Goal: Transaction & Acquisition: Purchase product/service

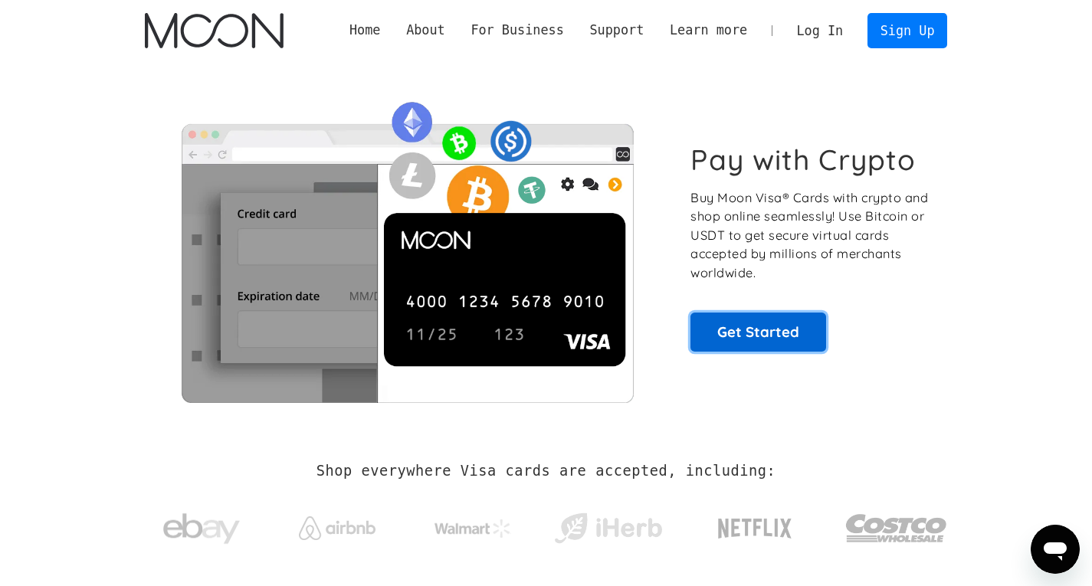
click at [760, 328] on link "Get Started" at bounding box center [759, 332] width 136 height 38
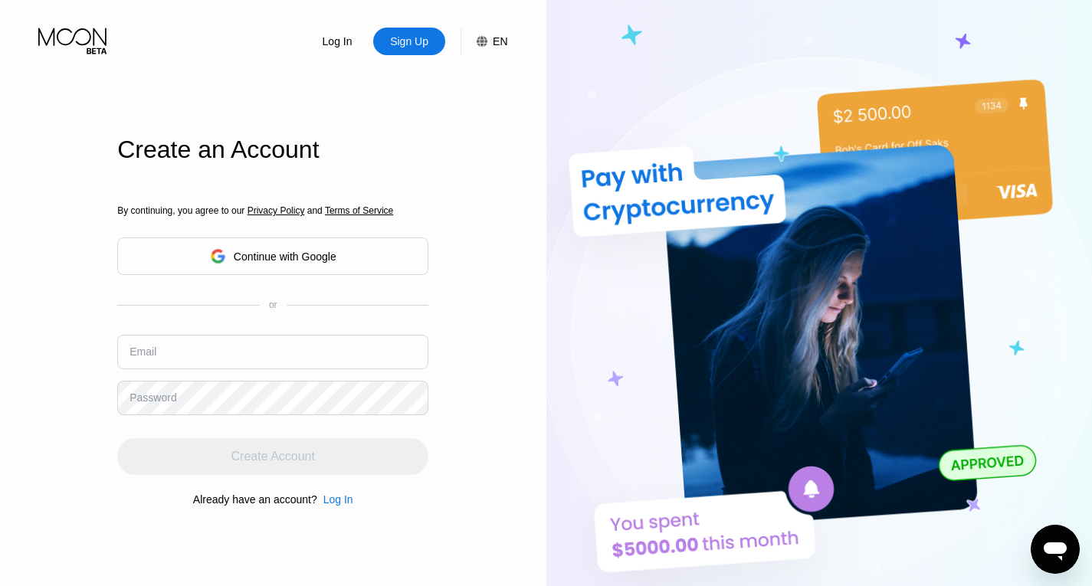
click at [327, 259] on div "Continue with Google" at bounding box center [285, 257] width 103 height 12
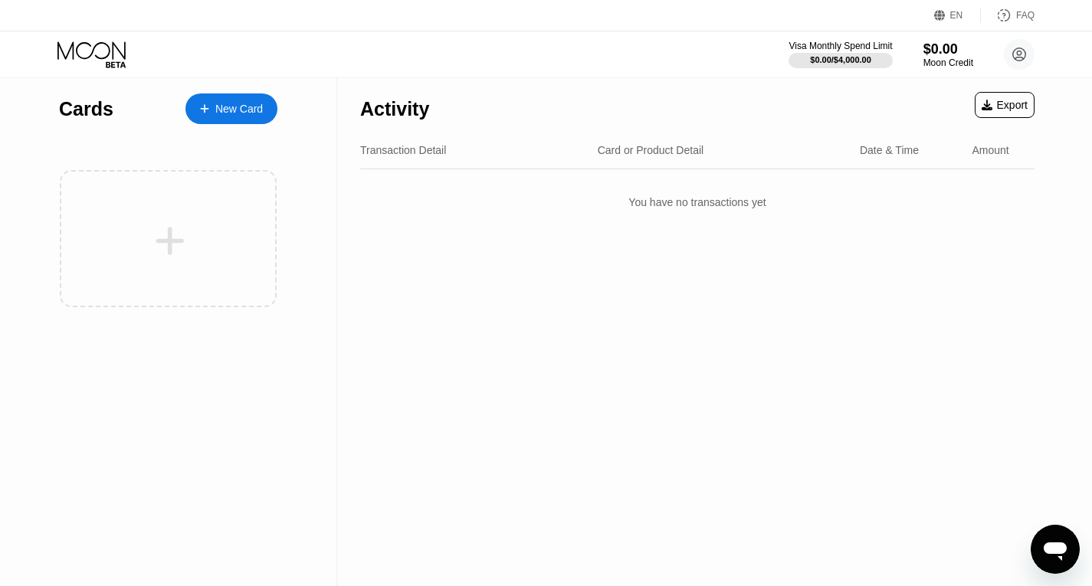
click at [243, 107] on div "New Card" at bounding box center [239, 109] width 48 height 13
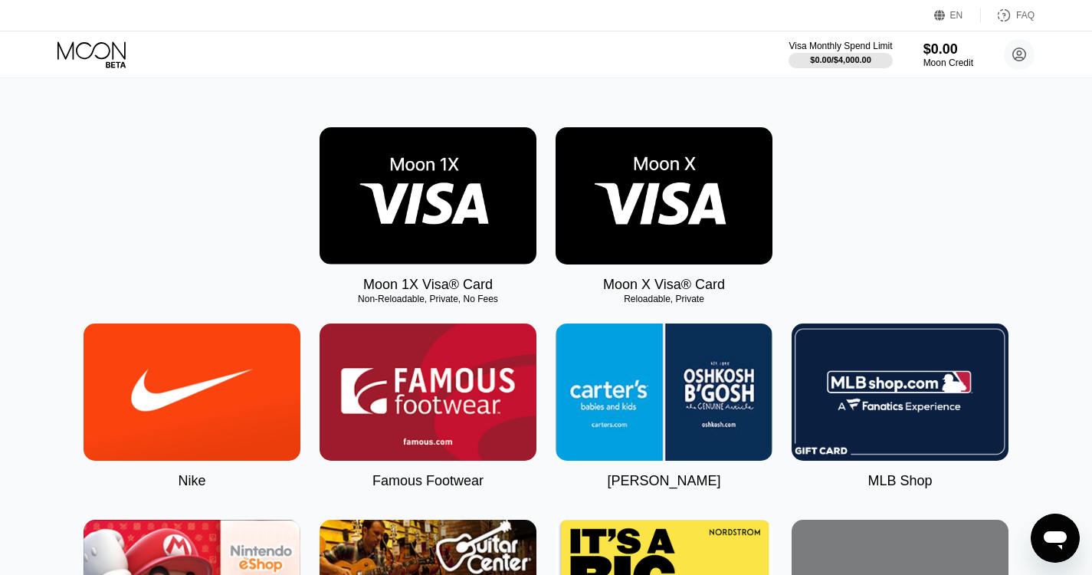
scroll to position [77, 0]
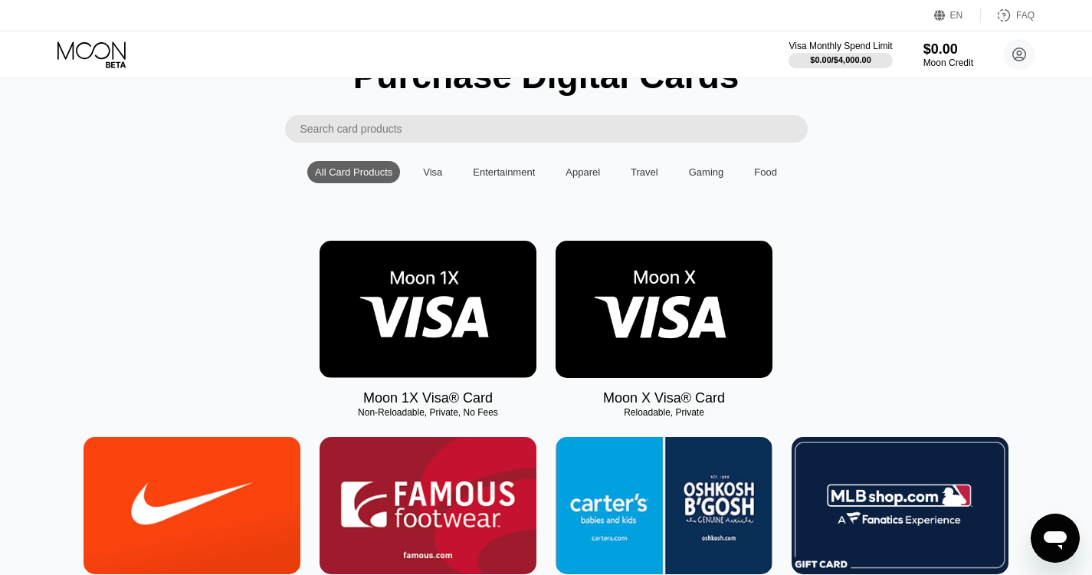
click at [434, 178] on div "Visa" at bounding box center [432, 171] width 19 height 11
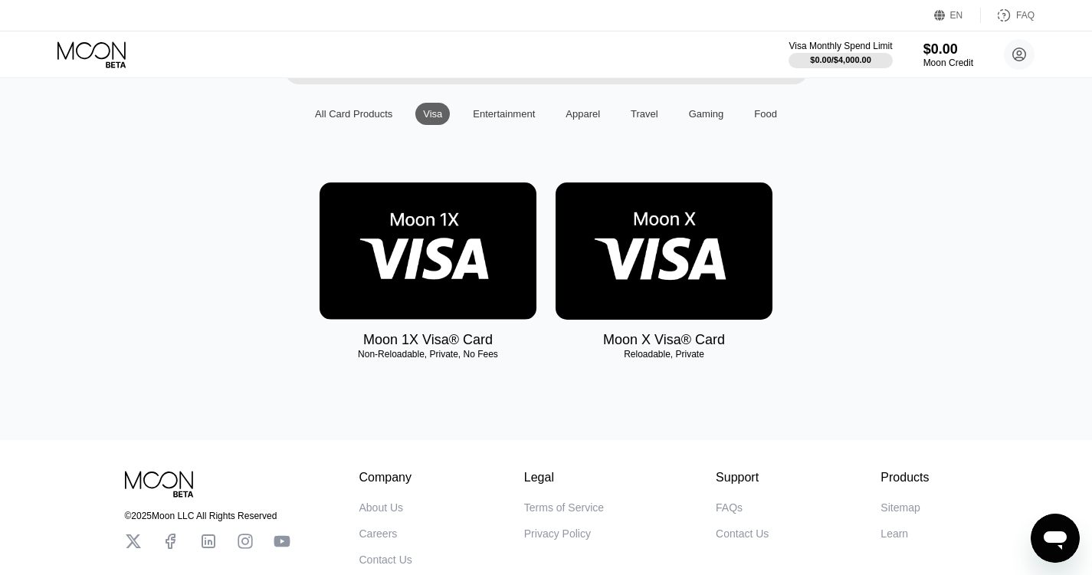
scroll to position [153, 0]
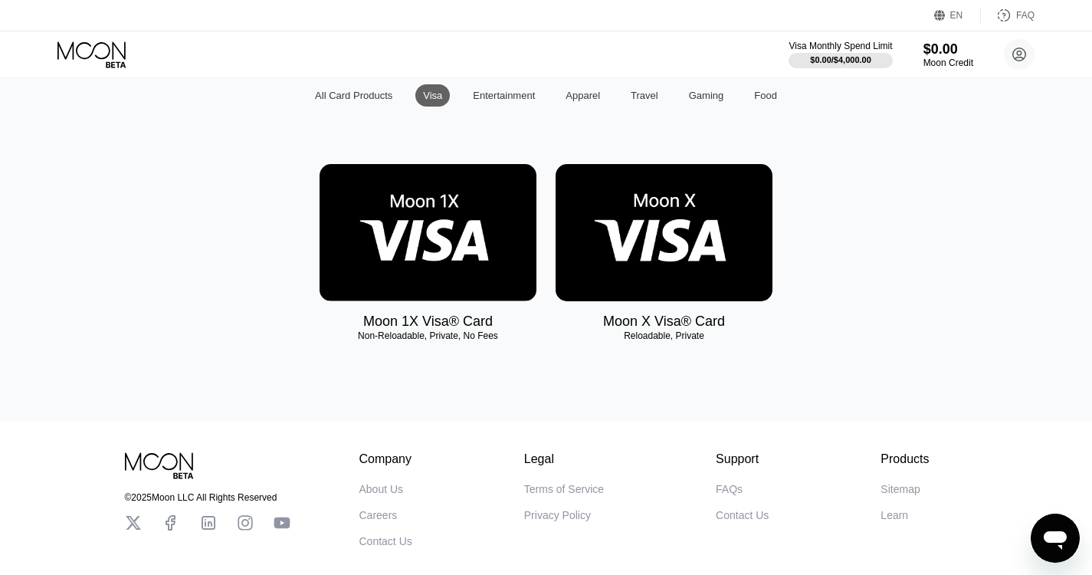
click at [450, 277] on img at bounding box center [428, 232] width 217 height 137
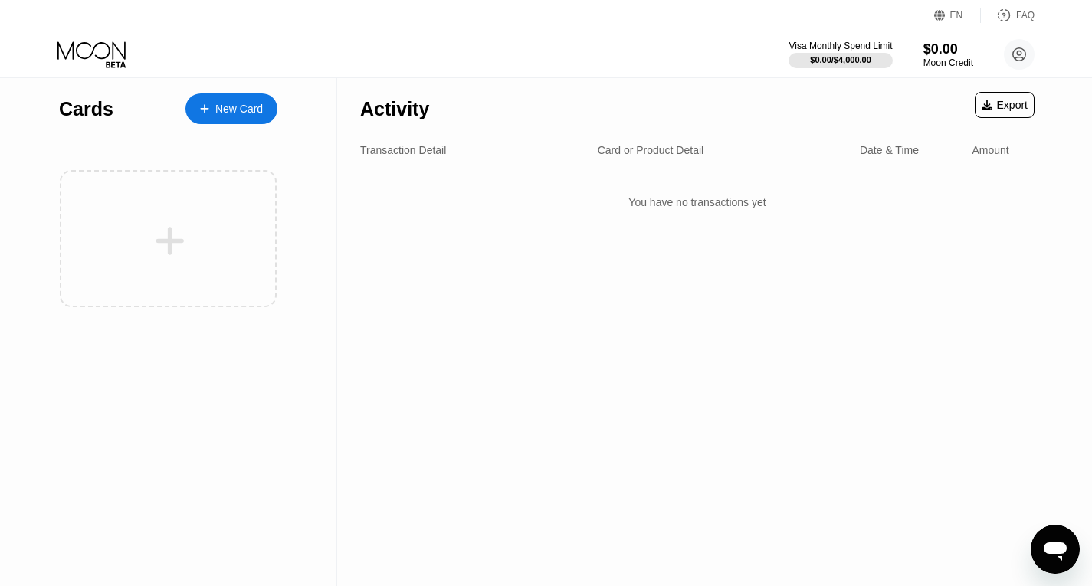
click at [234, 107] on div "New Card" at bounding box center [239, 109] width 48 height 13
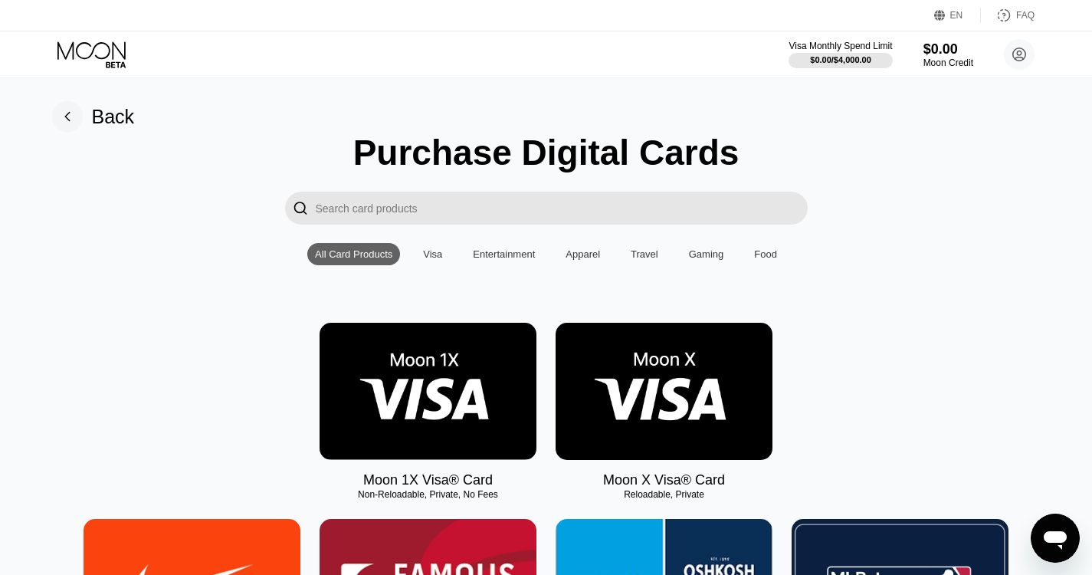
drag, startPoint x: 433, startPoint y: 258, endPoint x: 454, endPoint y: 272, distance: 25.3
click at [434, 258] on div "Visa" at bounding box center [432, 253] width 19 height 11
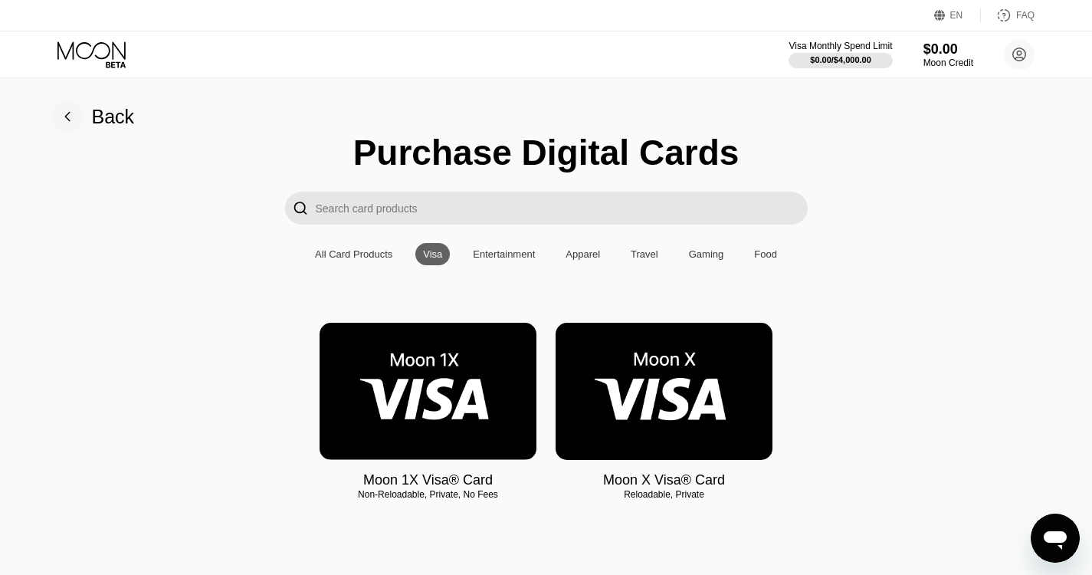
click at [682, 384] on img at bounding box center [664, 391] width 217 height 137
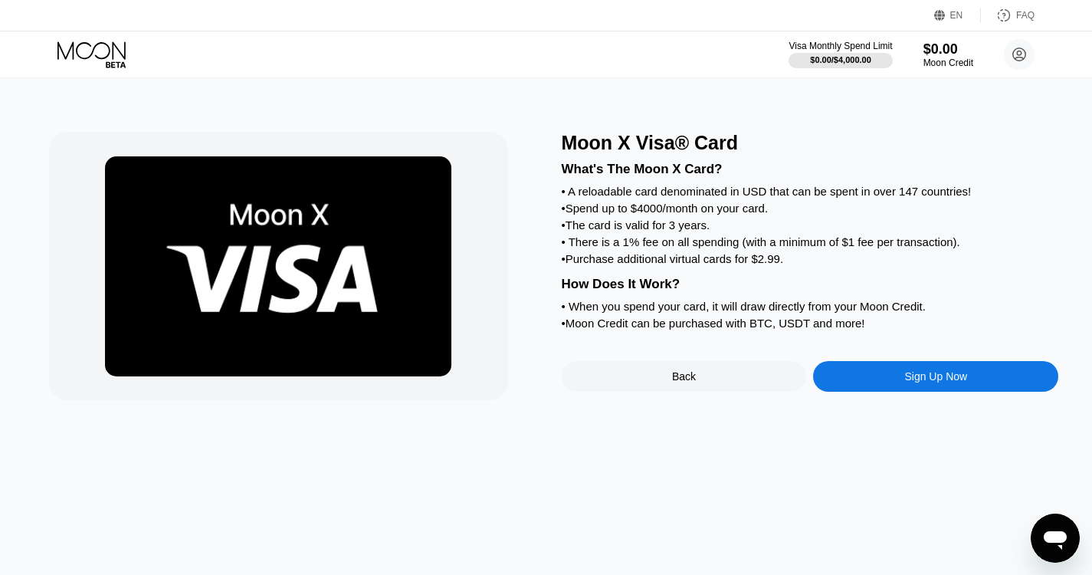
click at [917, 383] on div "Sign Up Now" at bounding box center [936, 376] width 63 height 12
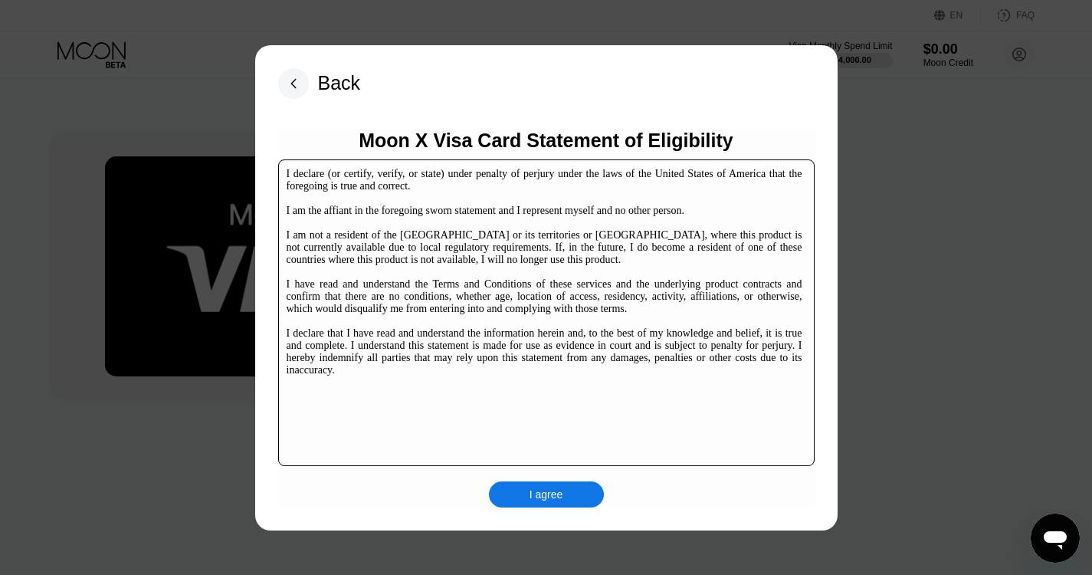
drag, startPoint x: 548, startPoint y: 494, endPoint x: 572, endPoint y: 489, distance: 24.4
click at [551, 494] on div "I agree" at bounding box center [547, 495] width 34 height 14
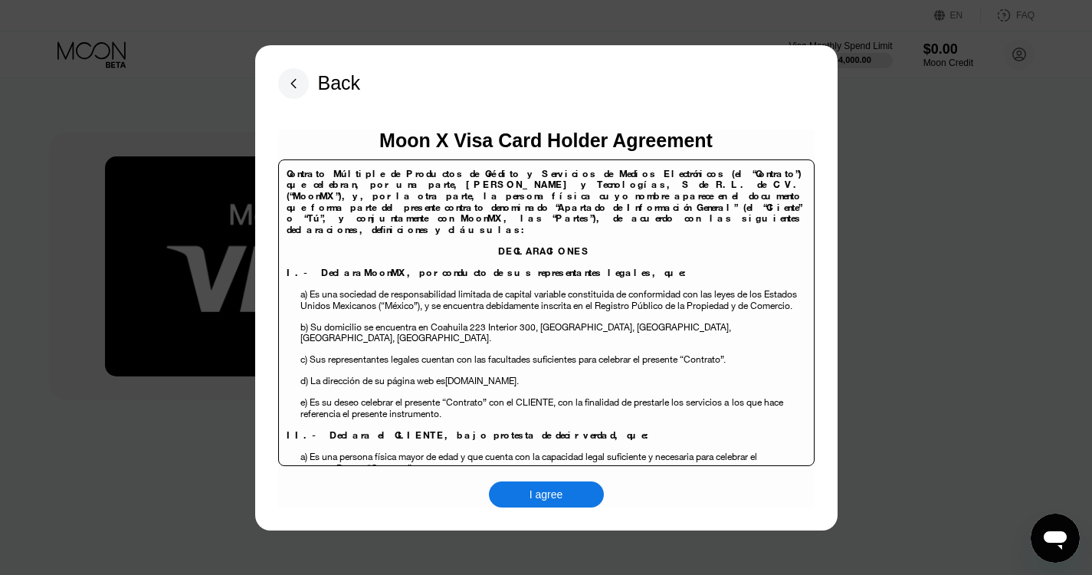
click at [565, 497] on div "I agree" at bounding box center [546, 494] width 115 height 26
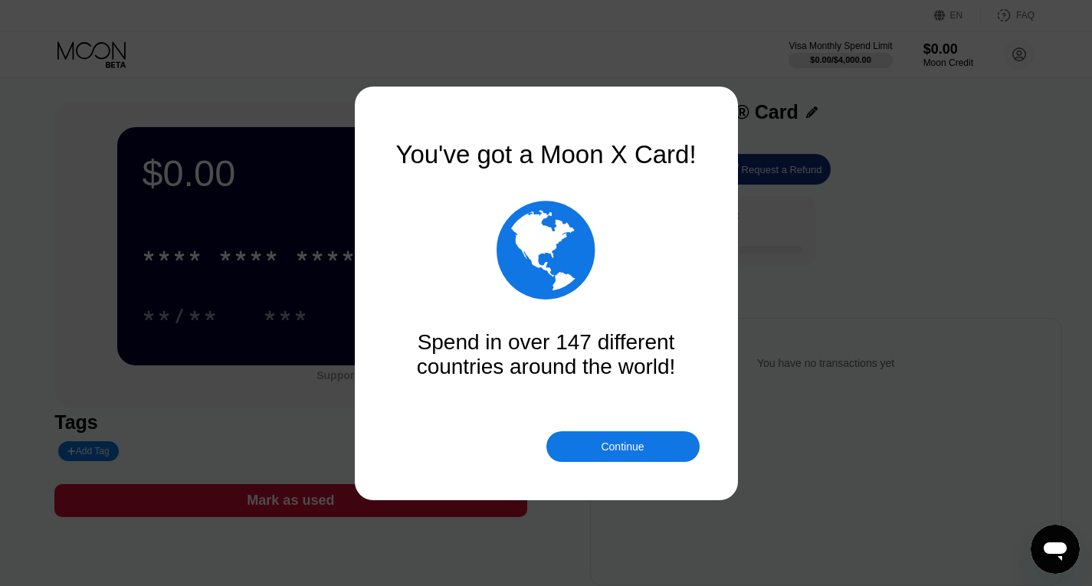
click at [629, 450] on div "Continue" at bounding box center [622, 447] width 43 height 12
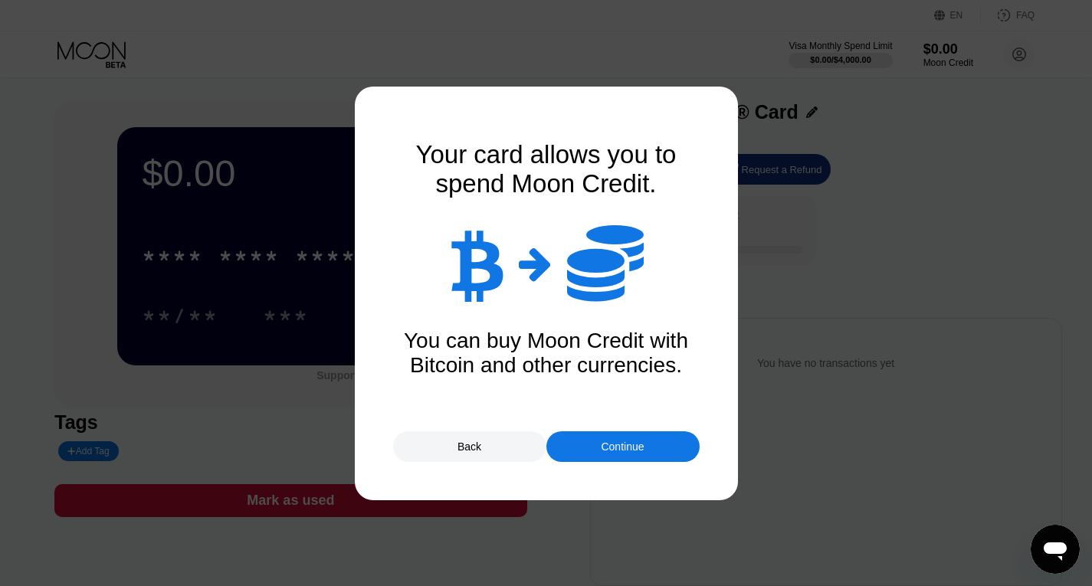
click at [635, 450] on div "Continue" at bounding box center [622, 447] width 43 height 12
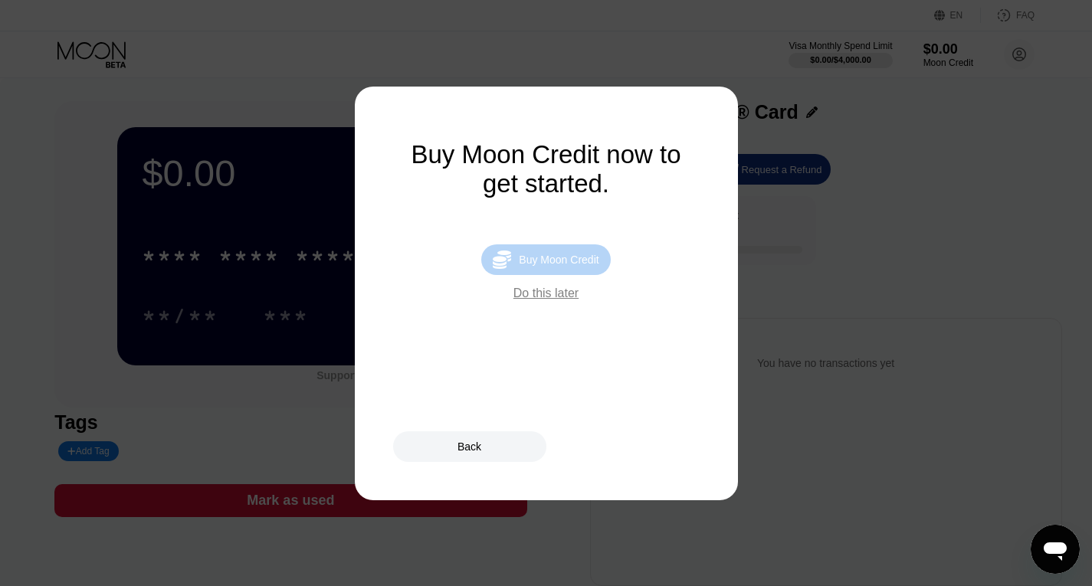
click at [576, 266] on div "Buy Moon Credit" at bounding box center [559, 260] width 80 height 12
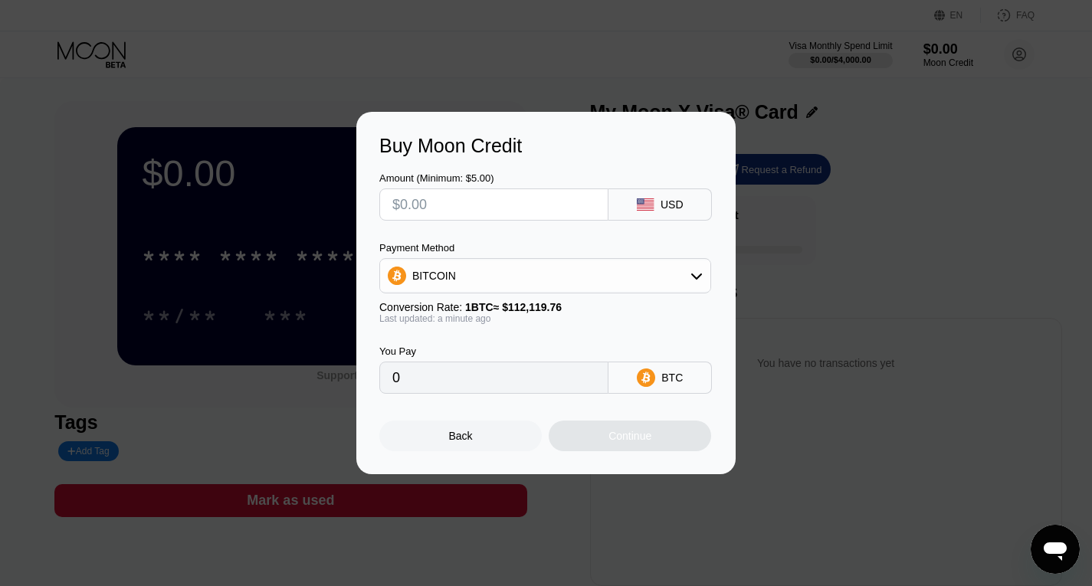
click at [478, 449] on div "Back" at bounding box center [460, 436] width 163 height 31
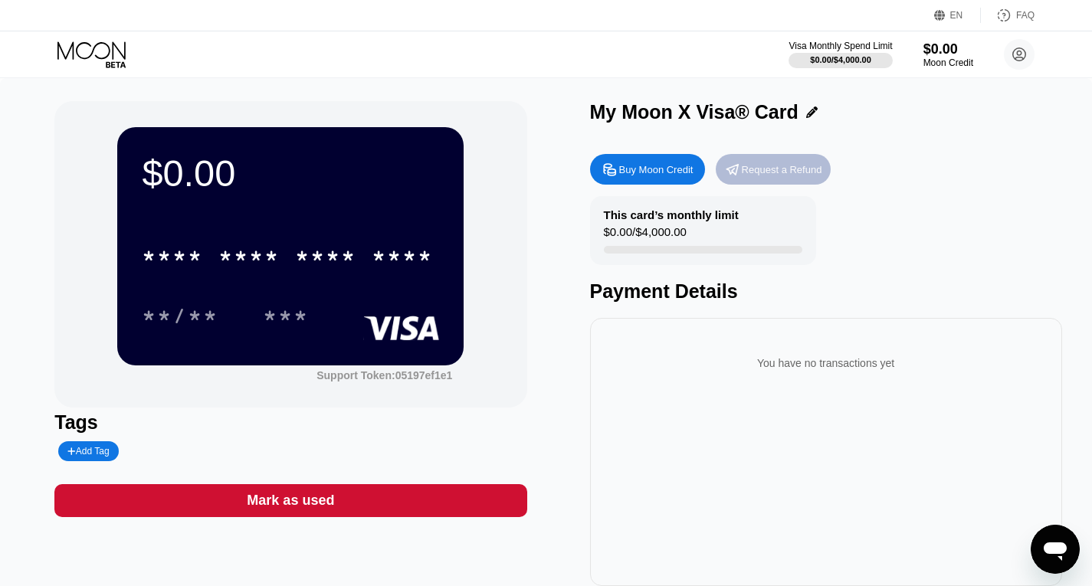
click at [802, 172] on div "Request a Refund" at bounding box center [782, 169] width 80 height 13
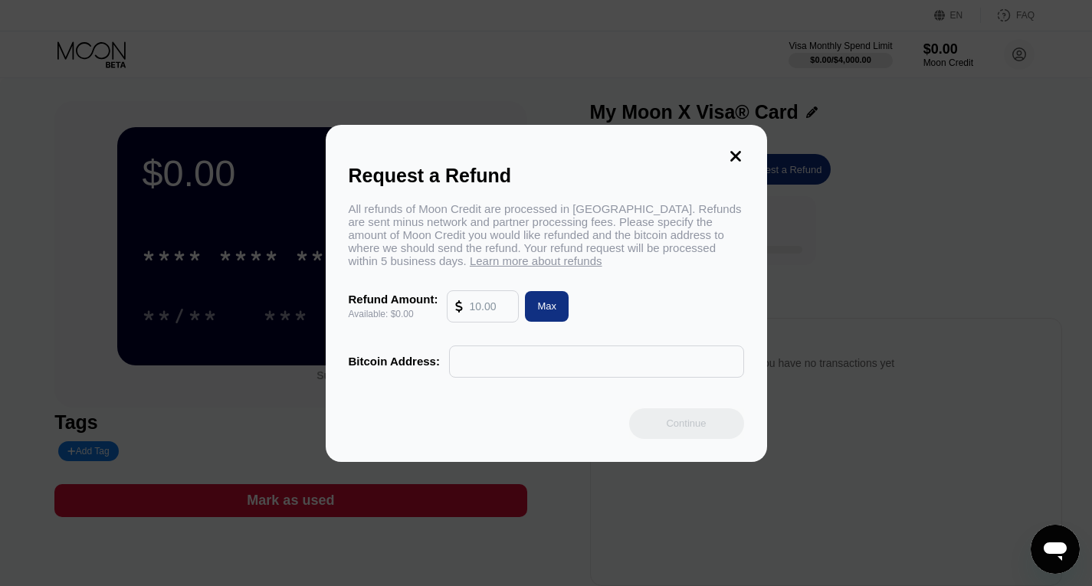
click at [732, 151] on icon at bounding box center [736, 156] width 11 height 11
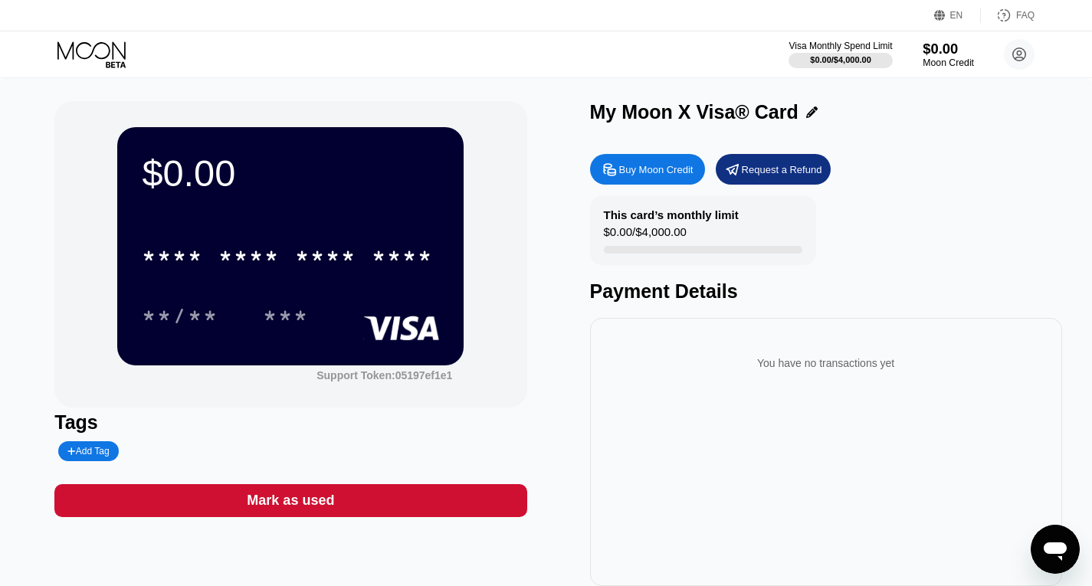
click at [938, 53] on div "$0.00" at bounding box center [948, 49] width 51 height 16
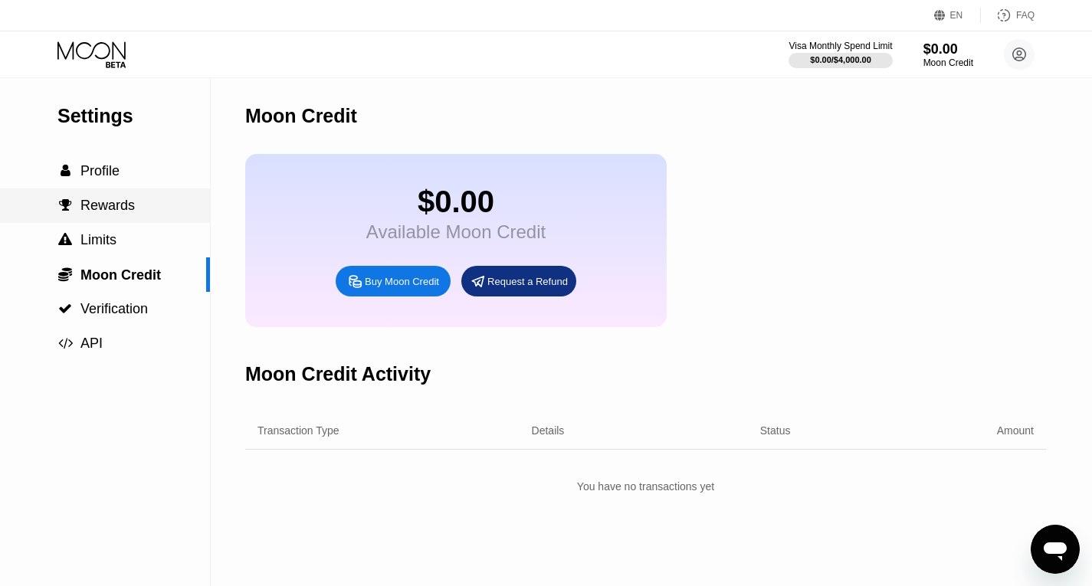
click at [119, 208] on span "Rewards" at bounding box center [107, 205] width 54 height 15
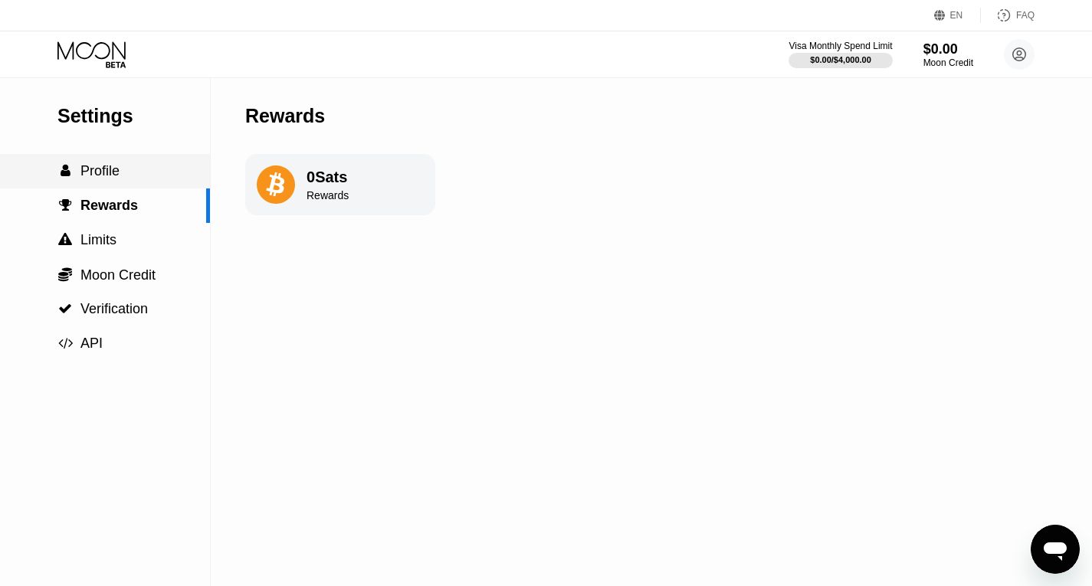
click at [103, 179] on span "Profile" at bounding box center [99, 170] width 39 height 15
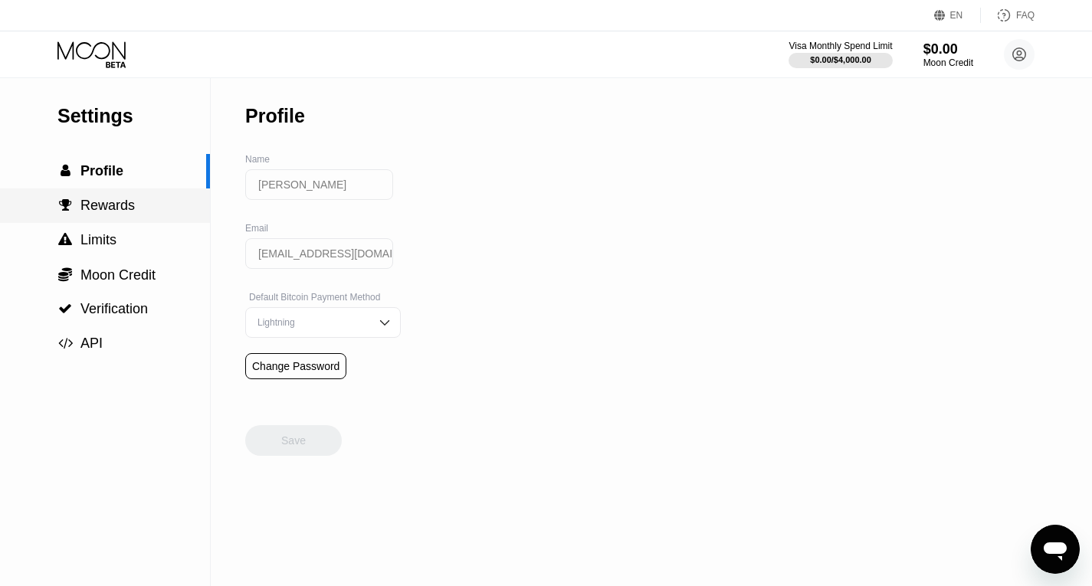
click at [110, 213] on span "Rewards" at bounding box center [107, 205] width 54 height 15
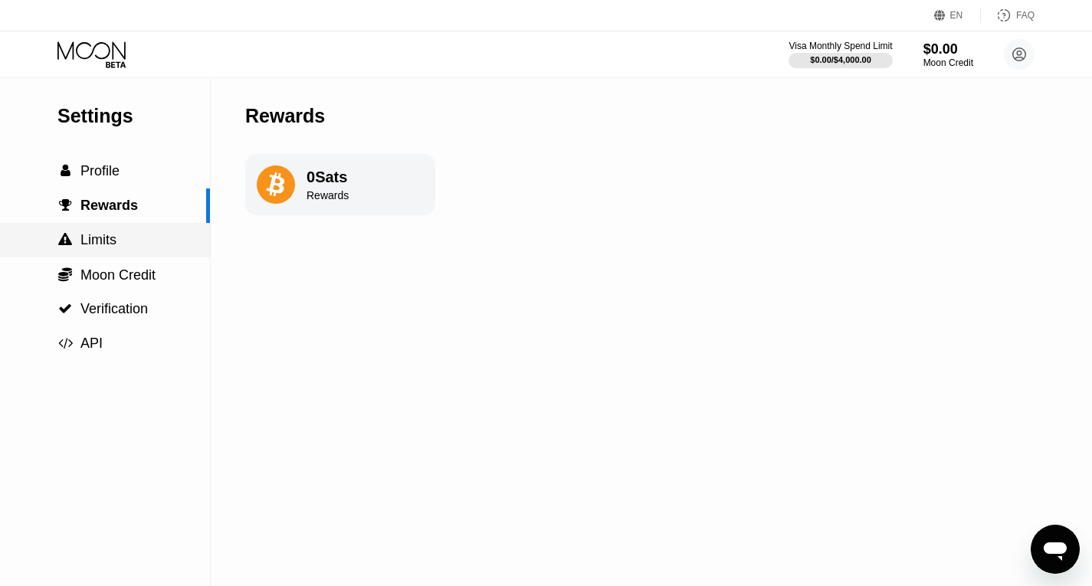
click at [119, 248] on div " Limits" at bounding box center [105, 240] width 210 height 16
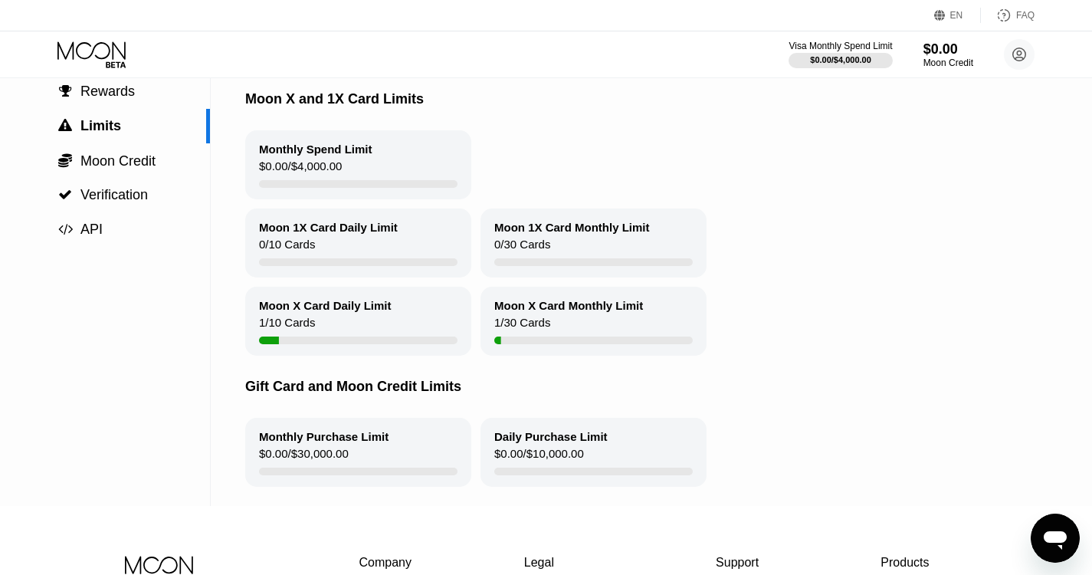
scroll to position [80, 0]
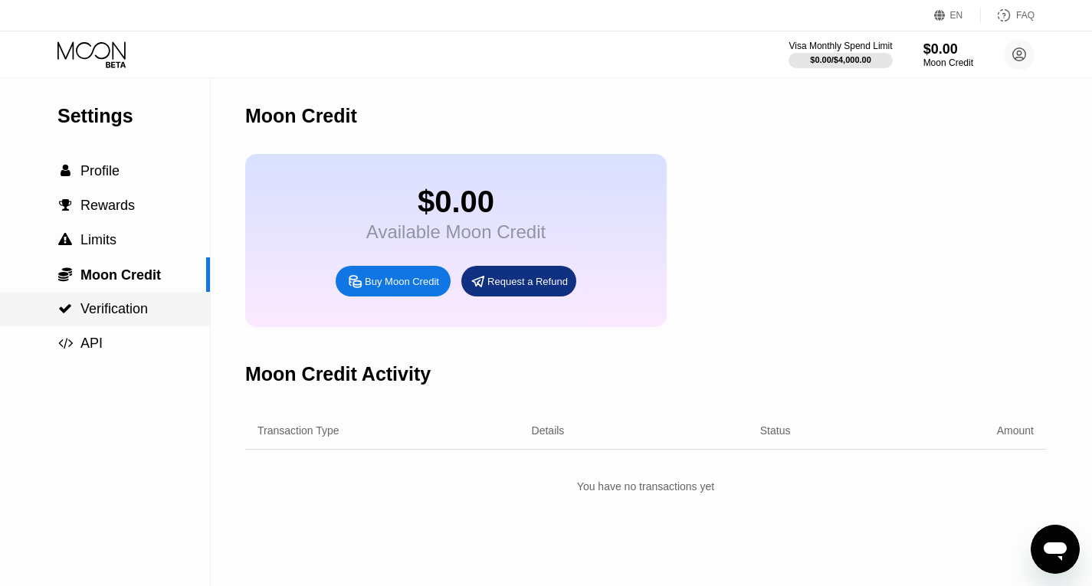
click at [126, 312] on span "Verification" at bounding box center [113, 308] width 67 height 15
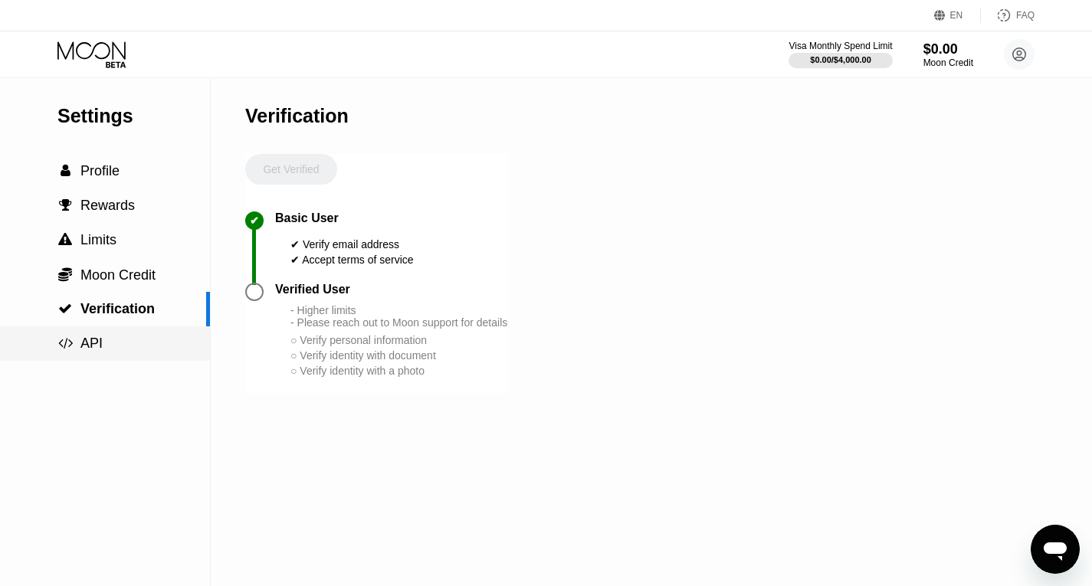
click at [107, 348] on div " API" at bounding box center [105, 344] width 210 height 16
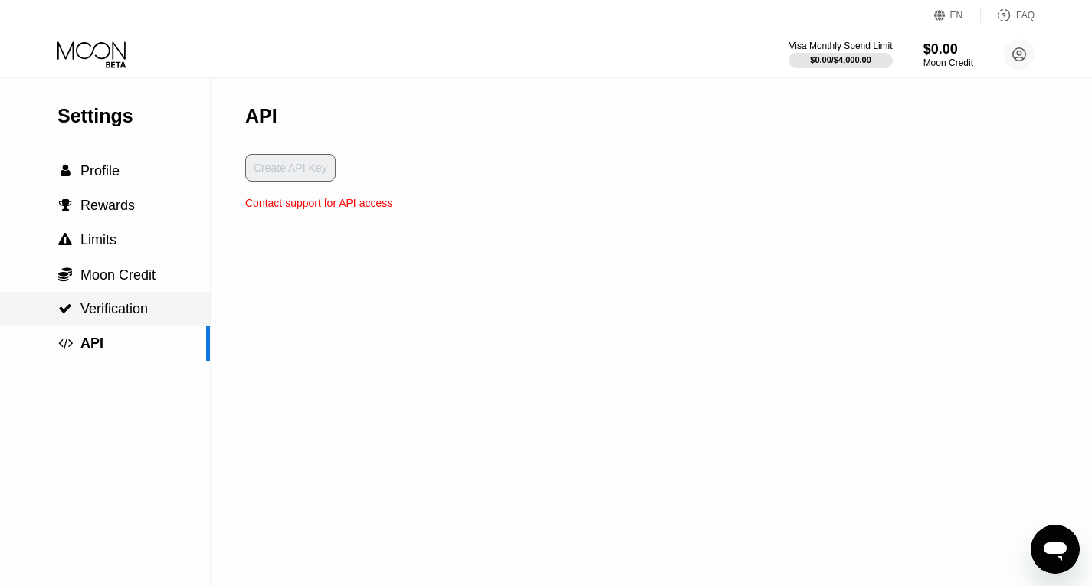
click at [106, 312] on span "Verification" at bounding box center [113, 308] width 67 height 15
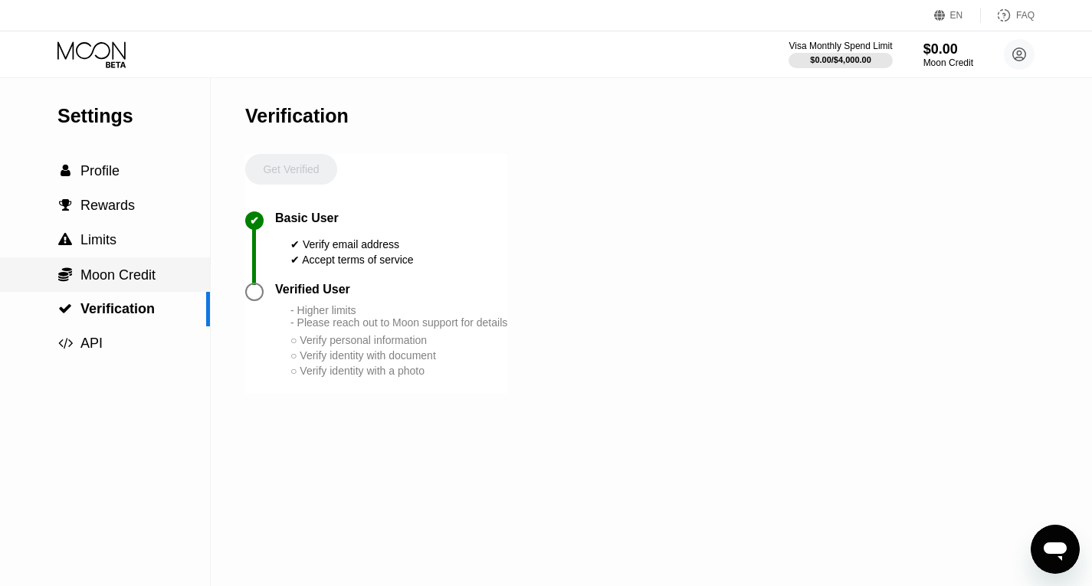
click at [116, 283] on span "Moon Credit" at bounding box center [117, 275] width 75 height 15
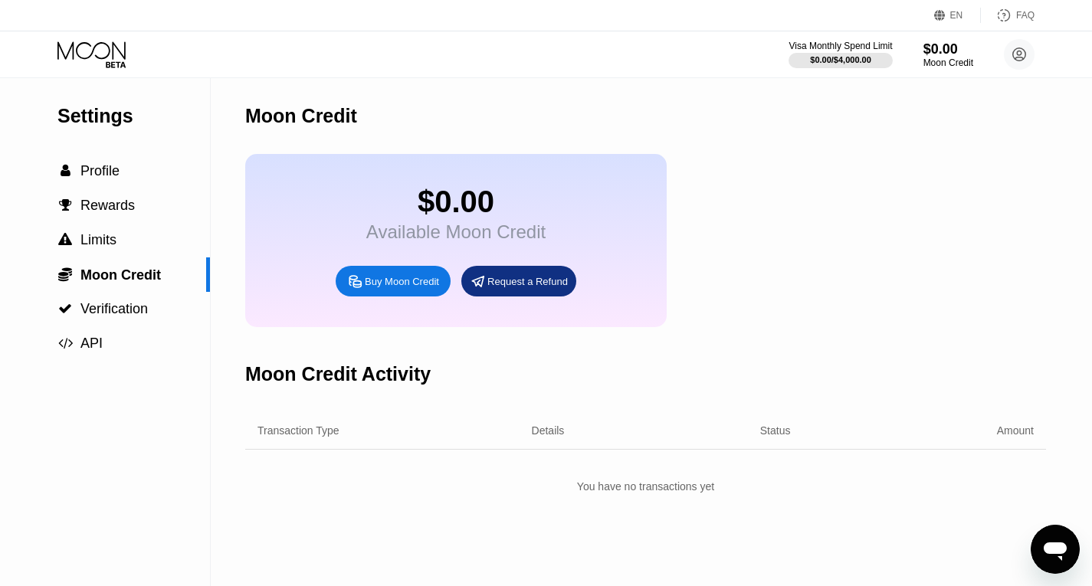
click at [325, 437] on div "Transaction Type" at bounding box center [299, 431] width 82 height 12
click at [529, 288] on div "Request a Refund" at bounding box center [528, 281] width 80 height 13
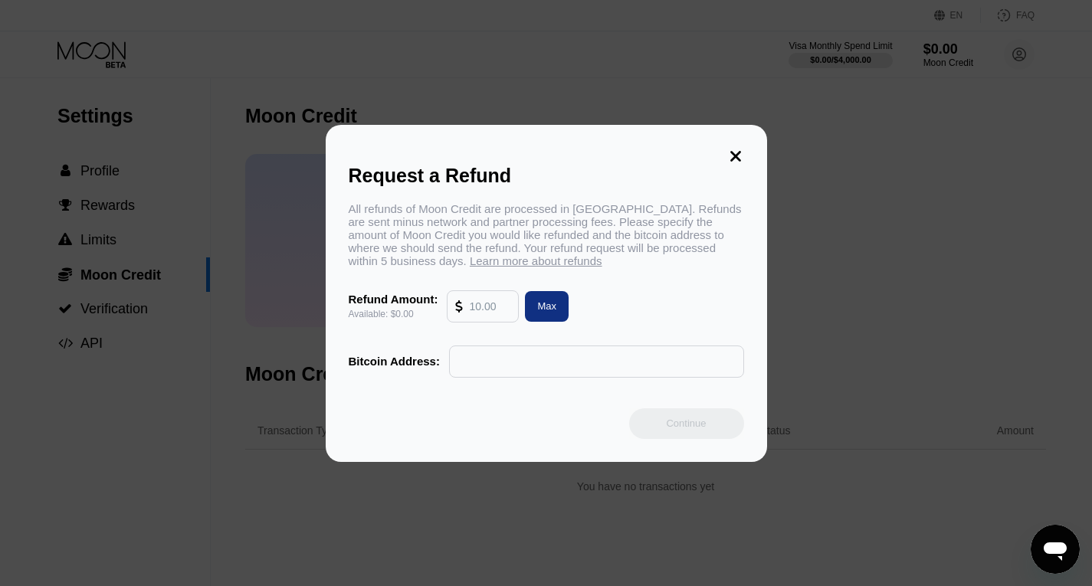
drag, startPoint x: 347, startPoint y: 205, endPoint x: 464, endPoint y: 247, distance: 123.9
click at [461, 246] on div "Request a Refund All refunds of Moon Credit are processed in Bitcoin. Refunds a…" at bounding box center [547, 293] width 442 height 337
drag, startPoint x: 484, startPoint y: 266, endPoint x: 356, endPoint y: 209, distance: 140.0
click at [356, 209] on div "All refunds of Moon Credit are processed in Bitcoin. Refunds are sent minus net…" at bounding box center [547, 234] width 396 height 65
drag, startPoint x: 349, startPoint y: 205, endPoint x: 491, endPoint y: 287, distance: 163.4
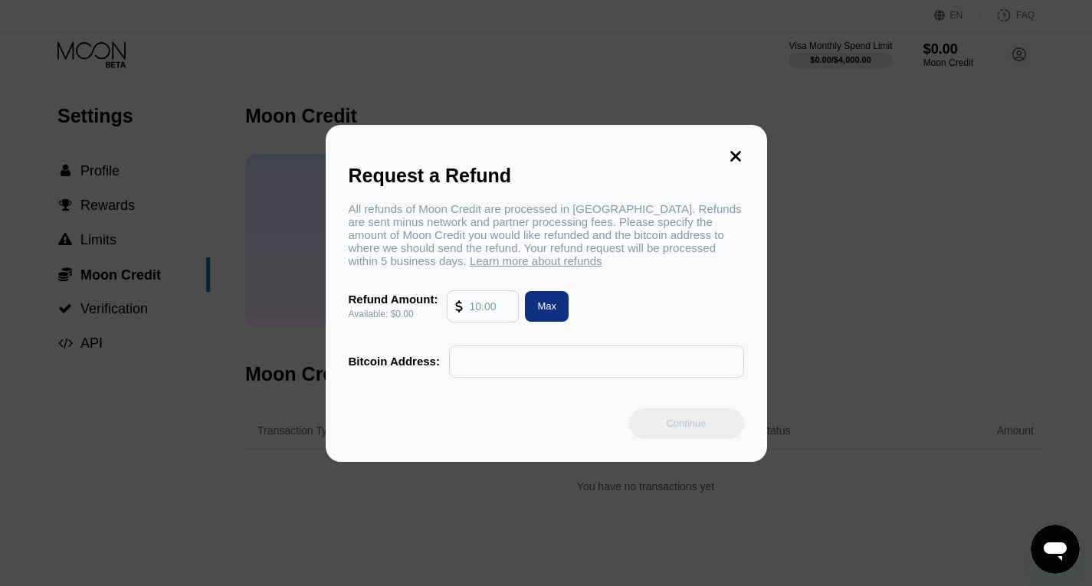
click at [491, 287] on div "All refunds of Moon Credit are processed in Bitcoin. Refunds are sent minus net…" at bounding box center [547, 290] width 396 height 176
click at [506, 373] on input "text" at bounding box center [597, 361] width 278 height 31
drag, startPoint x: 741, startPoint y: 146, endPoint x: 718, endPoint y: 198, distance: 56.3
click at [741, 148] on icon at bounding box center [735, 156] width 17 height 17
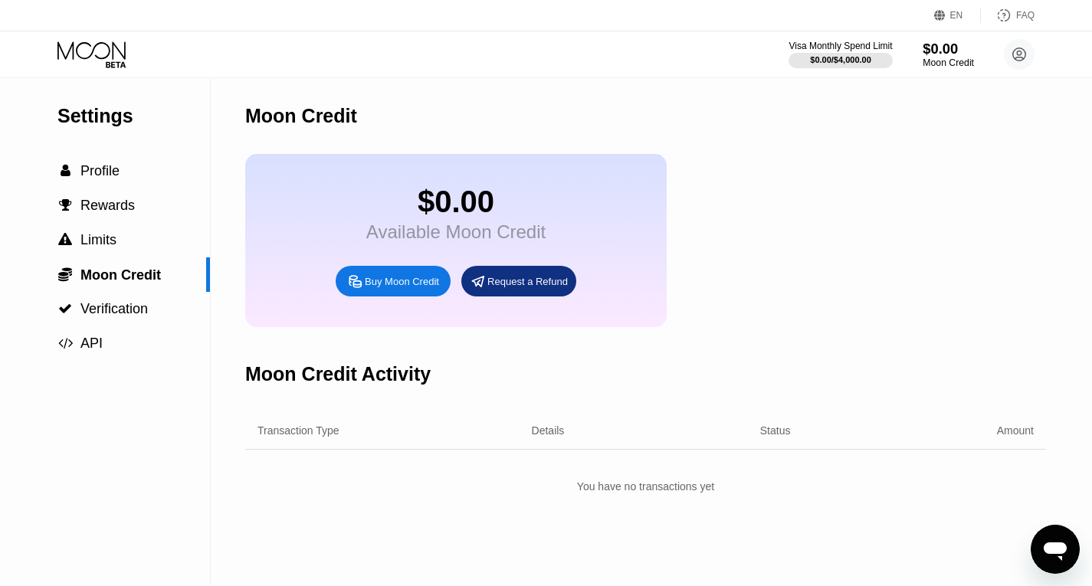
click at [939, 50] on div "$0.00" at bounding box center [948, 49] width 51 height 16
click at [111, 212] on span "Rewards" at bounding box center [107, 205] width 54 height 15
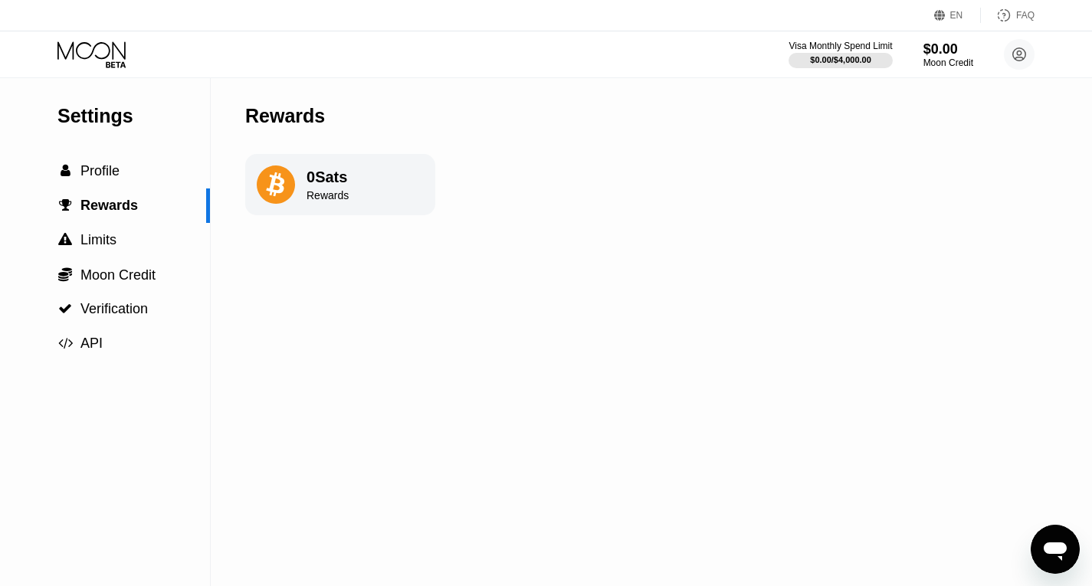
click at [343, 183] on div "0 Sats" at bounding box center [328, 178] width 42 height 18
click at [261, 186] on icon at bounding box center [276, 185] width 38 height 38
click at [273, 186] on icon at bounding box center [275, 184] width 18 height 25
click at [300, 195] on div "0 Sats Rewards" at bounding box center [340, 184] width 190 height 61
click at [101, 176] on span "Profile" at bounding box center [99, 170] width 39 height 15
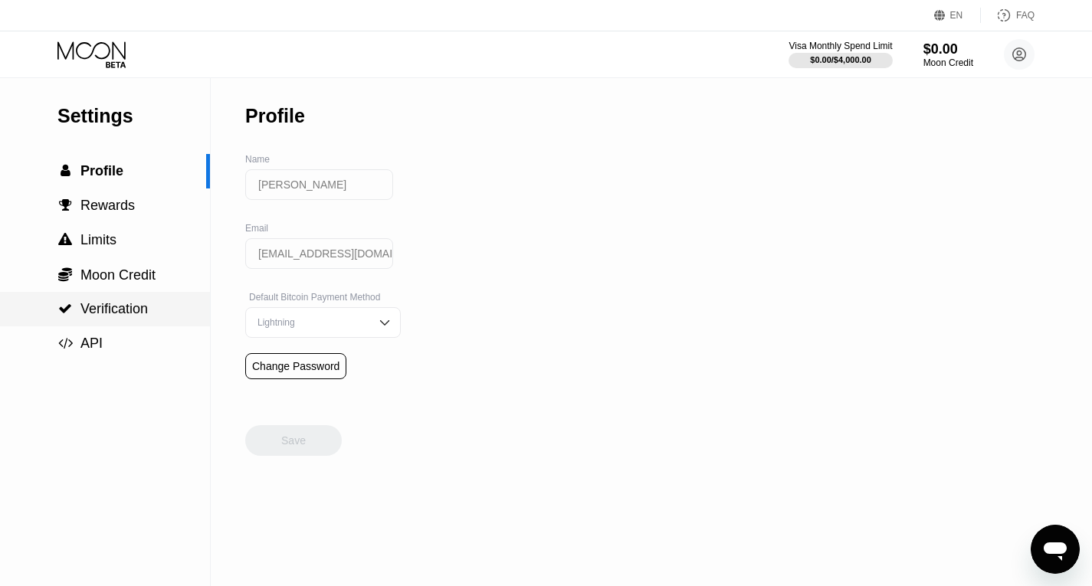
click at [120, 305] on span "Verification" at bounding box center [113, 308] width 67 height 15
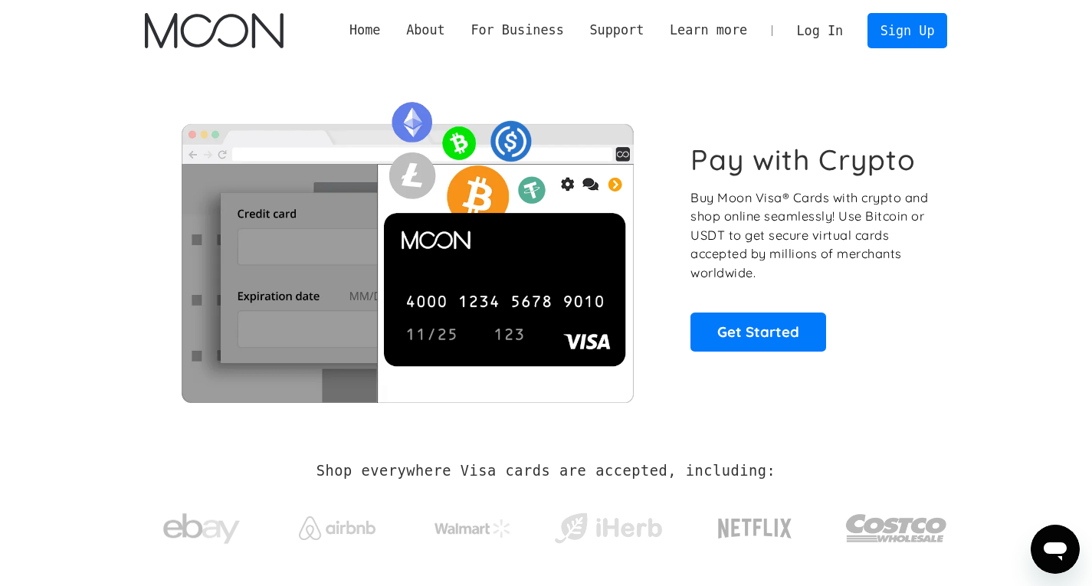
click at [826, 31] on link "Log In" at bounding box center [820, 31] width 72 height 34
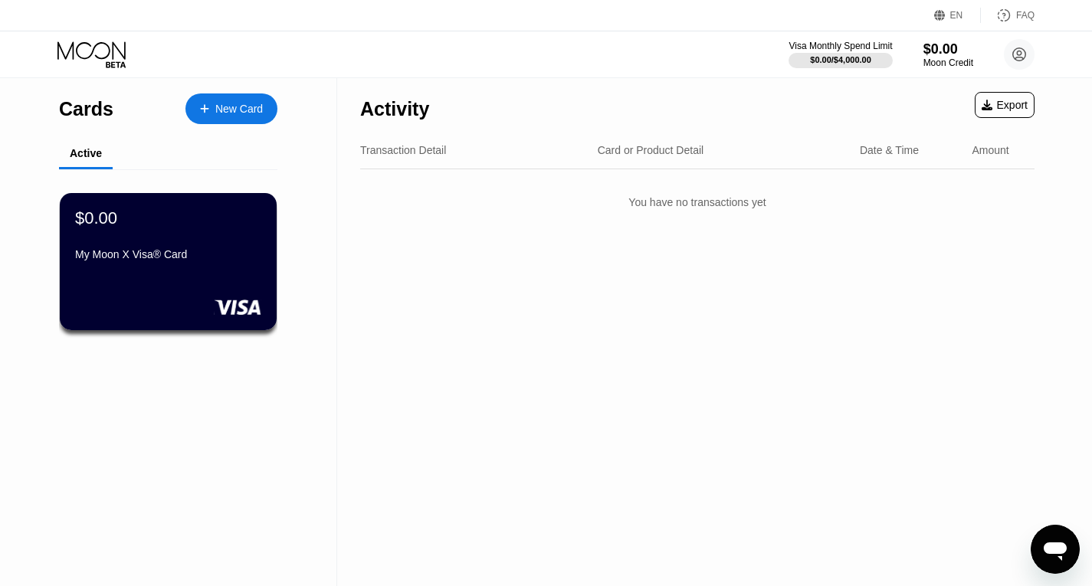
click at [247, 109] on div "New Card" at bounding box center [239, 109] width 48 height 13
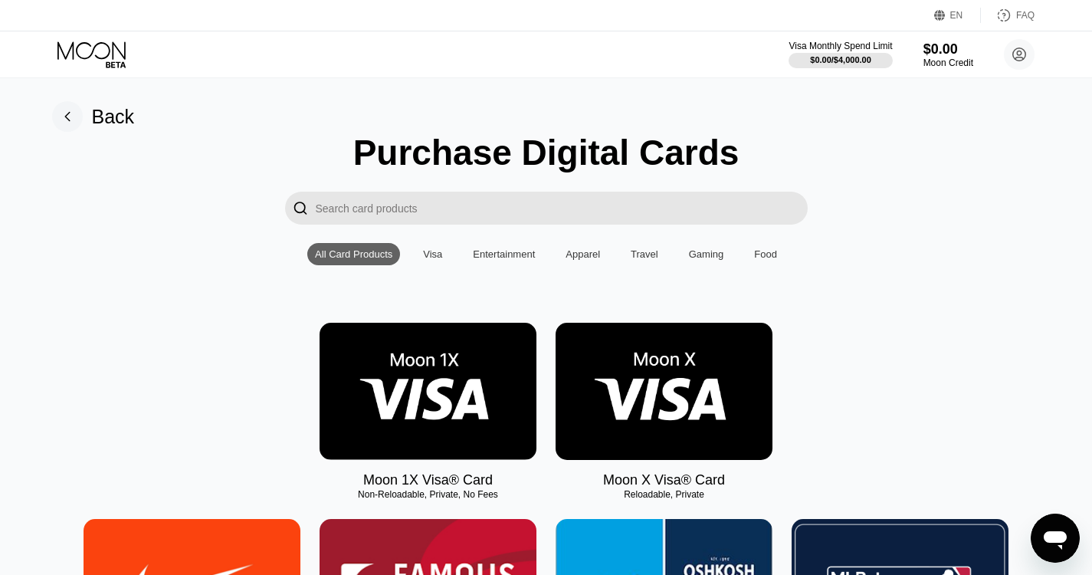
click at [681, 389] on img at bounding box center [664, 391] width 217 height 137
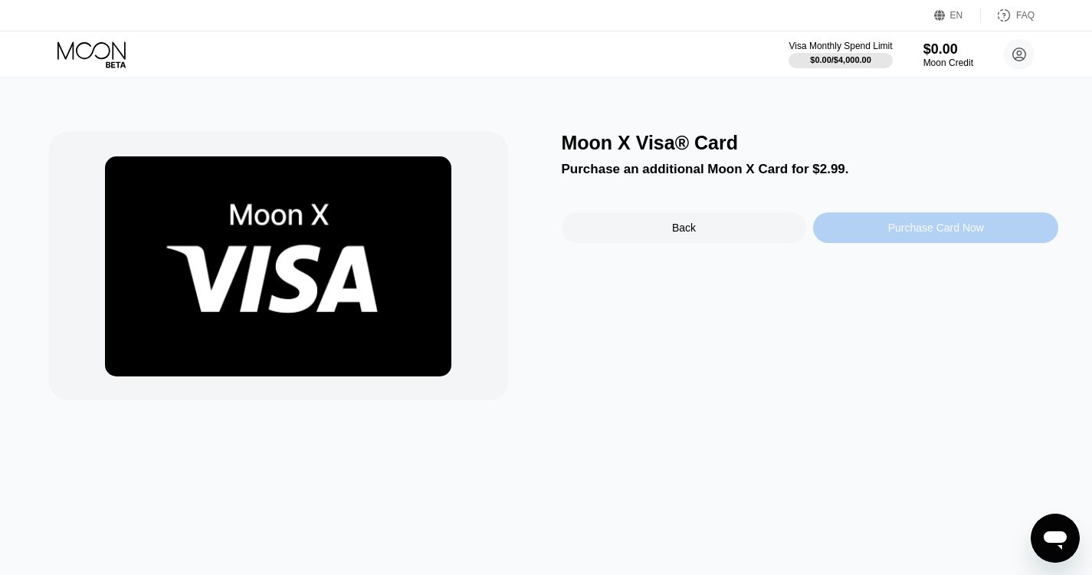
click at [918, 234] on div "Purchase Card Now" at bounding box center [936, 228] width 96 height 12
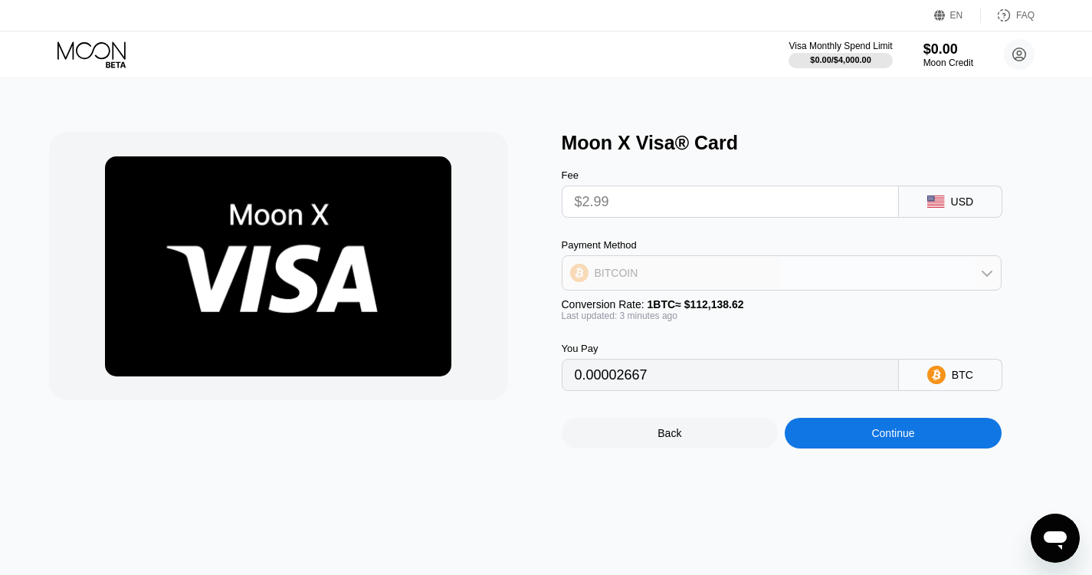
click at [984, 279] on icon at bounding box center [987, 273] width 12 height 12
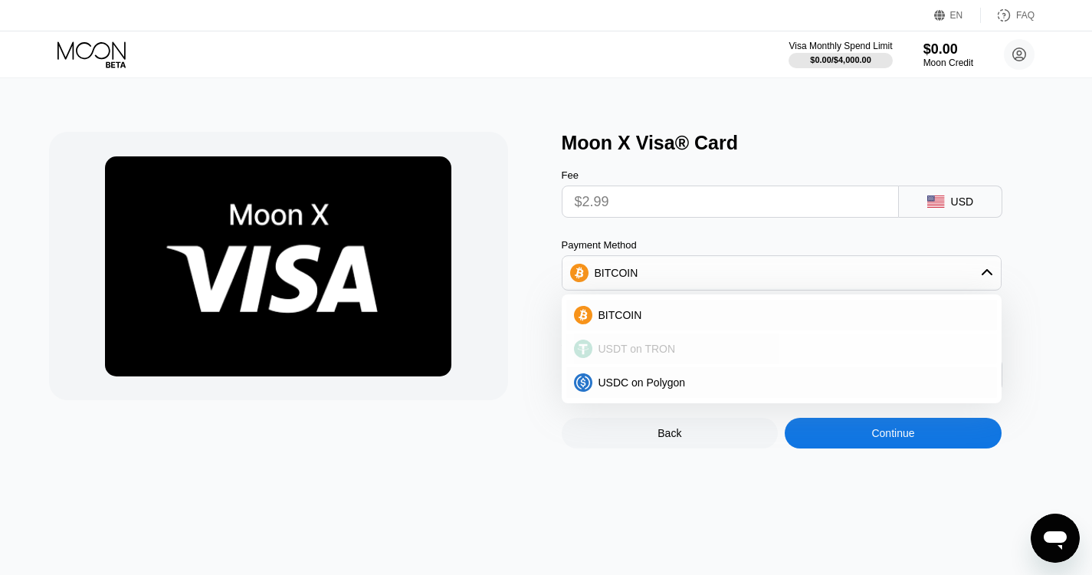
click at [688, 355] on div "USDT on TRON" at bounding box center [791, 349] width 397 height 12
type input "3.02"
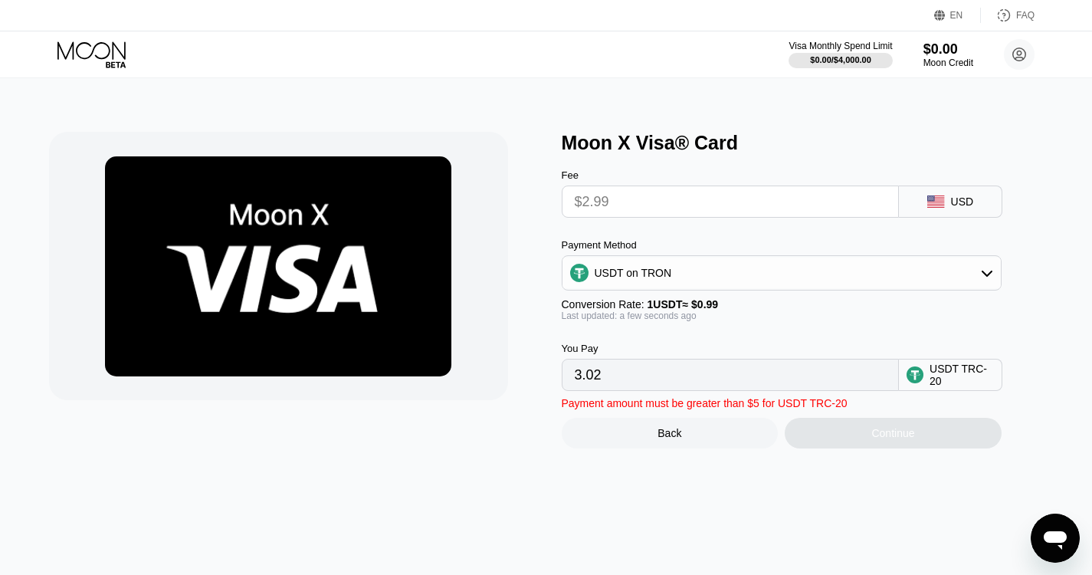
click at [982, 387] on div "USDT TRC-20" at bounding box center [962, 375] width 64 height 25
click at [977, 381] on div "USDT TRC-20" at bounding box center [962, 375] width 64 height 25
click at [970, 387] on div "USDT TRC-20" at bounding box center [962, 375] width 64 height 25
drag, startPoint x: 678, startPoint y: 445, endPoint x: 689, endPoint y: 446, distance: 10.8
click at [678, 439] on div "Back" at bounding box center [670, 433] width 24 height 12
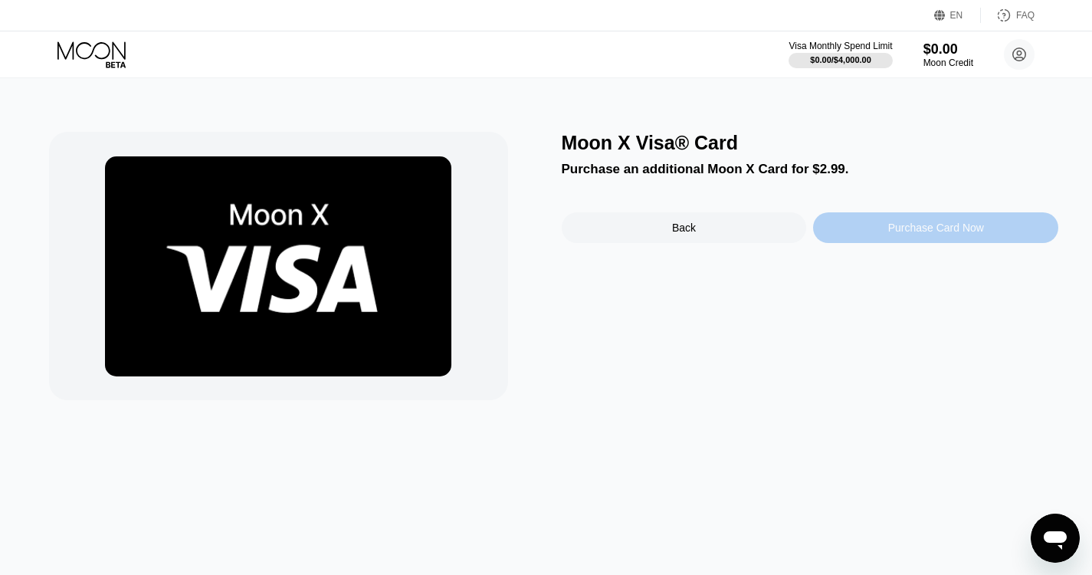
click at [906, 234] on div "Purchase Card Now" at bounding box center [936, 228] width 96 height 12
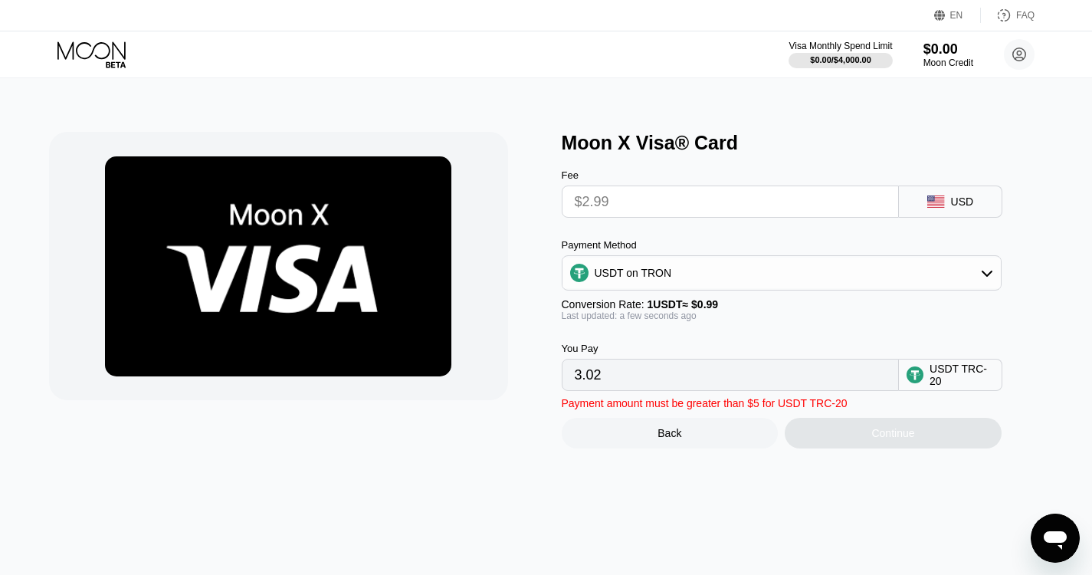
click at [622, 387] on input "3.02" at bounding box center [730, 375] width 311 height 31
click at [600, 386] on input "3.02" at bounding box center [730, 375] width 311 height 31
click at [586, 388] on input "3.02" at bounding box center [730, 375] width 311 height 31
drag, startPoint x: 571, startPoint y: 386, endPoint x: 658, endPoint y: 389, distance: 87.4
click at [658, 389] on div "3.02" at bounding box center [730, 375] width 337 height 32
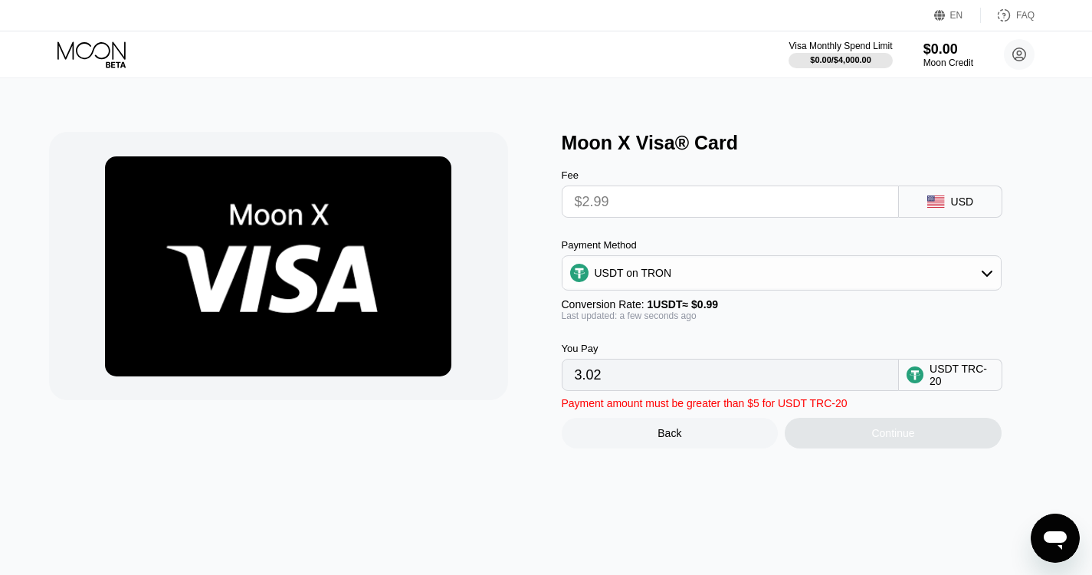
click at [650, 205] on input "$2.99" at bounding box center [730, 201] width 311 height 31
click at [584, 207] on input "$2.99" at bounding box center [730, 201] width 311 height 31
click at [593, 208] on input "$2.99" at bounding box center [730, 201] width 311 height 31
click at [635, 205] on input "$2.99" at bounding box center [730, 201] width 311 height 31
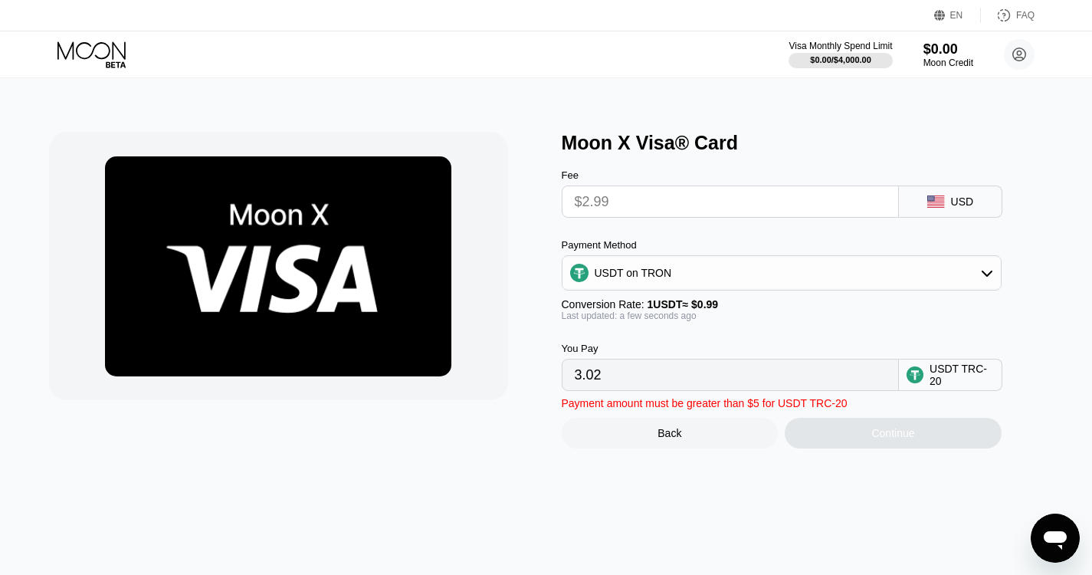
click at [668, 281] on div "USDT on TRON" at bounding box center [782, 273] width 438 height 31
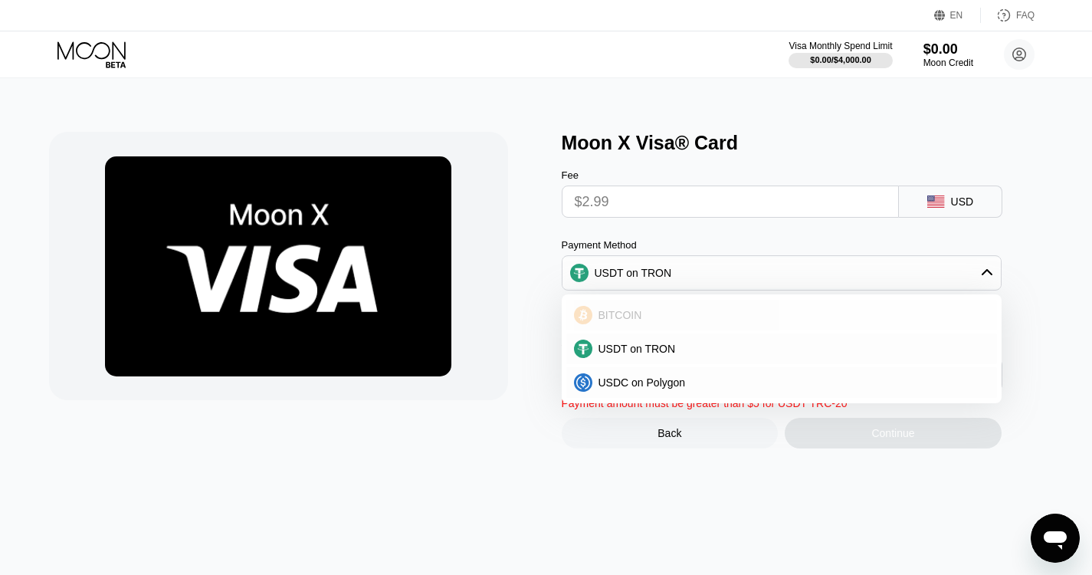
click at [642, 321] on div "BITCOIN" at bounding box center [791, 315] width 397 height 12
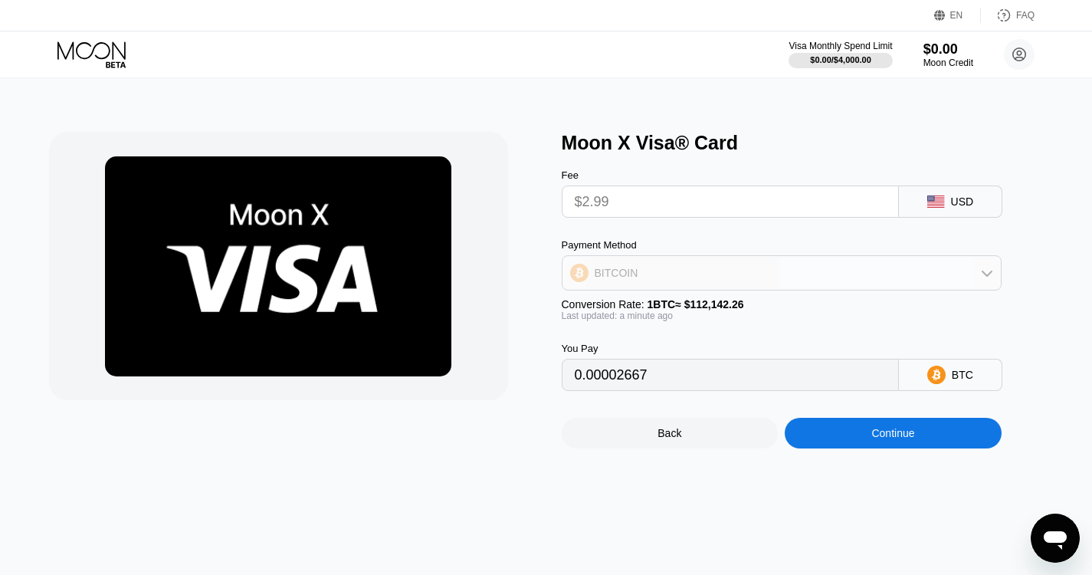
click at [987, 279] on icon at bounding box center [987, 273] width 12 height 12
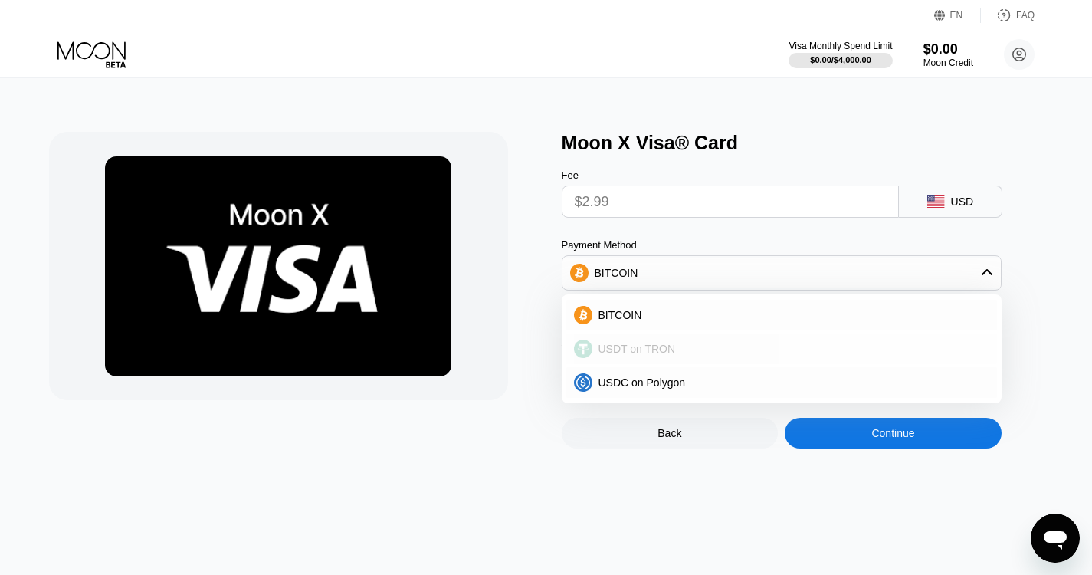
click at [665, 355] on span "USDT on TRON" at bounding box center [637, 349] width 77 height 12
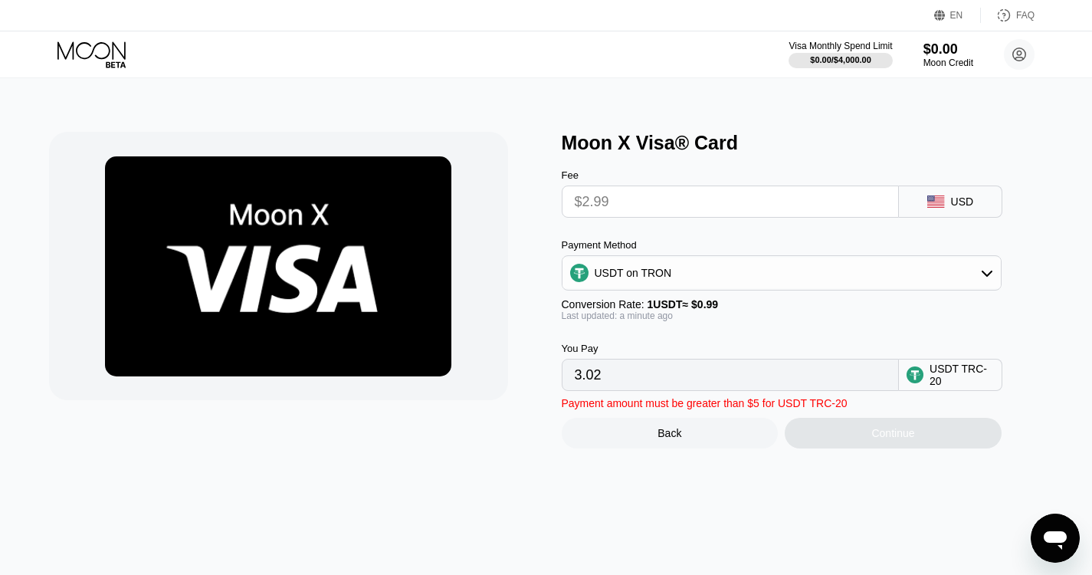
click at [952, 387] on div "USDT TRC-20" at bounding box center [962, 375] width 64 height 25
click at [593, 387] on input "3.02" at bounding box center [730, 375] width 311 height 31
drag, startPoint x: 596, startPoint y: 386, endPoint x: 550, endPoint y: 394, distance: 46.8
click at [550, 394] on div "Moon X Visa® Card Fee $2.99 USD Payment Method USDT on TRON Conversion Rate: 1 …" at bounding box center [546, 290] width 995 height 317
click at [985, 276] on icon at bounding box center [987, 273] width 12 height 12
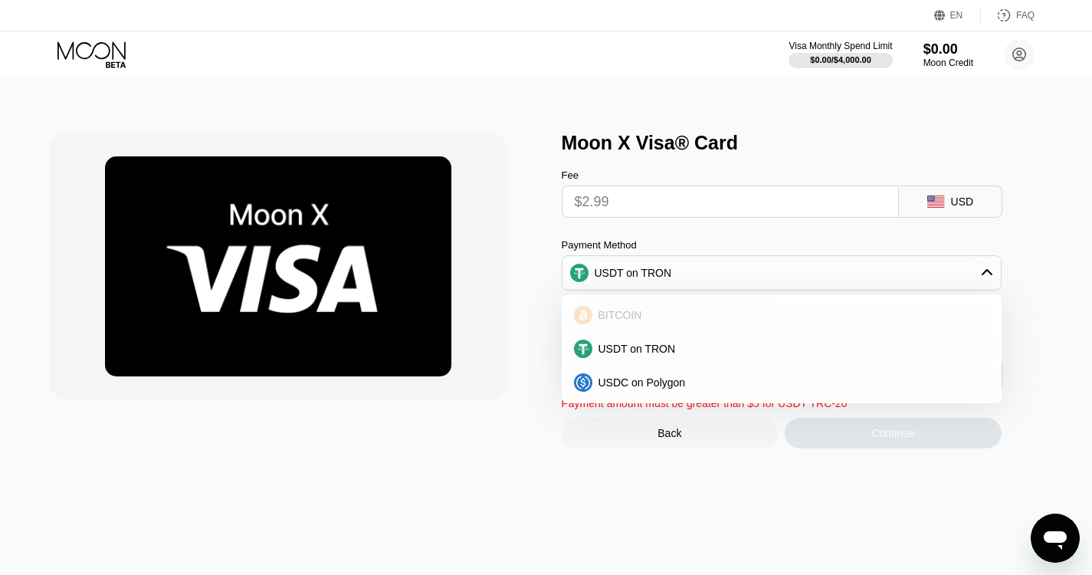
click at [671, 321] on div "BITCOIN" at bounding box center [791, 315] width 397 height 12
type input "0.00002667"
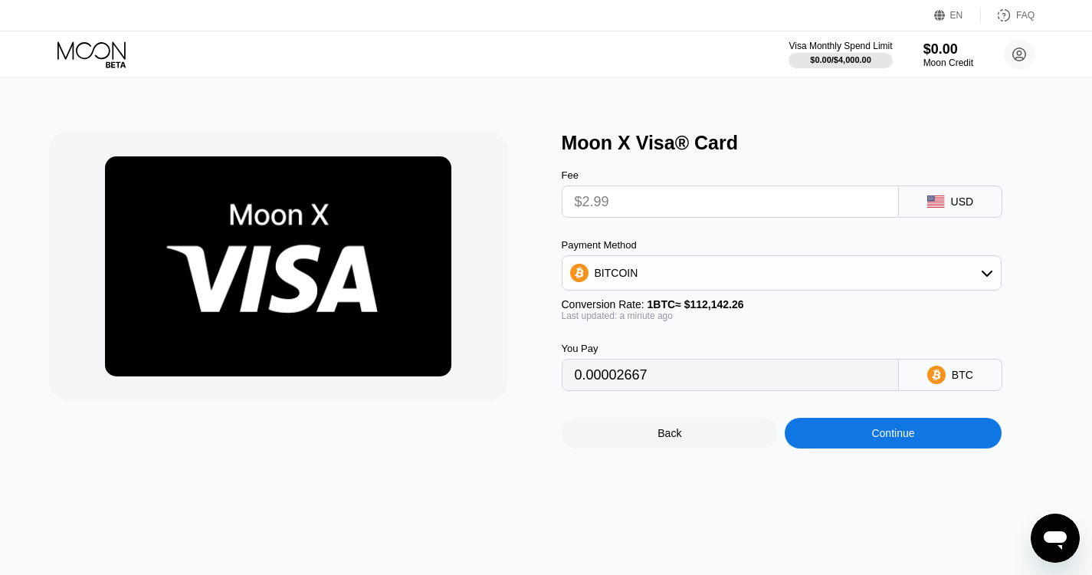
click at [647, 388] on input "0.00002667" at bounding box center [730, 375] width 311 height 31
click at [651, 389] on input "0.00002667" at bounding box center [730, 375] width 311 height 31
click at [662, 389] on input "0.00002667" at bounding box center [730, 375] width 311 height 31
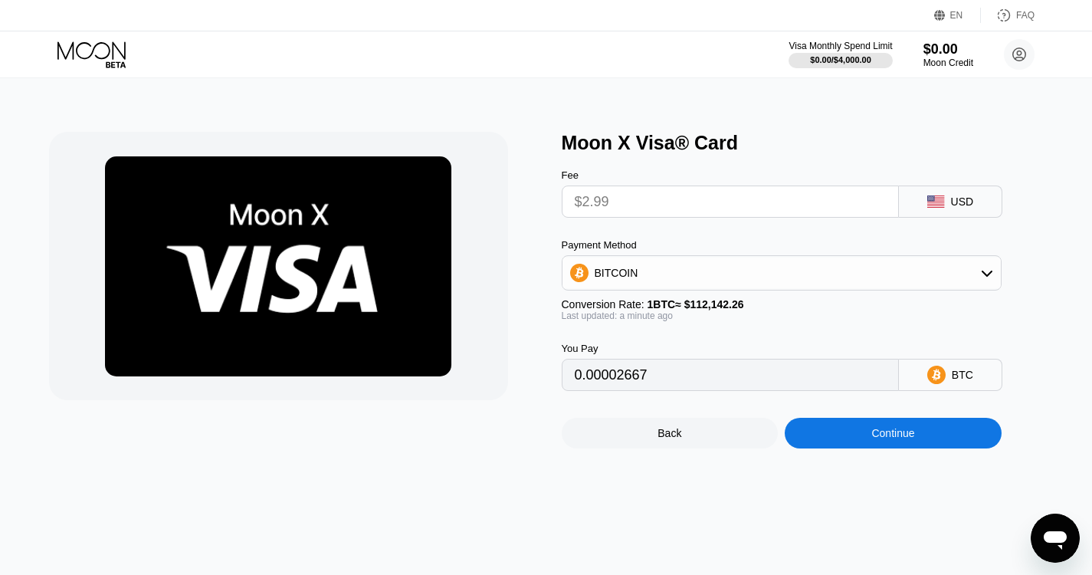
click at [622, 386] on input "0.00002667" at bounding box center [730, 375] width 311 height 31
click at [869, 441] on div "Continue" at bounding box center [893, 433] width 217 height 31
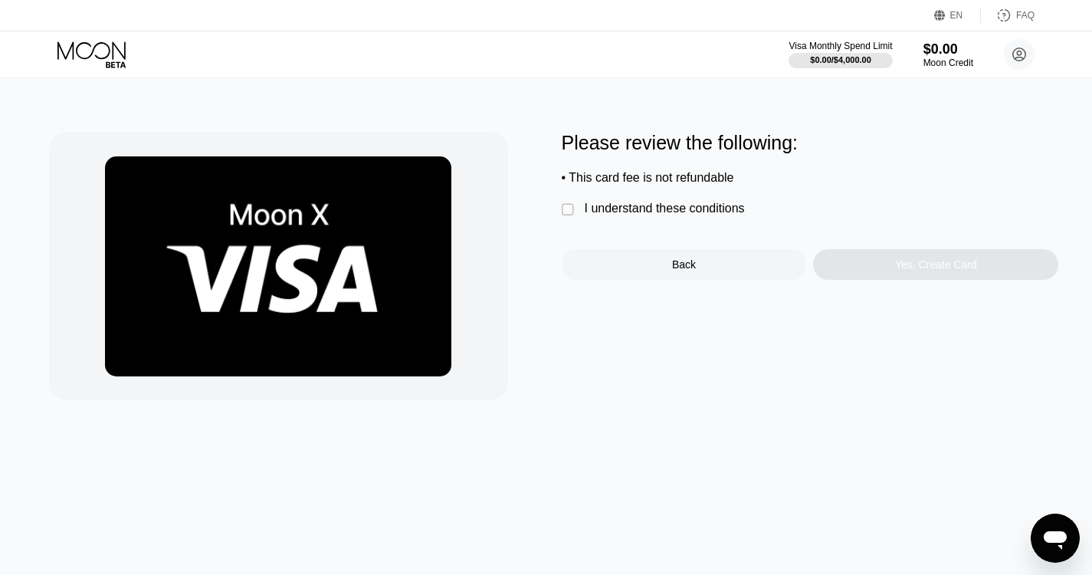
click at [563, 214] on div "" at bounding box center [569, 209] width 15 height 15
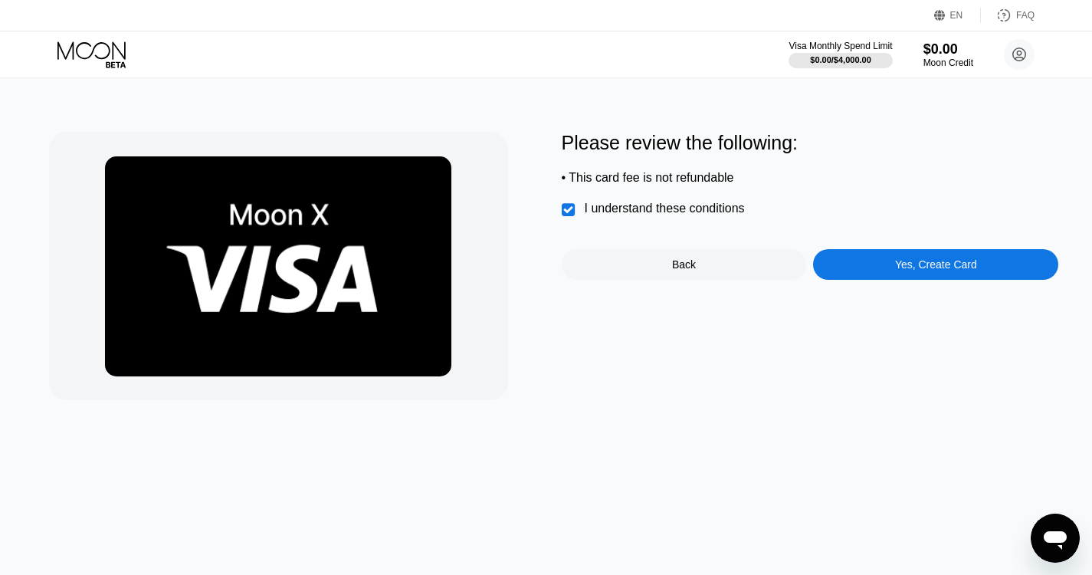
click at [922, 271] on div "Yes, Create Card" at bounding box center [936, 264] width 82 height 12
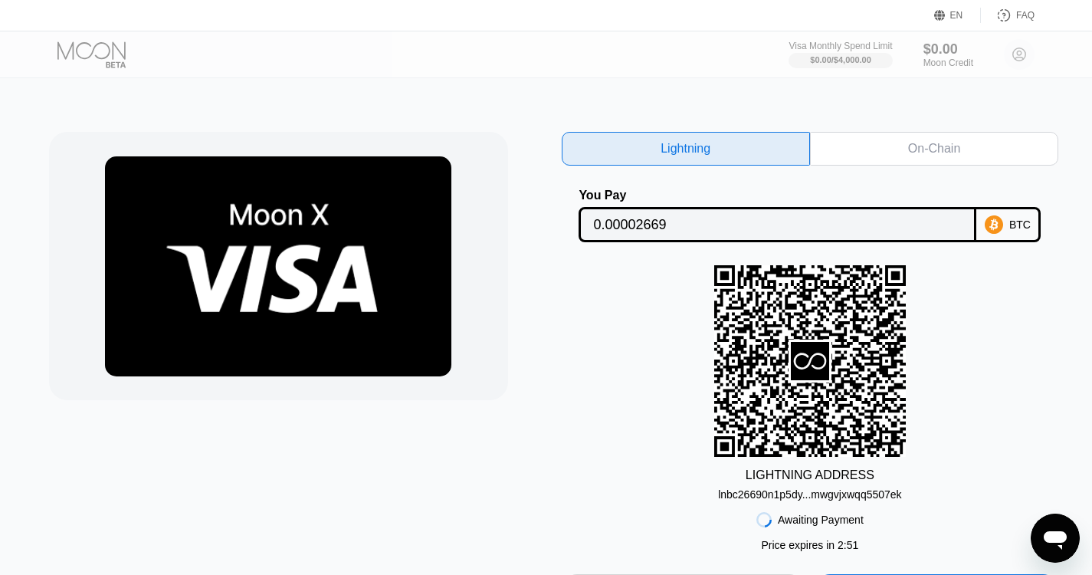
click at [921, 149] on div "On-Chain" at bounding box center [934, 148] width 52 height 15
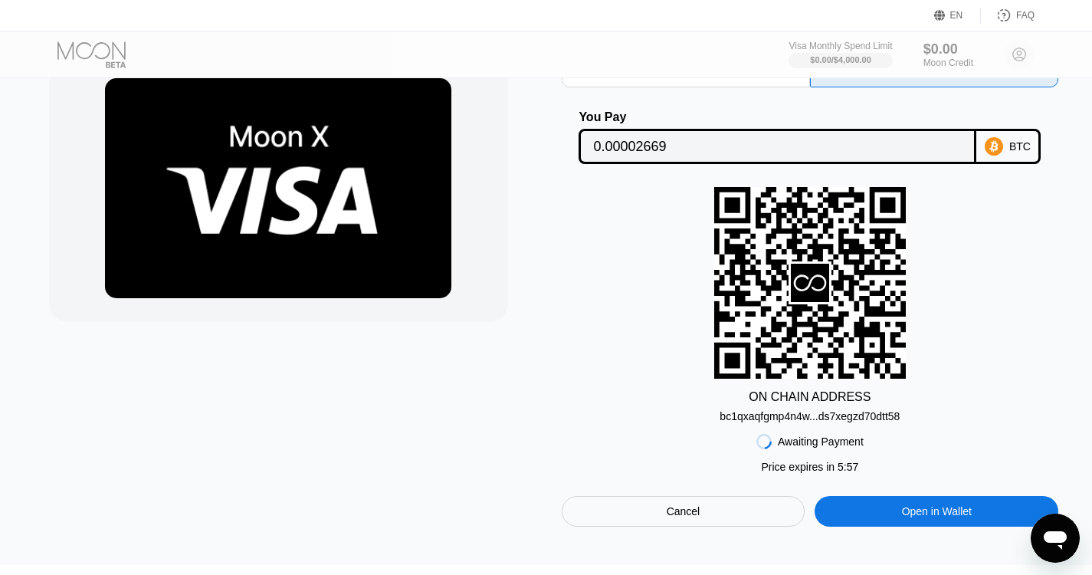
scroll to position [153, 0]
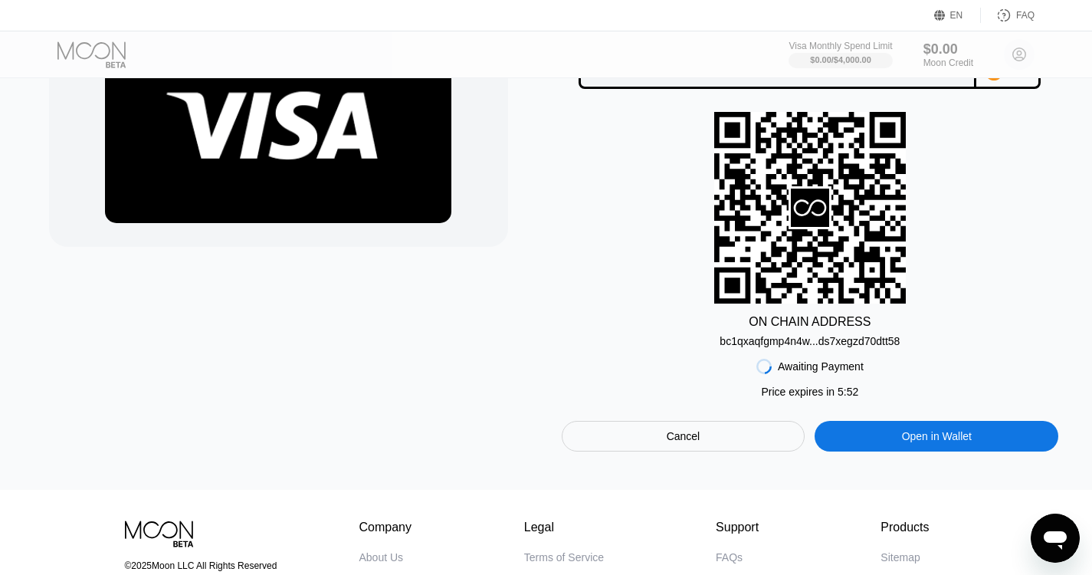
click at [970, 443] on div "Open in Wallet" at bounding box center [937, 436] width 70 height 14
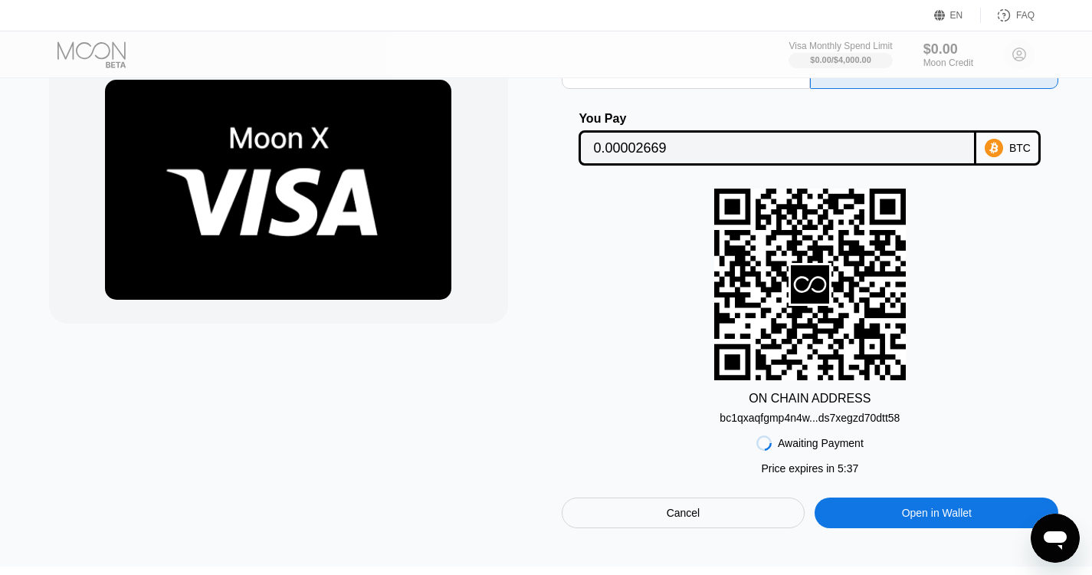
scroll to position [42, 0]
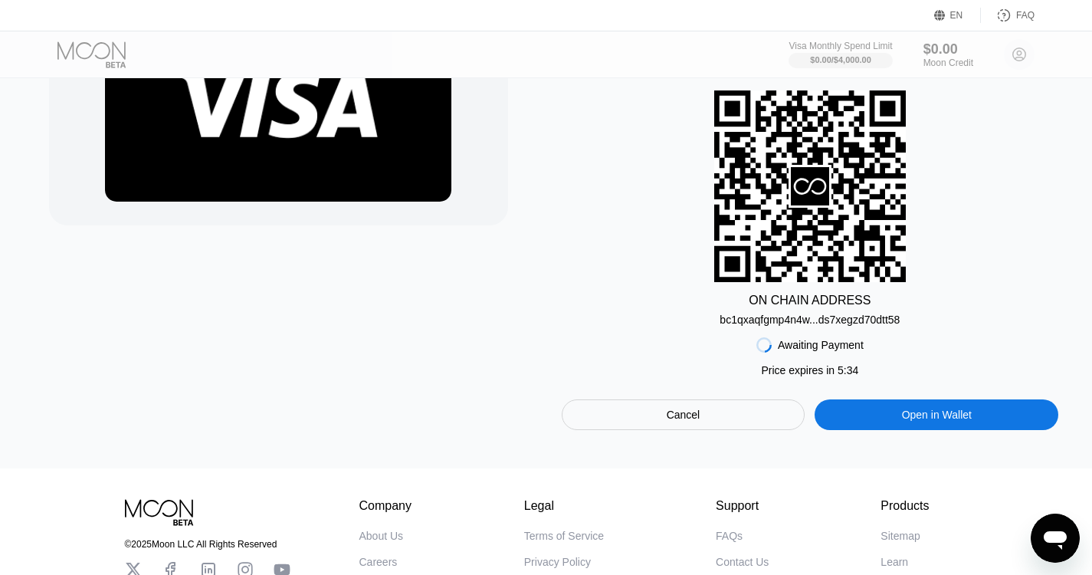
scroll to position [230, 0]
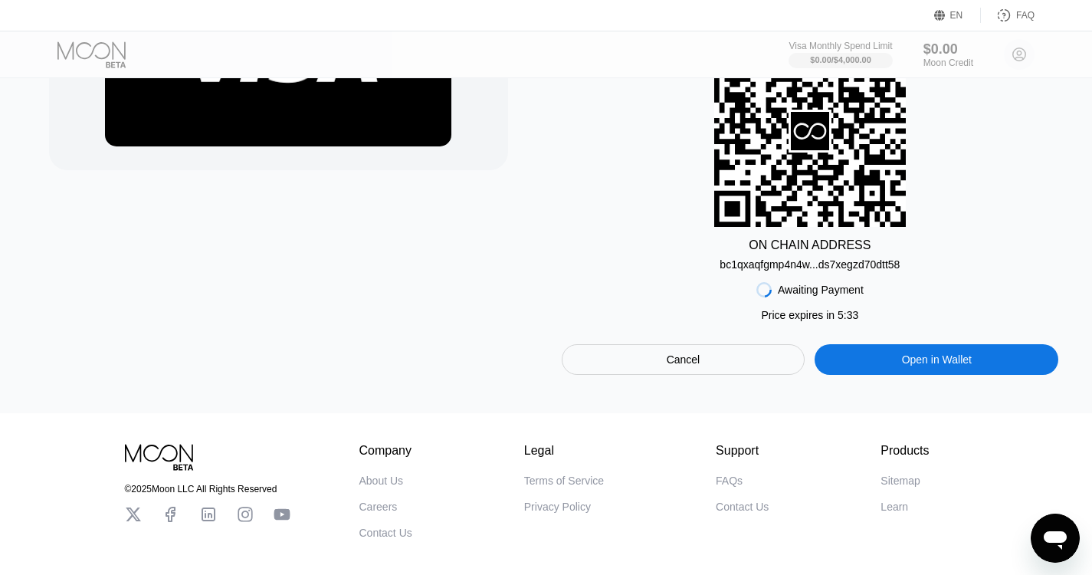
drag, startPoint x: 718, startPoint y: 268, endPoint x: 887, endPoint y: 266, distance: 169.4
click at [882, 264] on div "ON CHAIN ADDRESS bc1qxaqfgmp4n4w...ds7xegzd70dtt58" at bounding box center [811, 152] width 498 height 235
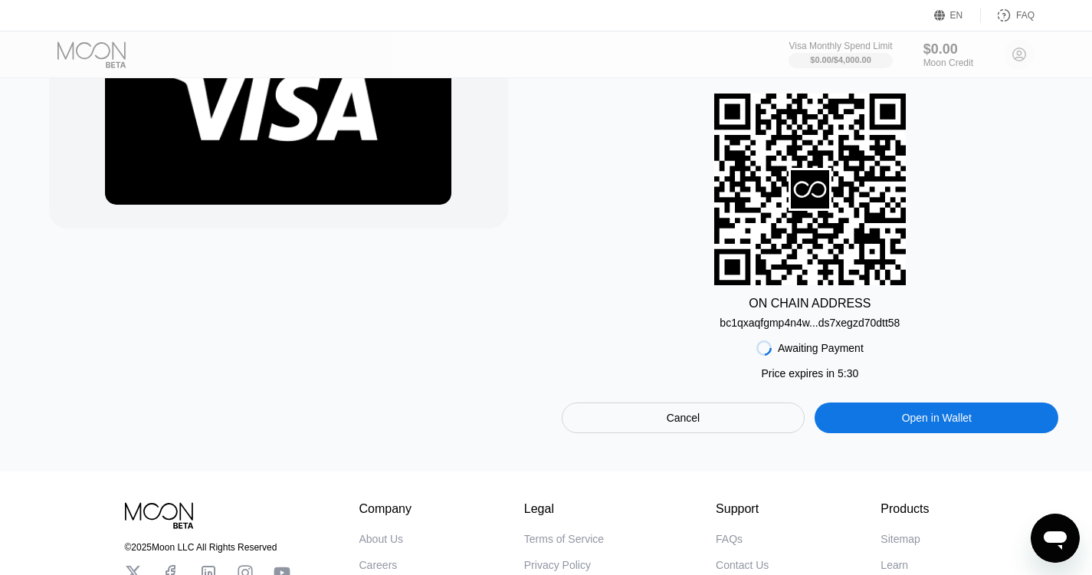
scroll to position [153, 0]
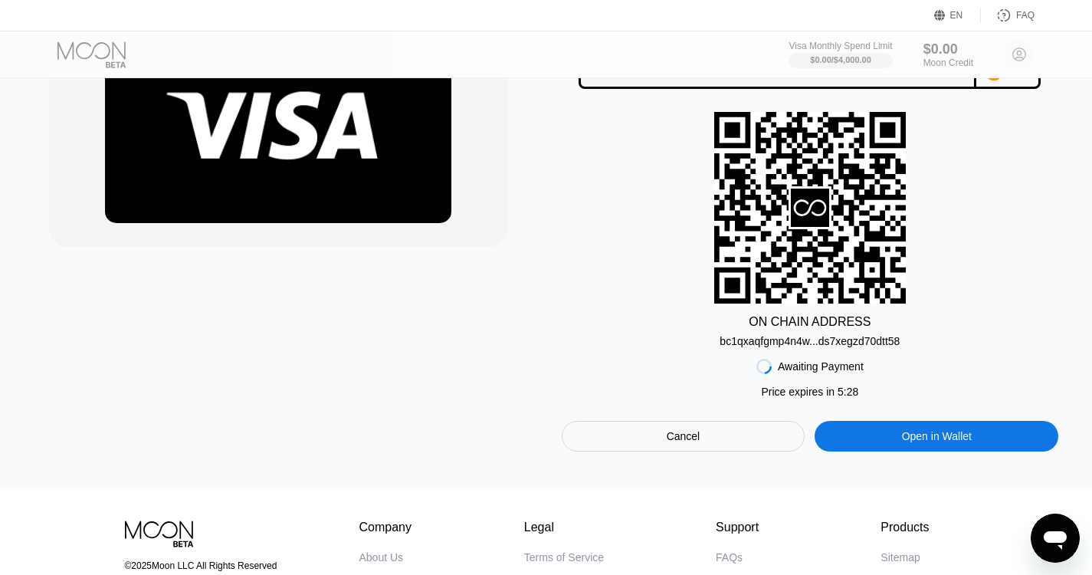
drag, startPoint x: 714, startPoint y: 345, endPoint x: 924, endPoint y: 350, distance: 210.1
click at [924, 347] on div "ON CHAIN ADDRESS bc1qxaqfgmp4n4w...ds7xegzd70dtt58" at bounding box center [811, 229] width 498 height 235
drag, startPoint x: 721, startPoint y: 346, endPoint x: 910, endPoint y: 350, distance: 189.4
click at [910, 347] on div "ON CHAIN ADDRESS bc1qxaqfgmp4n4w...ds7xegzd70dtt58" at bounding box center [811, 229] width 498 height 235
copy div "bc1qxaqfgmp4n4w...ds7xegzd70dtt58"
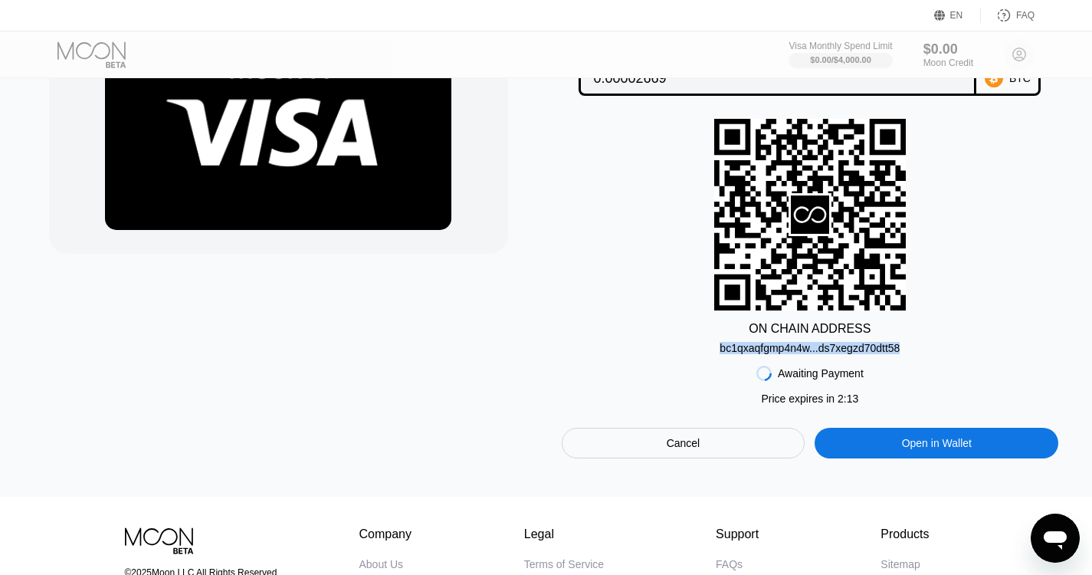
scroll to position [230, 0]
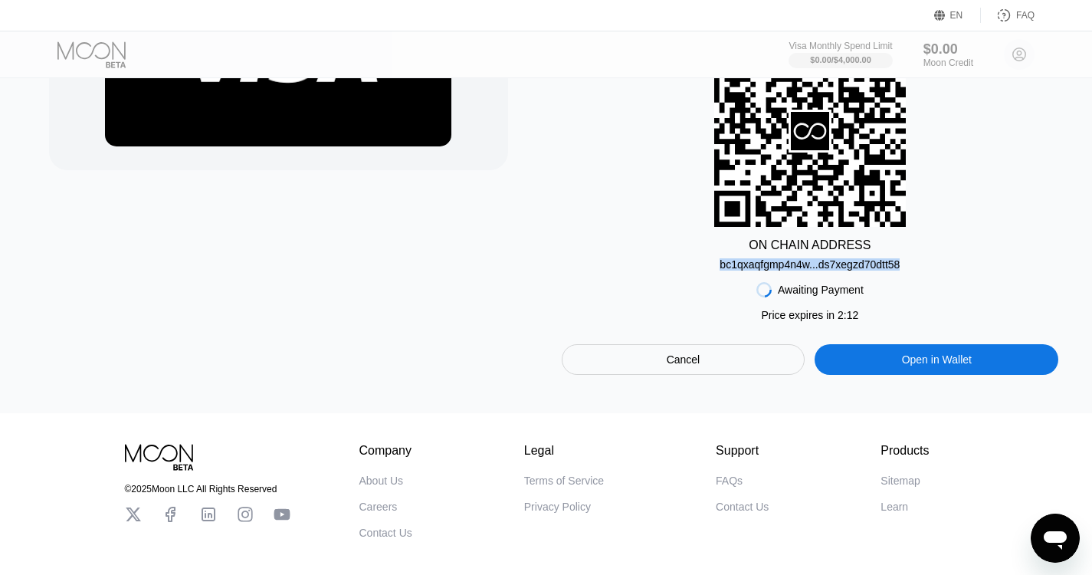
click at [676, 366] on div "Cancel" at bounding box center [684, 360] width 34 height 14
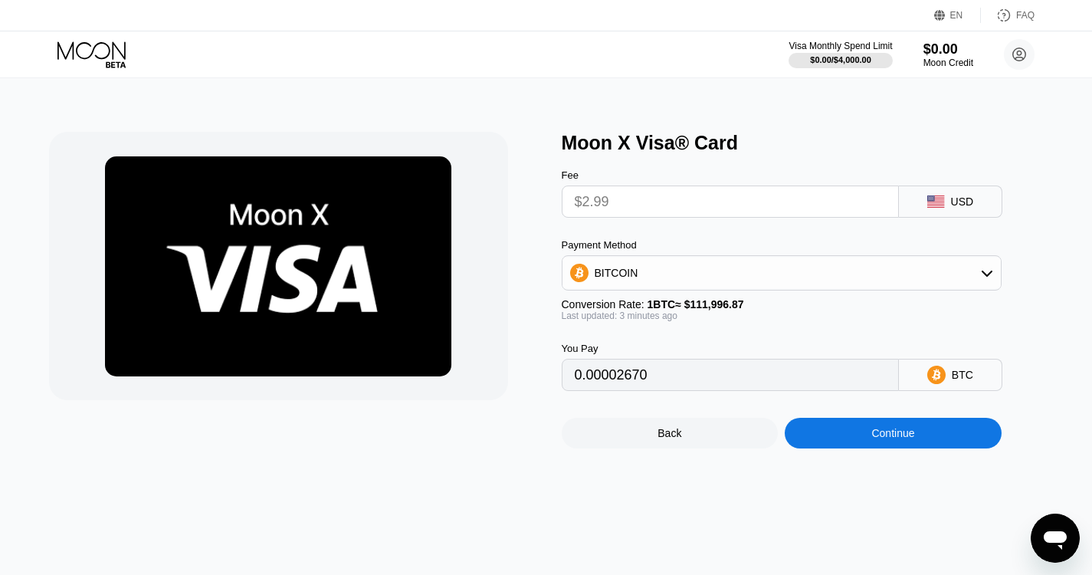
click at [675, 439] on div "Back" at bounding box center [670, 433] width 24 height 12
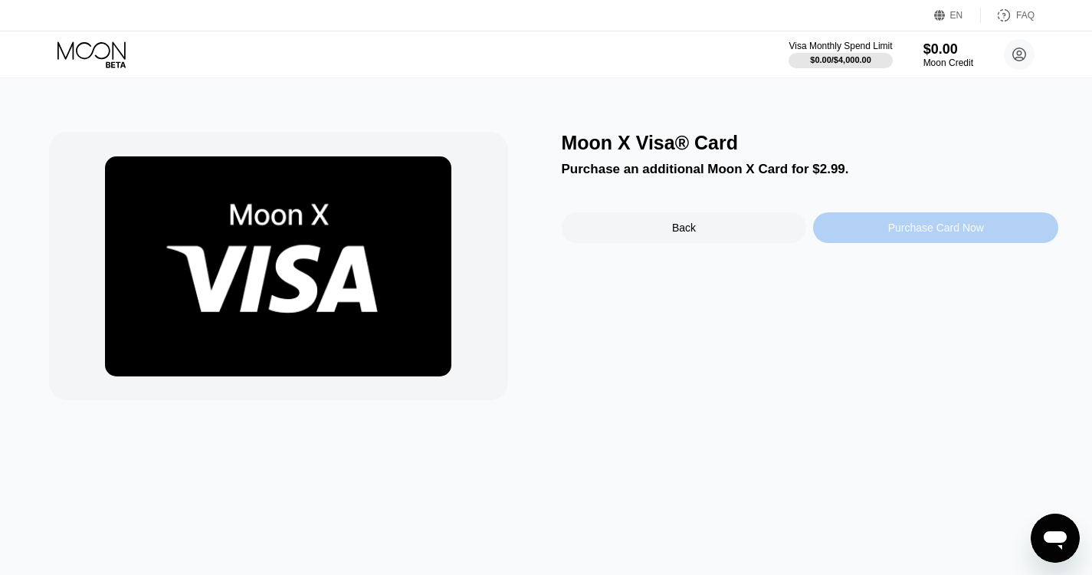
click at [947, 234] on div "Purchase Card Now" at bounding box center [936, 228] width 96 height 12
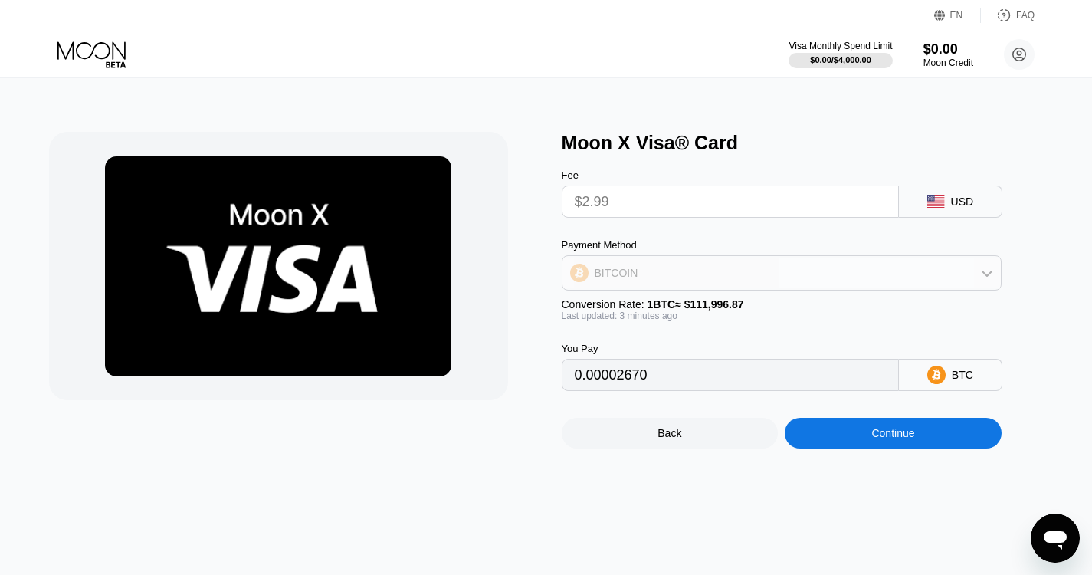
click at [987, 275] on icon at bounding box center [987, 273] width 12 height 12
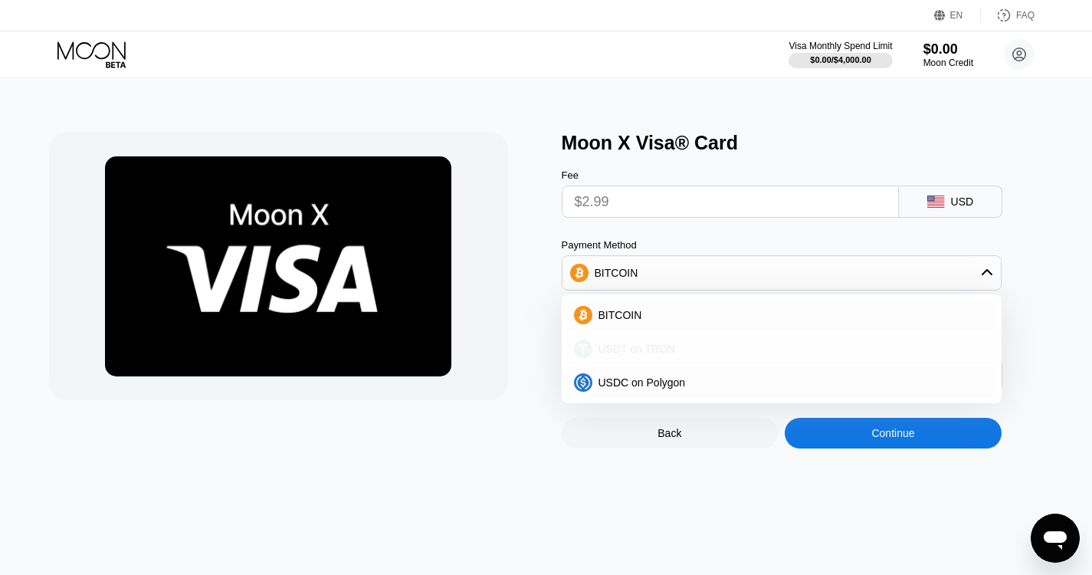
click at [691, 353] on div "USDT on TRON" at bounding box center [791, 349] width 397 height 12
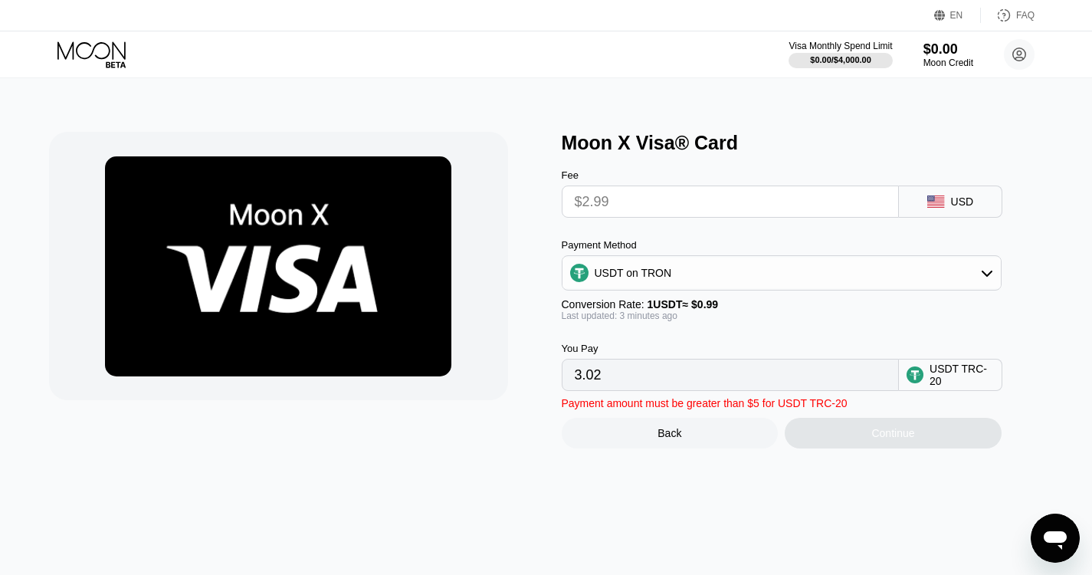
click at [965, 208] on div "USD" at bounding box center [962, 201] width 23 height 12
click at [928, 208] on icon at bounding box center [937, 201] width 18 height 12
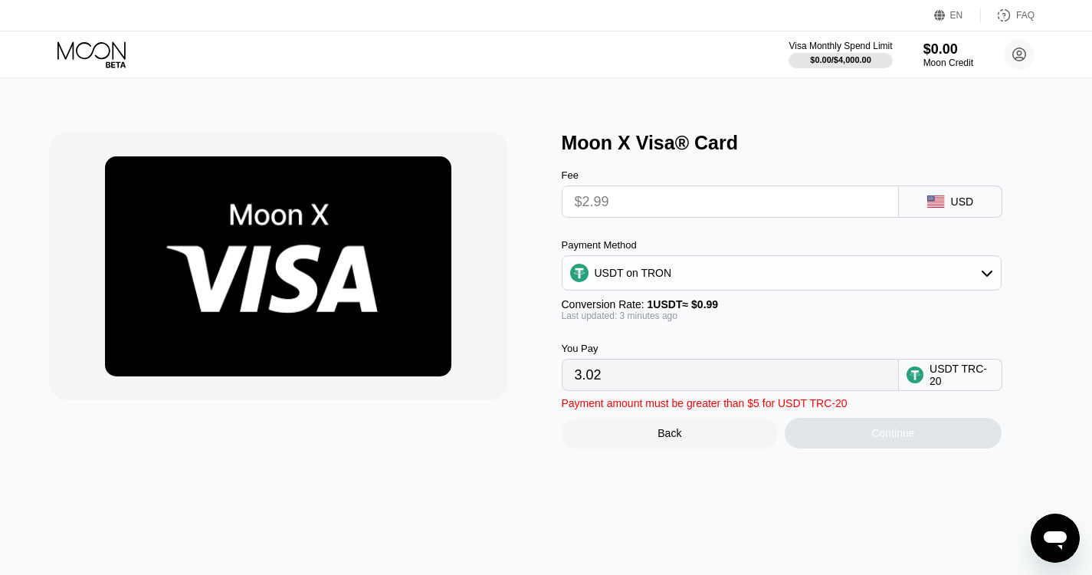
click at [928, 208] on icon at bounding box center [937, 201] width 18 height 12
click at [767, 280] on div "USDT on TRON" at bounding box center [782, 273] width 438 height 31
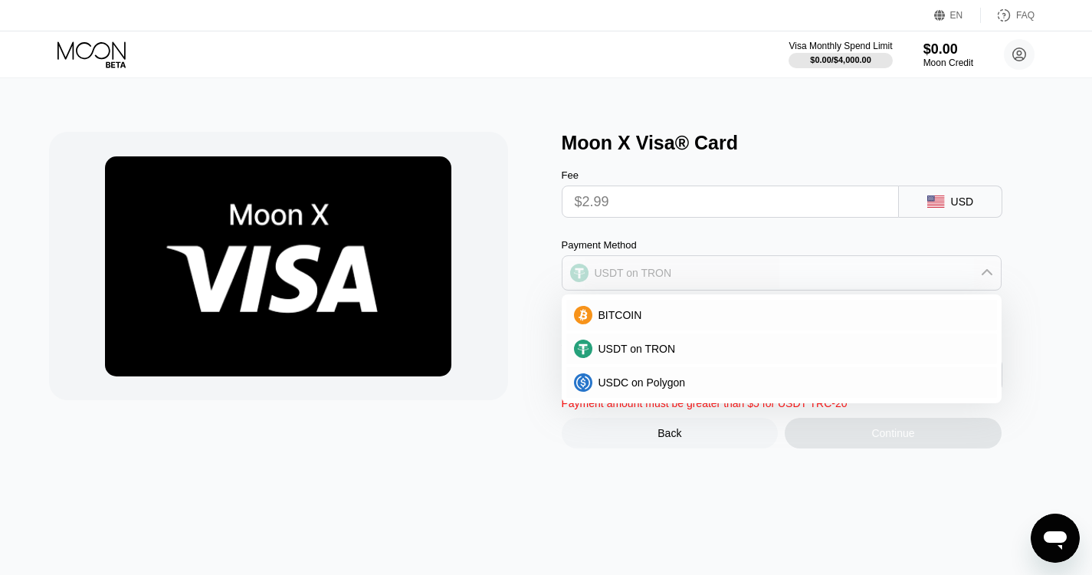
click at [751, 288] on div "USDT on TRON" at bounding box center [782, 273] width 438 height 31
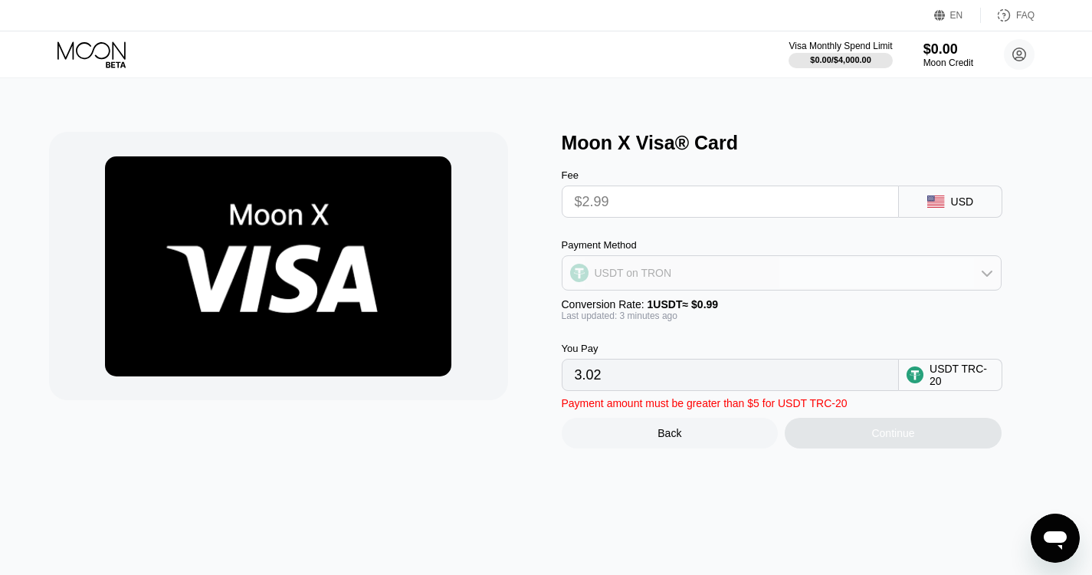
click at [676, 276] on div "USDT on TRON" at bounding box center [782, 273] width 438 height 31
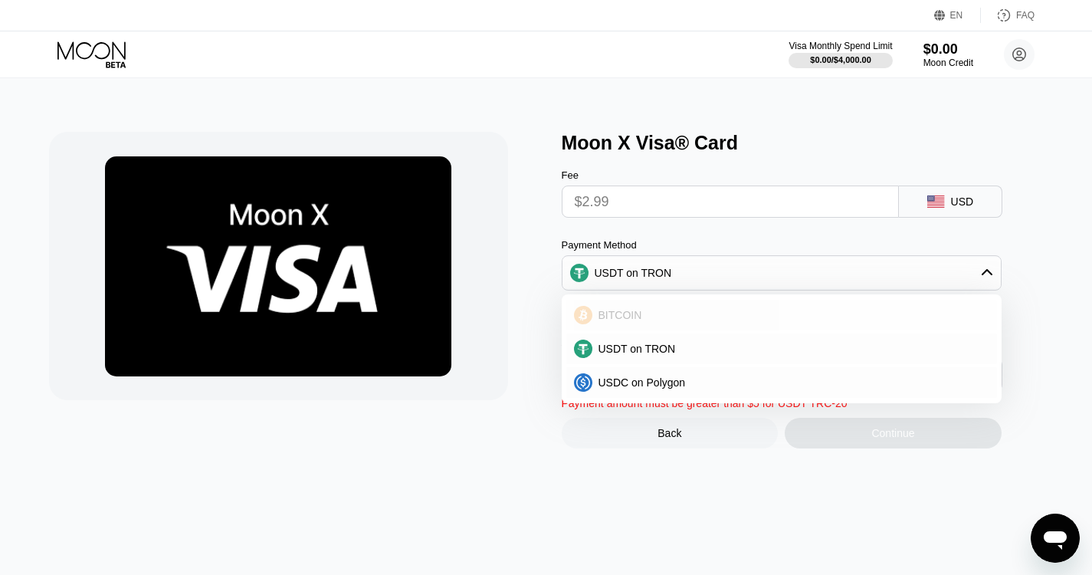
click at [625, 319] on span "BITCOIN" at bounding box center [621, 315] width 44 height 12
type input "0.00002670"
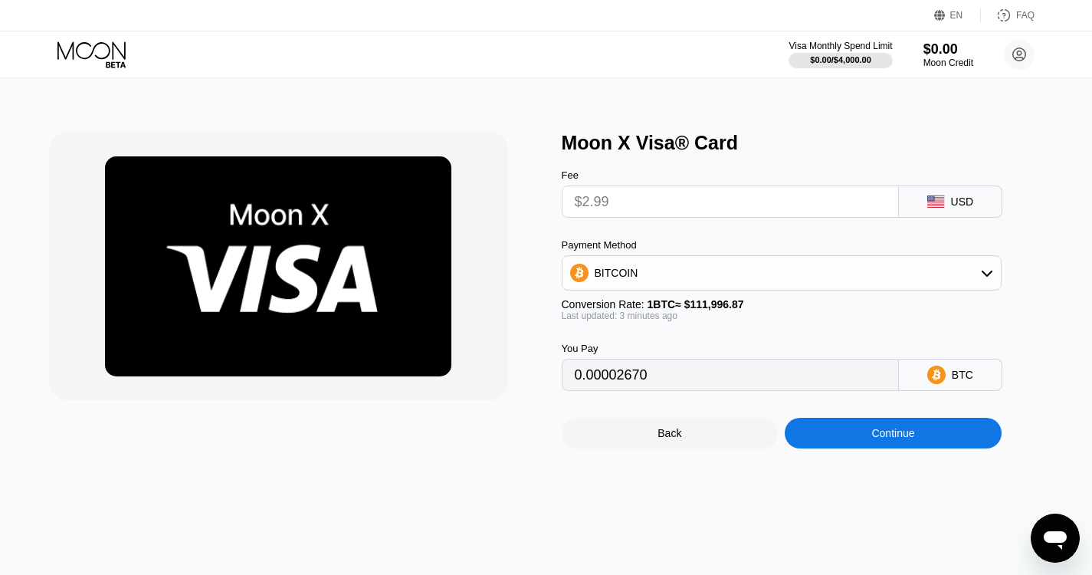
click at [907, 439] on div "Continue" at bounding box center [893, 433] width 43 height 12
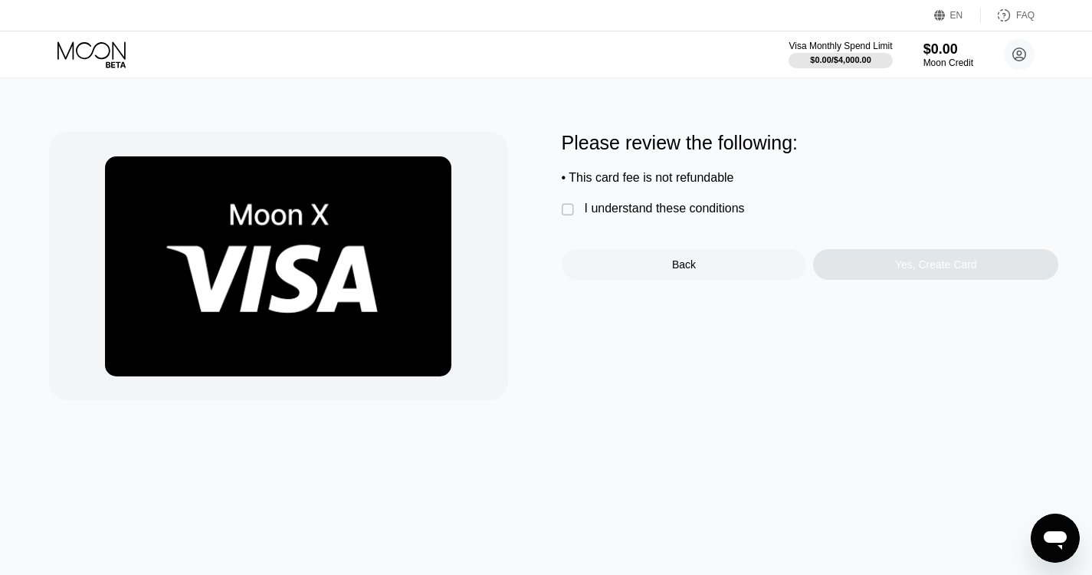
drag, startPoint x: 569, startPoint y: 211, endPoint x: 629, endPoint y: 225, distance: 61.5
click at [569, 211] on div "" at bounding box center [569, 209] width 15 height 15
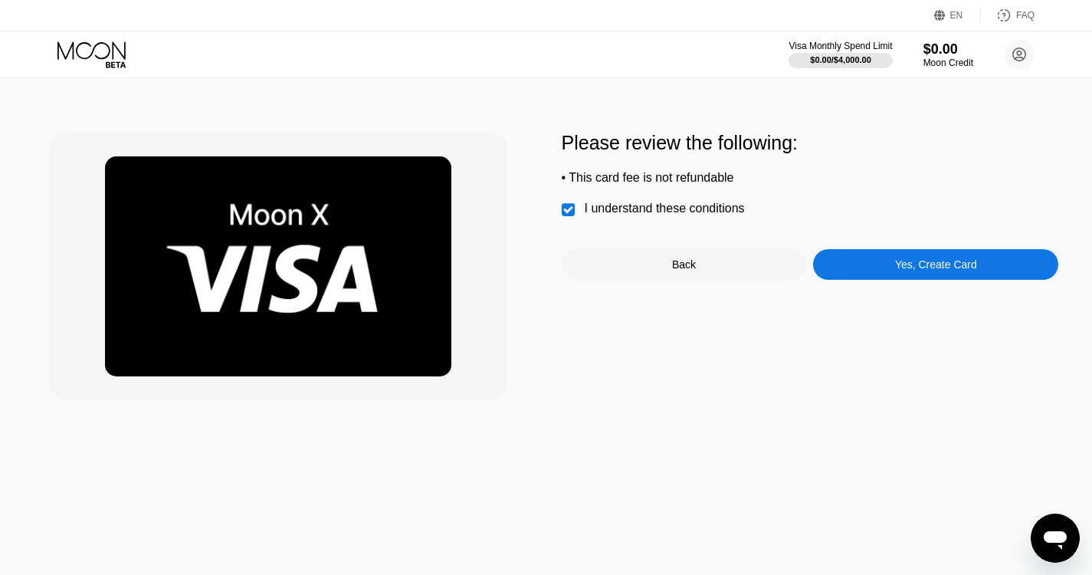
click at [960, 271] on div "Yes, Create Card" at bounding box center [936, 264] width 82 height 12
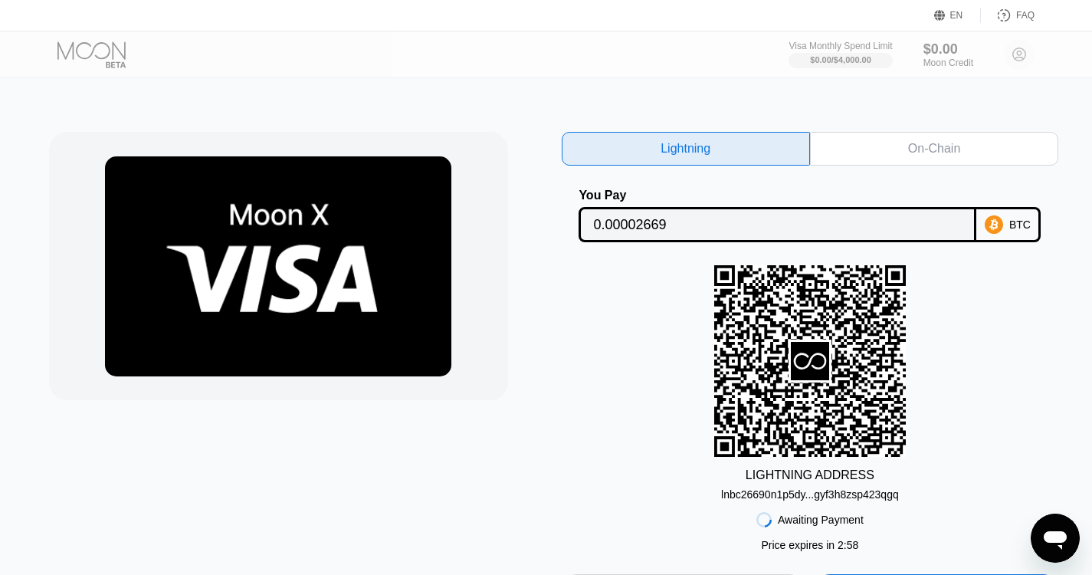
scroll to position [77, 0]
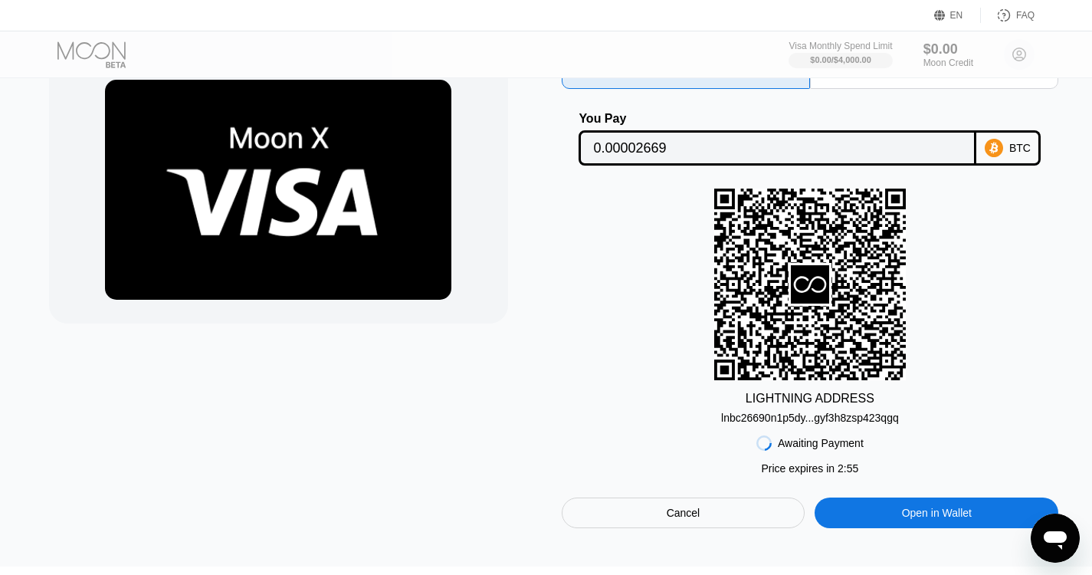
drag, startPoint x: 717, startPoint y: 422, endPoint x: 893, endPoint y: 438, distance: 177.0
click at [892, 438] on div "Lightning On-Chain You Pay 0.00002669 BTC LIGHTNING ADDRESS lnbc26690n1p5dy...g…" at bounding box center [811, 291] width 498 height 473
drag, startPoint x: 903, startPoint y: 425, endPoint x: 734, endPoint y: 419, distance: 168.8
click at [734, 419] on div "LIGHTNING ADDRESS lnbc26690n1p5dy...gyf3h8zsp423qgq" at bounding box center [811, 306] width 498 height 235
drag, startPoint x: 721, startPoint y: 422, endPoint x: 905, endPoint y: 432, distance: 184.3
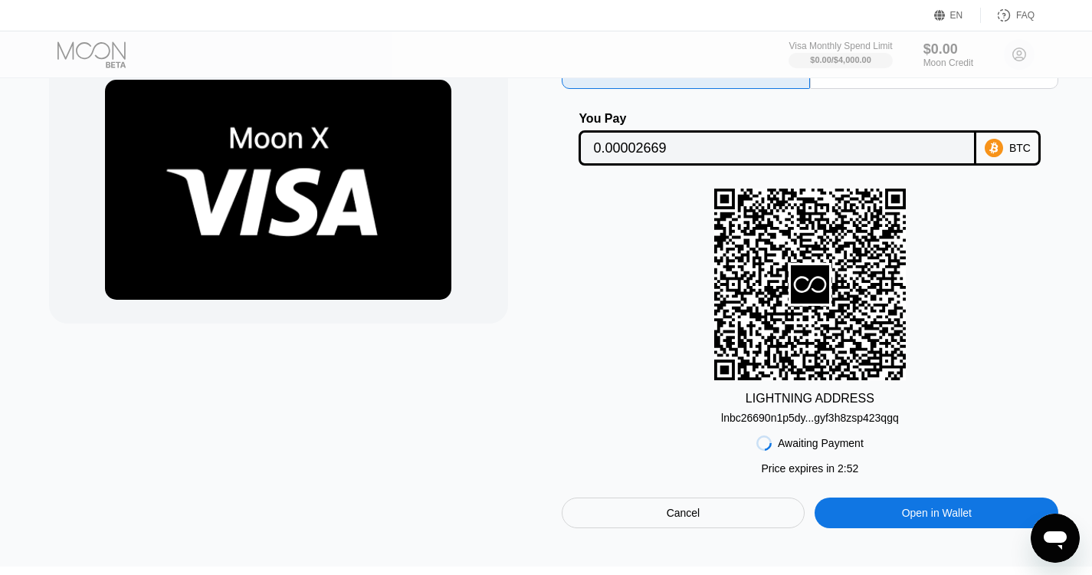
click at [905, 432] on div "Lightning On-Chain You Pay 0.00002669 BTC LIGHTNING ADDRESS lnbc26690n1p5dy...g…" at bounding box center [811, 291] width 498 height 473
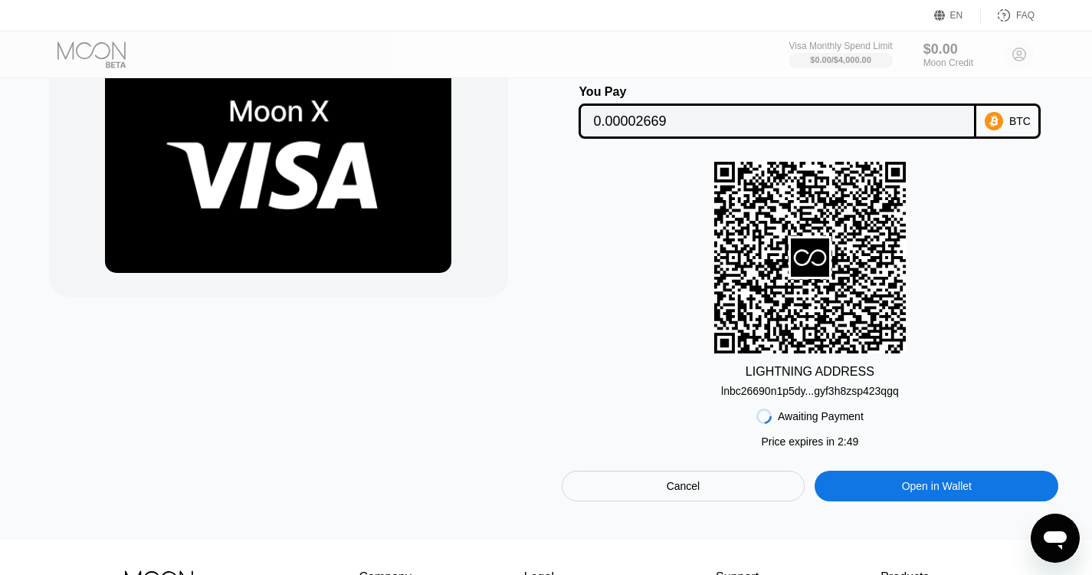
scroll to position [153, 0]
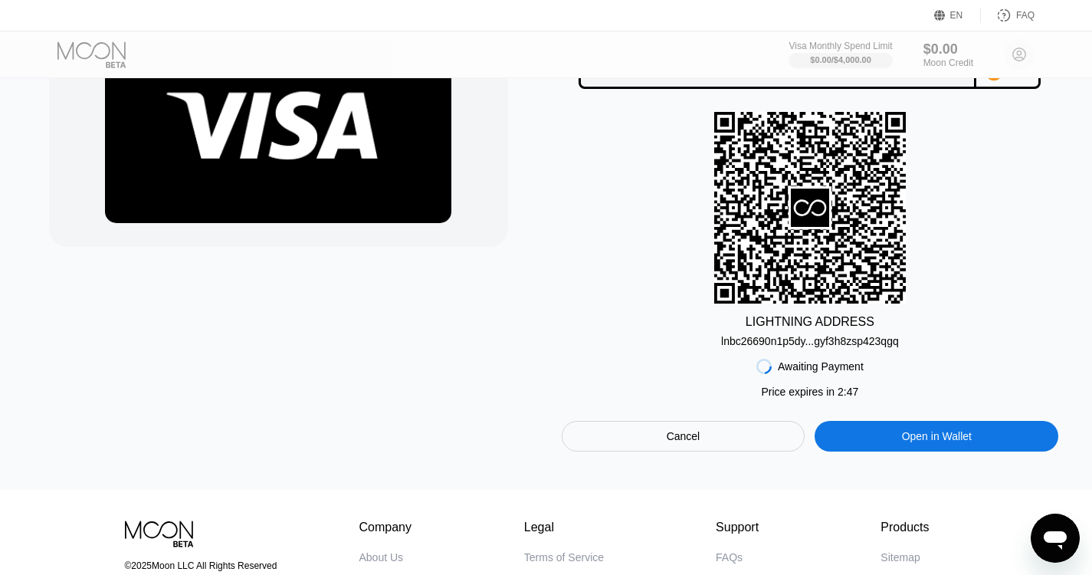
drag, startPoint x: 719, startPoint y: 346, endPoint x: 892, endPoint y: 355, distance: 173.5
click at [890, 355] on div "Lightning On-Chain You Pay 0.00002669 BTC LIGHTNING ADDRESS lnbc26690n1p5dy...g…" at bounding box center [811, 215] width 498 height 473
drag, startPoint x: 899, startPoint y: 352, endPoint x: 709, endPoint y: 350, distance: 190.1
click at [709, 347] on div "LIGHTNING ADDRESS lnbc26690n1p5dy...gyf3h8zsp423qgq" at bounding box center [811, 229] width 498 height 235
drag, startPoint x: 721, startPoint y: 347, endPoint x: 898, endPoint y: 349, distance: 176.3
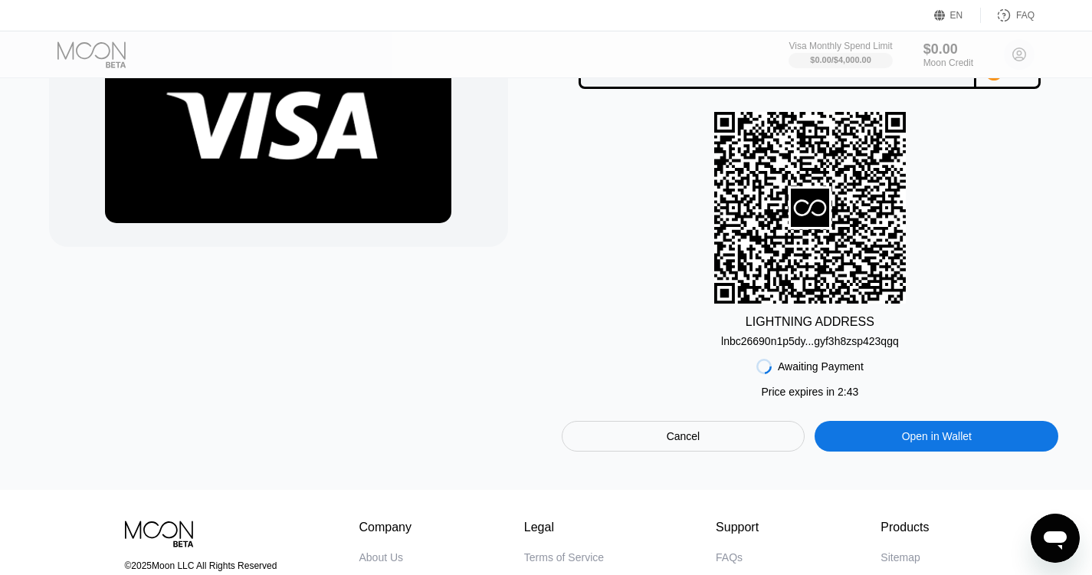
click at [898, 347] on div "LIGHTNING ADDRESS lnbc26690n1p5dy...gyf3h8zsp423qgq" at bounding box center [811, 229] width 498 height 235
click at [867, 347] on div "lnbc26690n1p5dy...gyf3h8zsp423qgq" at bounding box center [810, 341] width 178 height 12
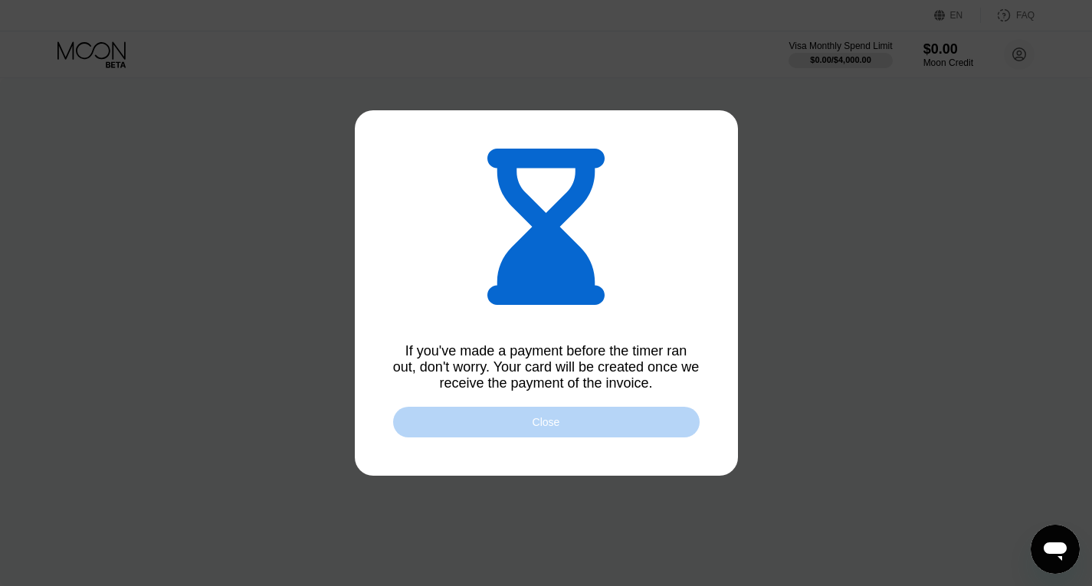
click at [548, 429] on div "Close" at bounding box center [547, 422] width 28 height 12
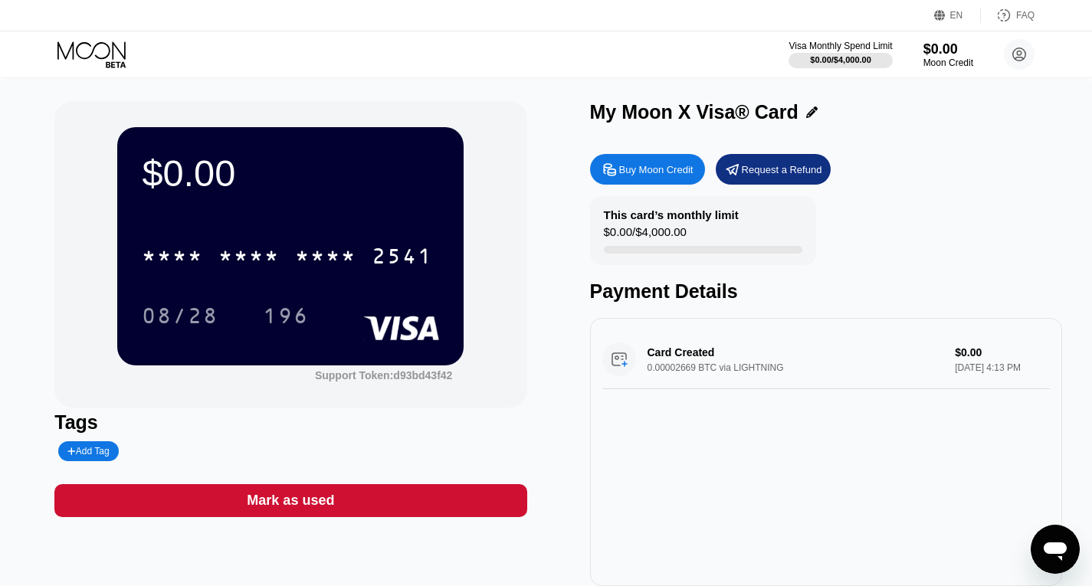
scroll to position [77, 0]
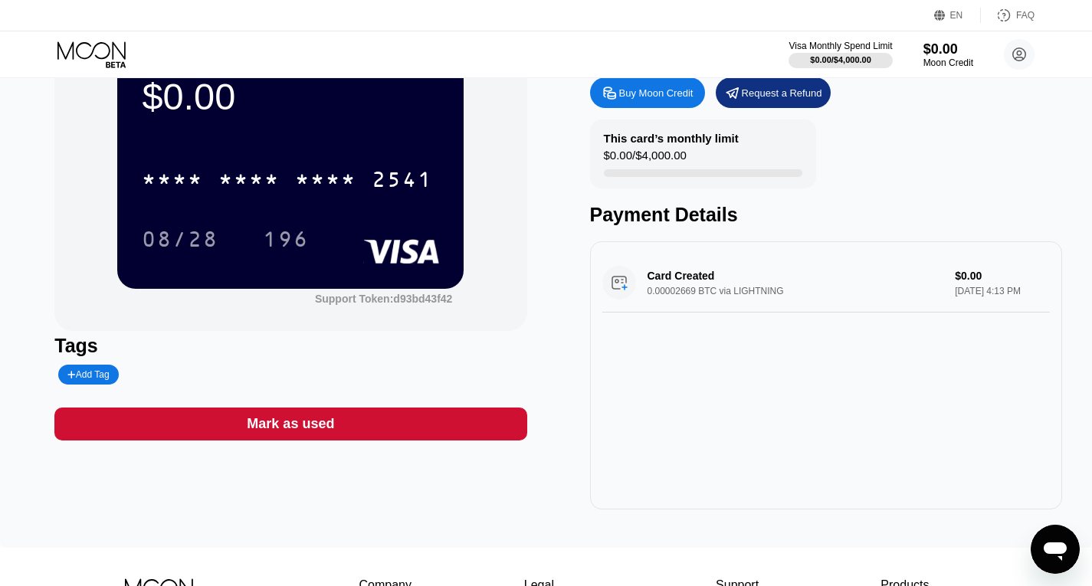
click at [686, 281] on div "Card Created 0.00002669 BTC via LIGHTNING $0.00 [DATE] 4:13 PM" at bounding box center [827, 283] width 448 height 59
click at [620, 293] on div "Card Created 0.00002669 BTC via LIGHTNING $0.00 [DATE] 4:13 PM" at bounding box center [827, 283] width 448 height 59
click at [782, 300] on div "Card Created 0.00002669 BTC via LIGHTNING $0.00 [DATE] 4:13 PM" at bounding box center [827, 283] width 448 height 59
click at [991, 288] on div "Card Created 0.00002669 BTC via LIGHTNING $0.00 [DATE] 4:13 PM" at bounding box center [827, 283] width 448 height 59
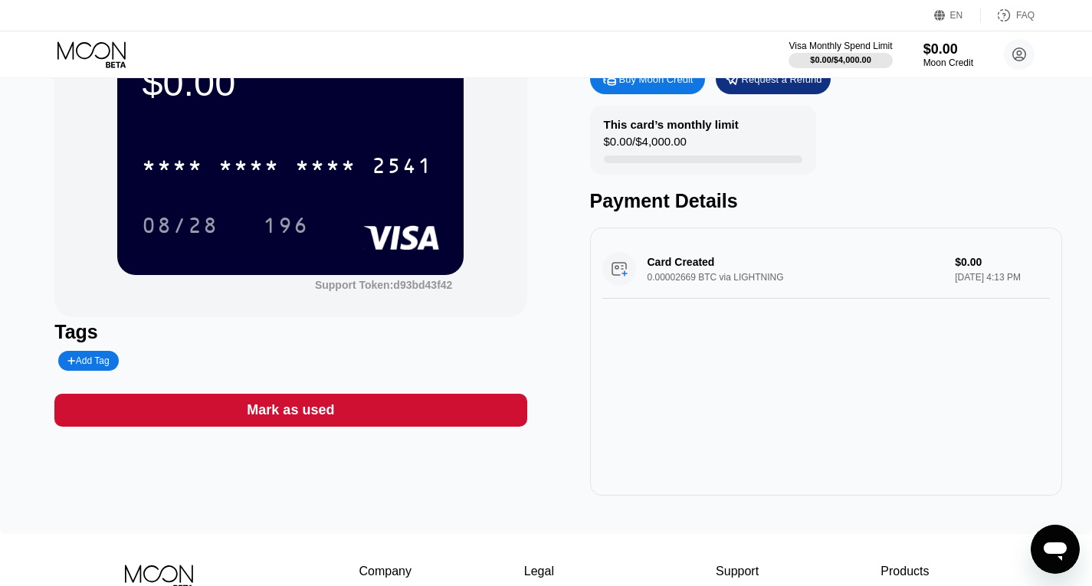
scroll to position [0, 0]
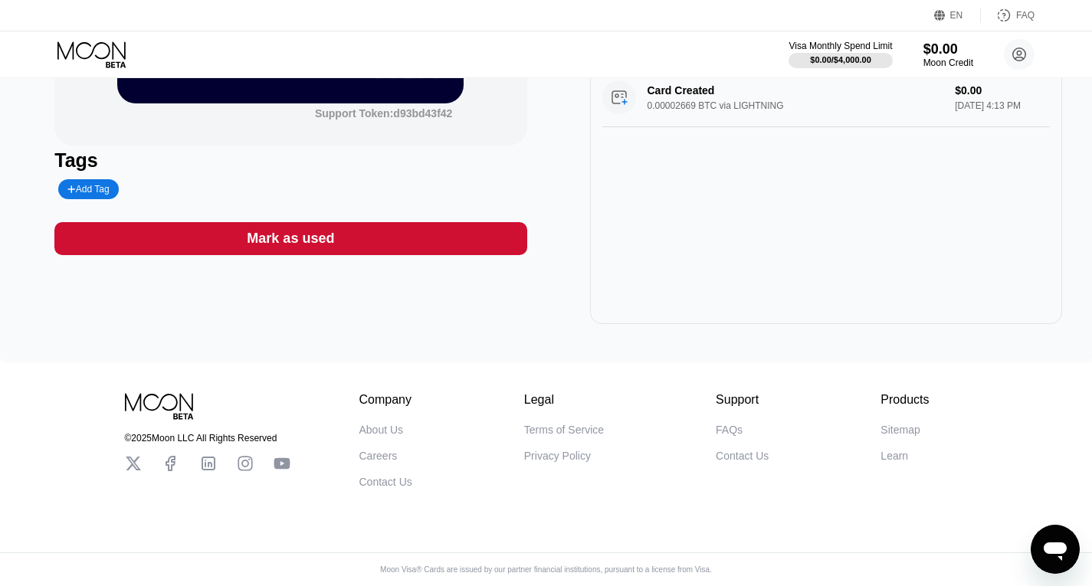
scroll to position [126, 0]
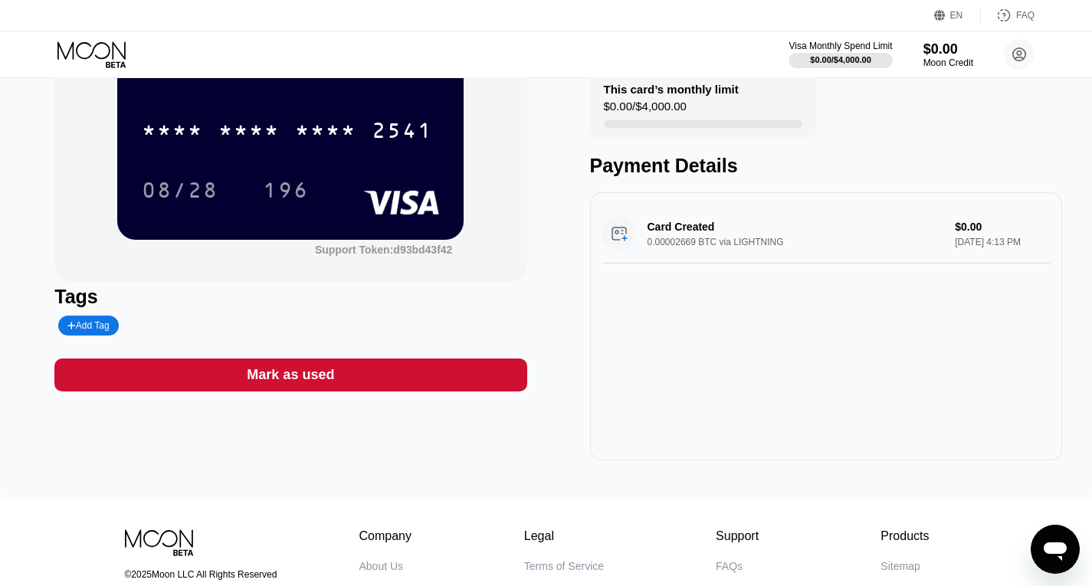
click at [702, 243] on div "Card Created 0.00002669 BTC via LIGHTNING $0.00 [DATE] 4:13 PM" at bounding box center [827, 234] width 448 height 59
click at [690, 245] on div "Card Created 0.00002669 BTC via LIGHTNING $0.00 [DATE] 4:13 PM" at bounding box center [827, 234] width 448 height 59
click at [962, 240] on div "Card Created 0.00002669 BTC via LIGHTNING $0.00 [DATE] 4:13 PM" at bounding box center [827, 234] width 448 height 59
click at [1005, 239] on div "Card Created 0.00002669 BTC via LIGHTNING $0.00 [DATE] 4:13 PM" at bounding box center [827, 234] width 448 height 59
click at [678, 238] on div "Card Created 0.00002669 BTC via LIGHTNING $0.00 [DATE] 4:13 PM" at bounding box center [827, 234] width 448 height 59
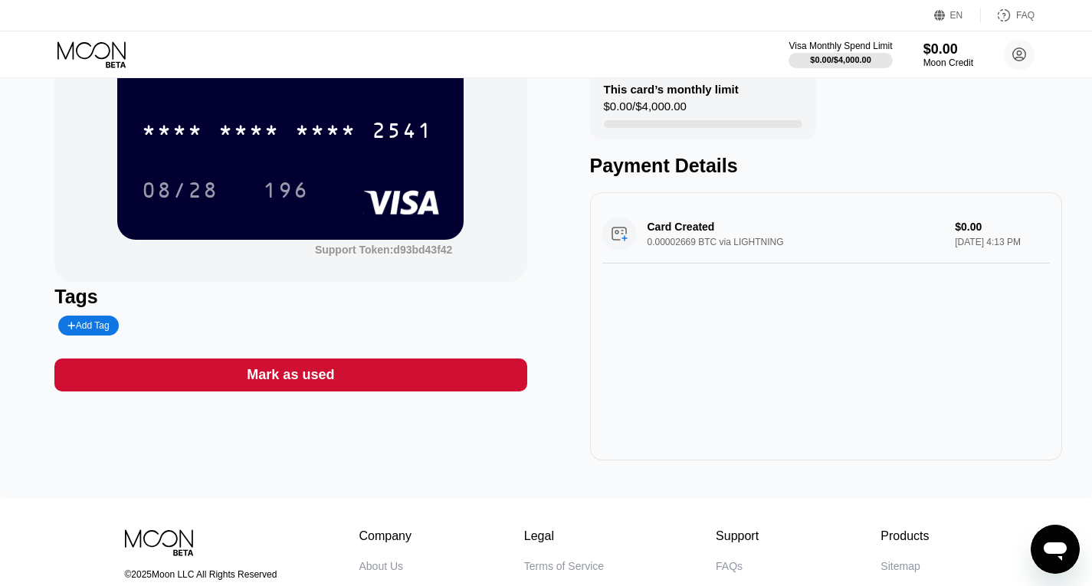
click at [619, 243] on div "Card Created 0.00002669 BTC via LIGHTNING $0.00 [DATE] 4:13 PM" at bounding box center [827, 234] width 448 height 59
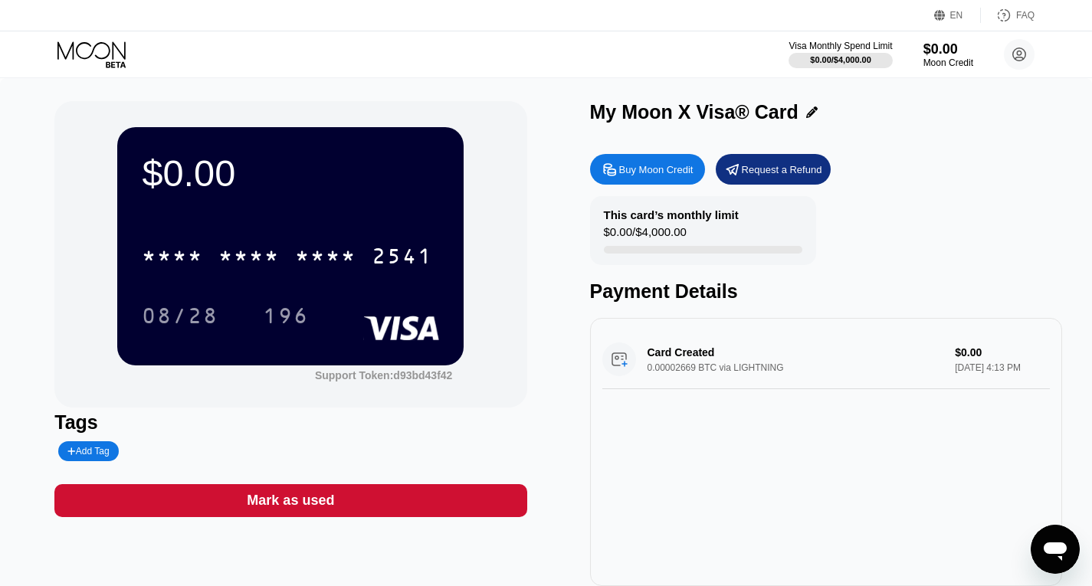
scroll to position [77, 0]
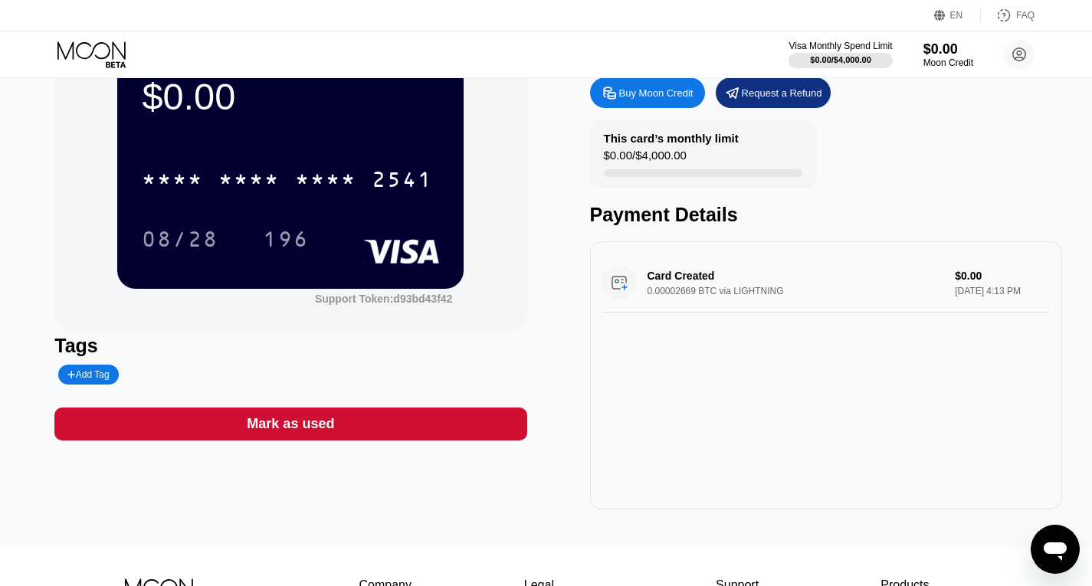
click at [707, 282] on div "Card Created 0.00002669 BTC via LIGHTNING $0.00 Sep 23, 2025 4:13 PM" at bounding box center [827, 283] width 448 height 59
drag, startPoint x: 679, startPoint y: 291, endPoint x: 707, endPoint y: 276, distance: 31.6
click at [679, 291] on div "Card Created 0.00002669 BTC via LIGHTNING $0.00 Sep 23, 2025 4:13 PM" at bounding box center [827, 283] width 448 height 59
click at [702, 220] on div "Payment Details" at bounding box center [826, 215] width 472 height 22
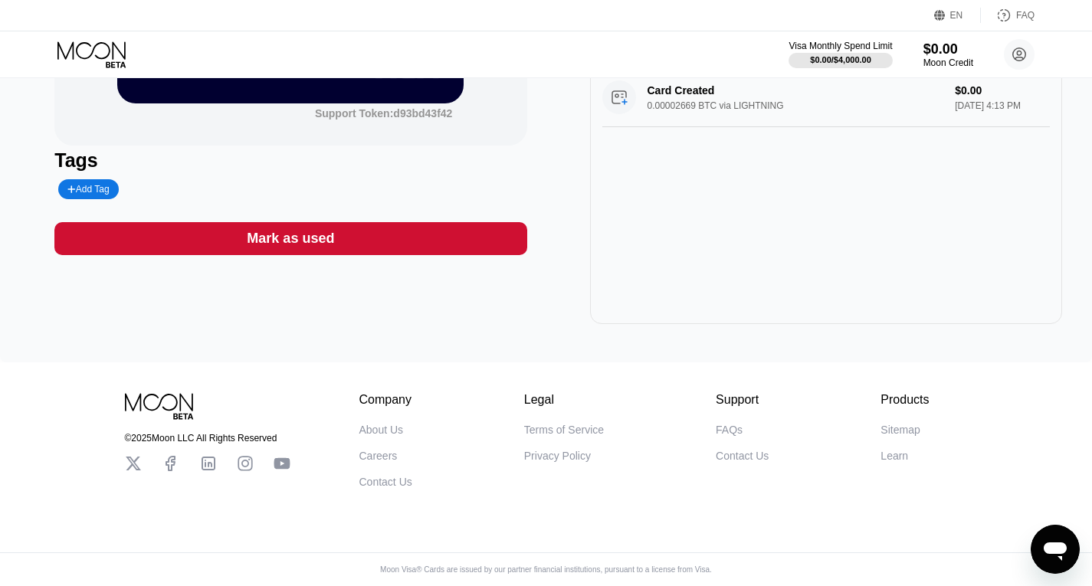
scroll to position [0, 0]
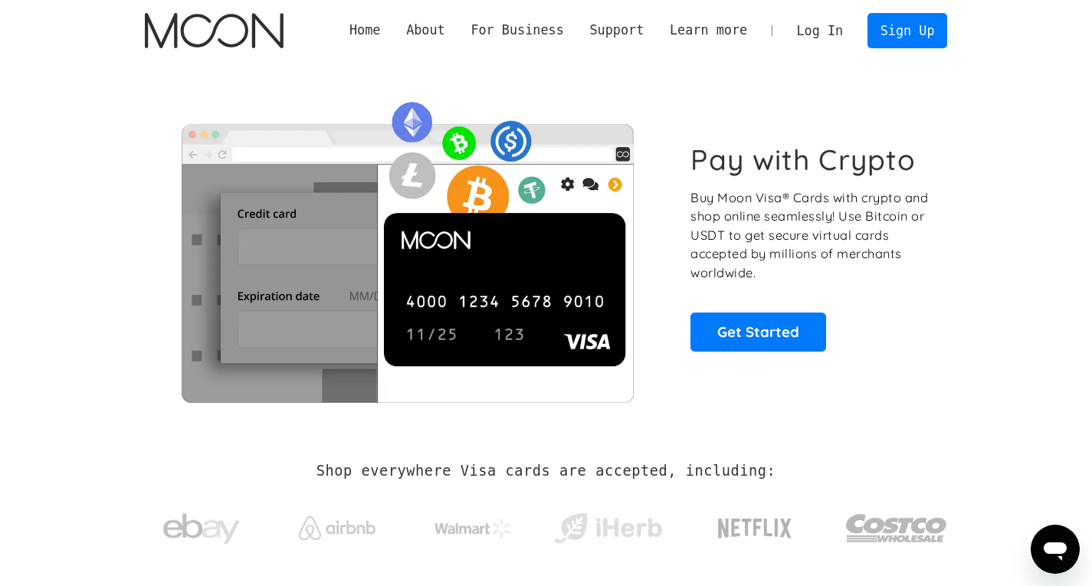
click at [840, 28] on link "Log In" at bounding box center [820, 31] width 72 height 34
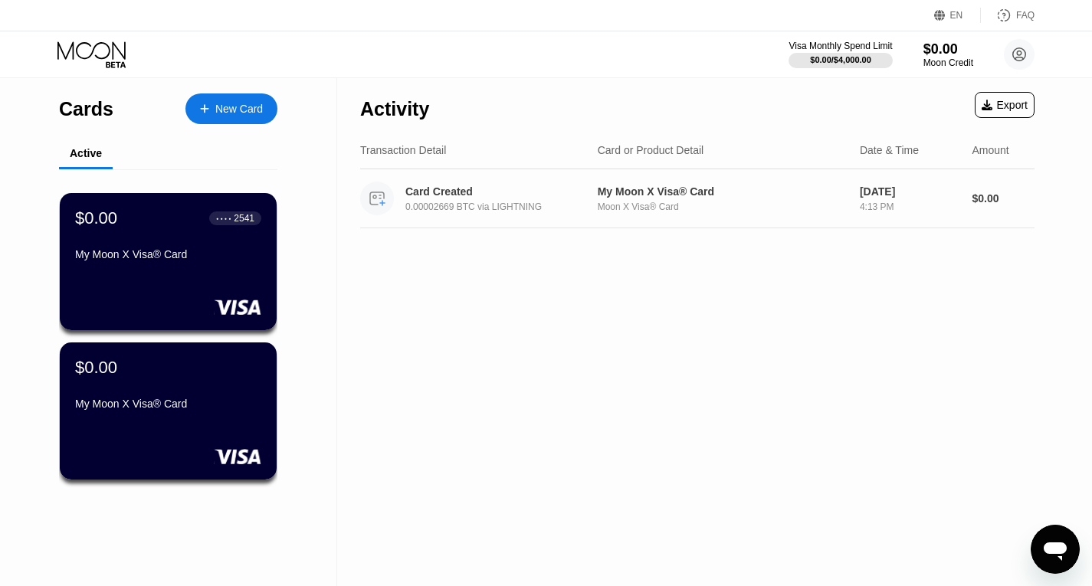
click at [432, 198] on div "Card Created" at bounding box center [500, 192] width 189 height 12
click at [216, 267] on div "My Moon X Visa® Card" at bounding box center [168, 257] width 188 height 18
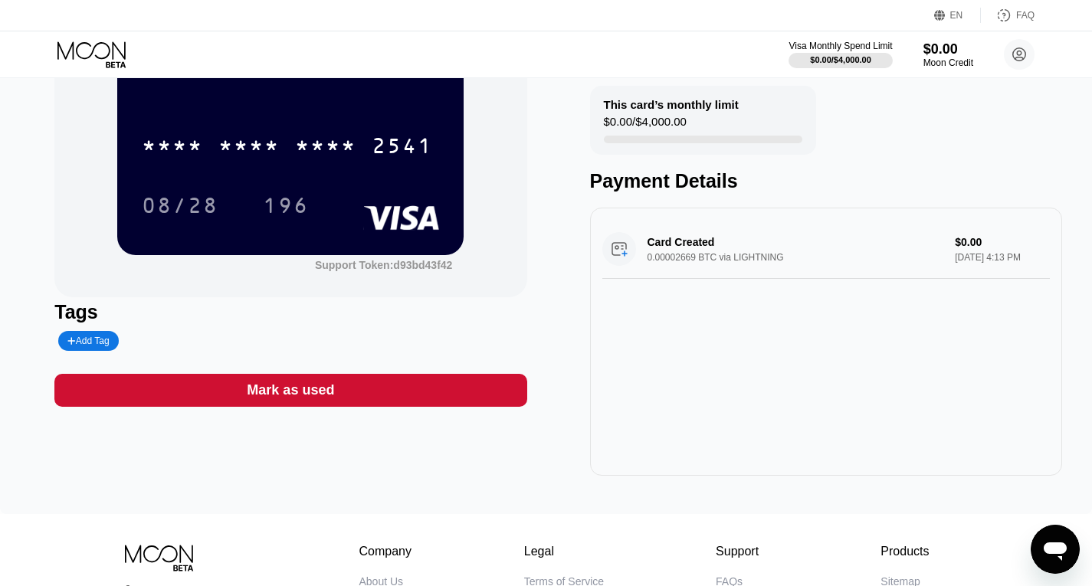
scroll to position [153, 0]
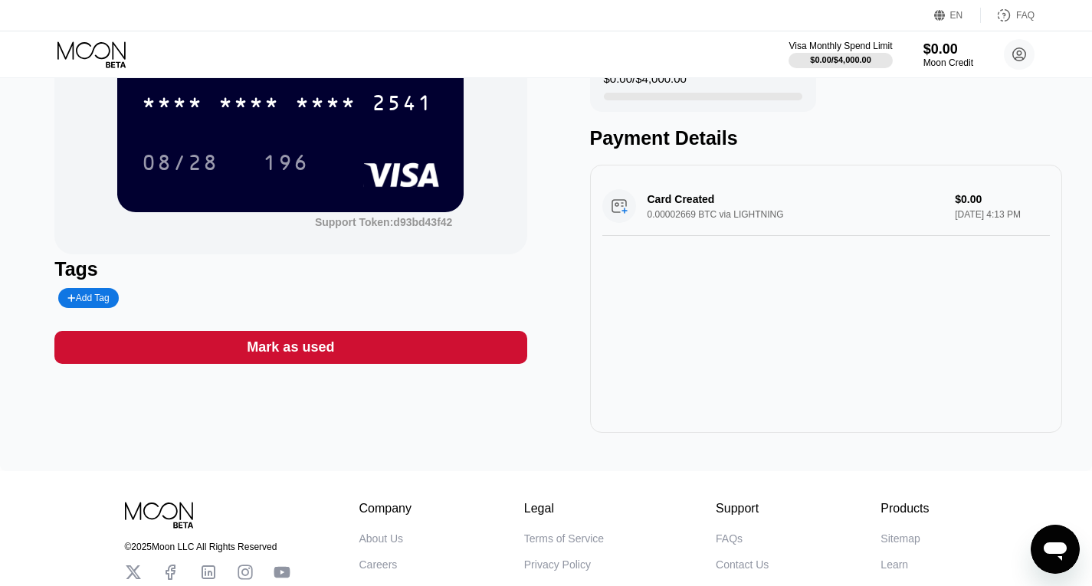
click at [680, 221] on div "Card Created 0.00002669 BTC via LIGHTNING $0.00 [DATE] 4:13 PM" at bounding box center [827, 206] width 448 height 59
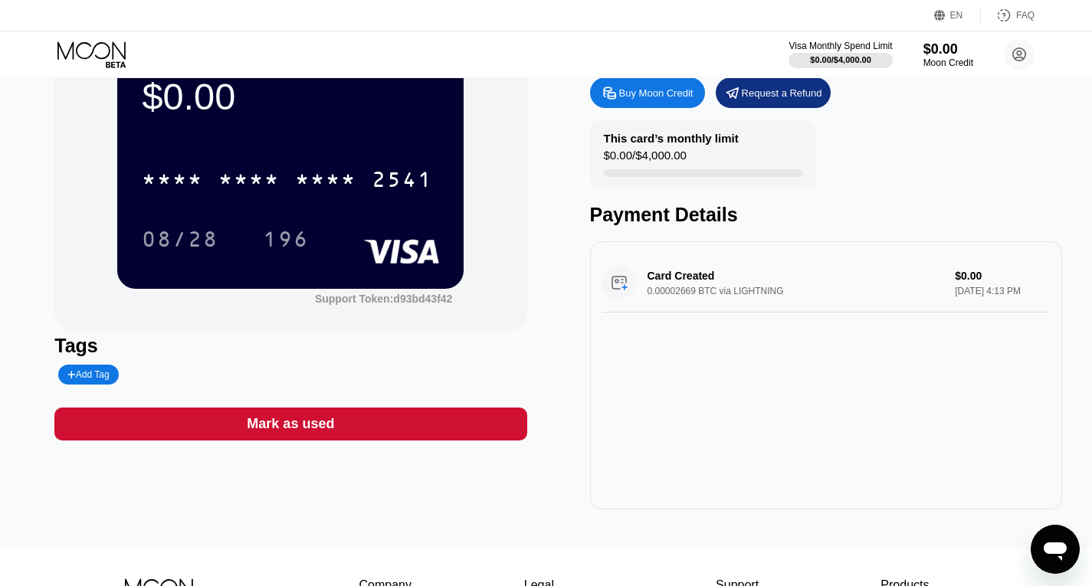
scroll to position [0, 0]
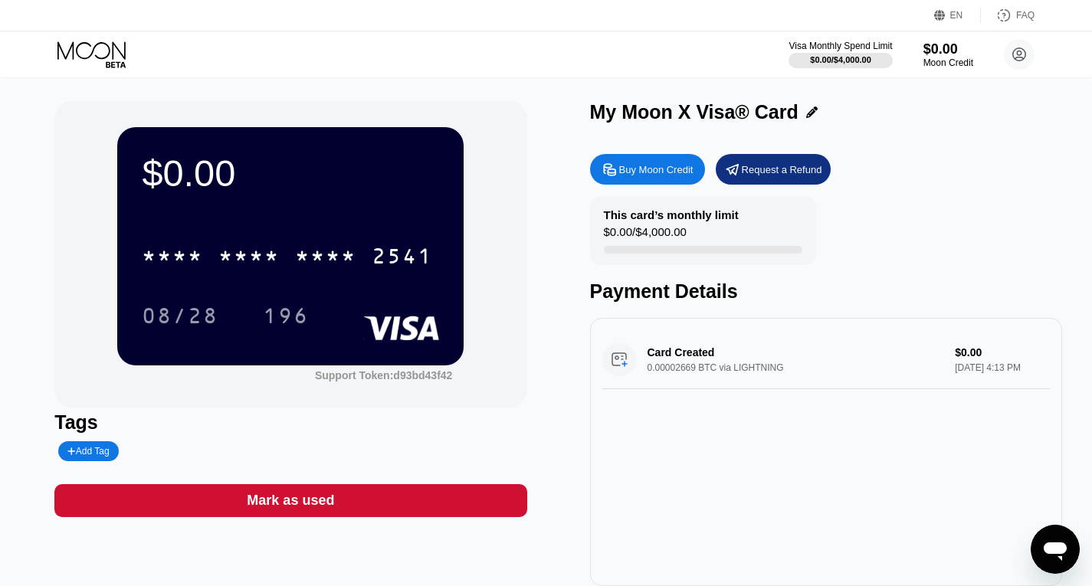
click at [669, 170] on div "Buy Moon Credit" at bounding box center [656, 169] width 74 height 13
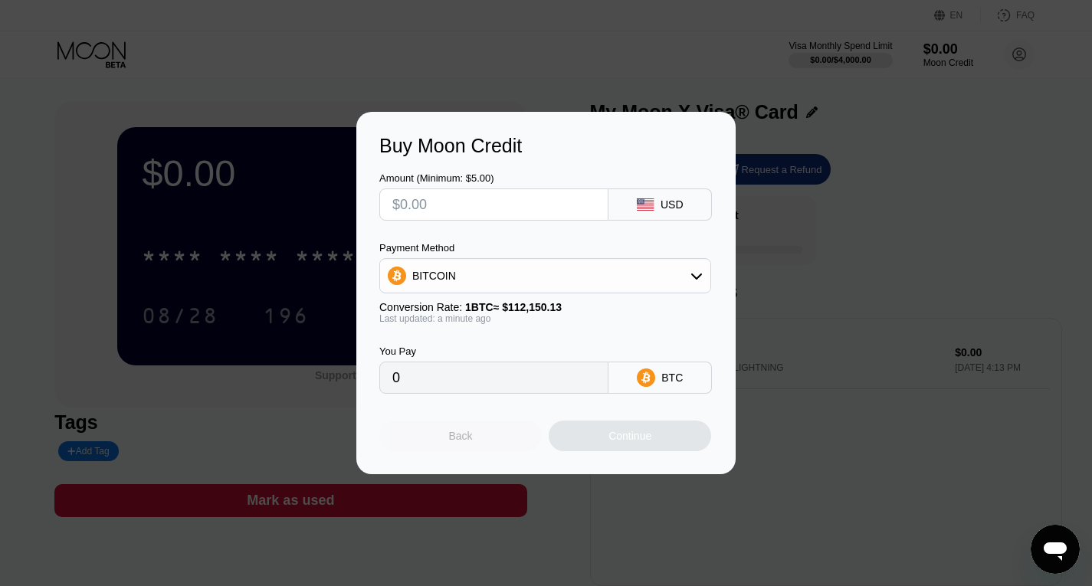
click at [474, 443] on div "Back" at bounding box center [460, 436] width 163 height 31
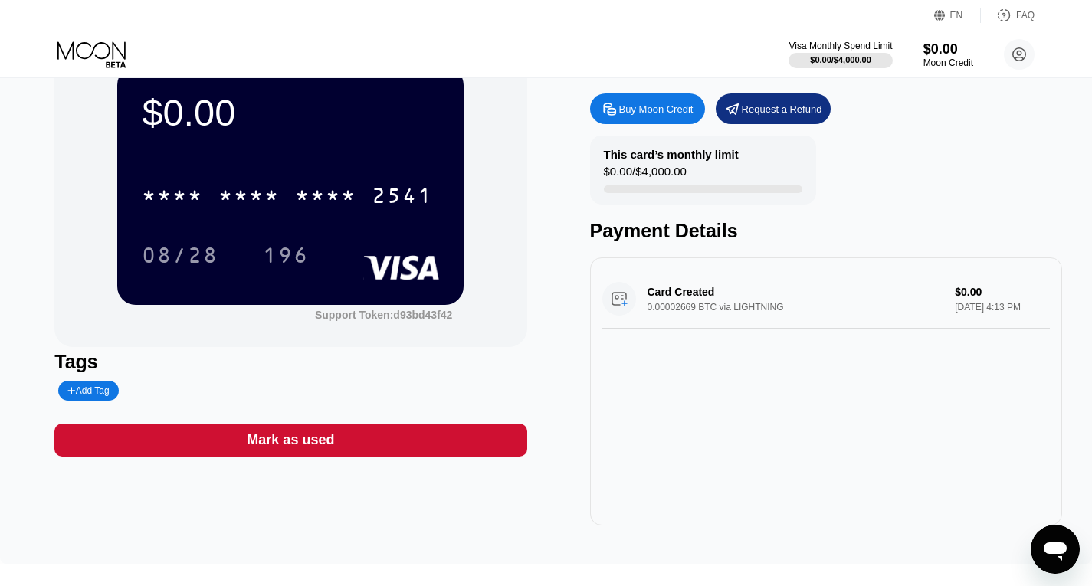
scroll to position [77, 0]
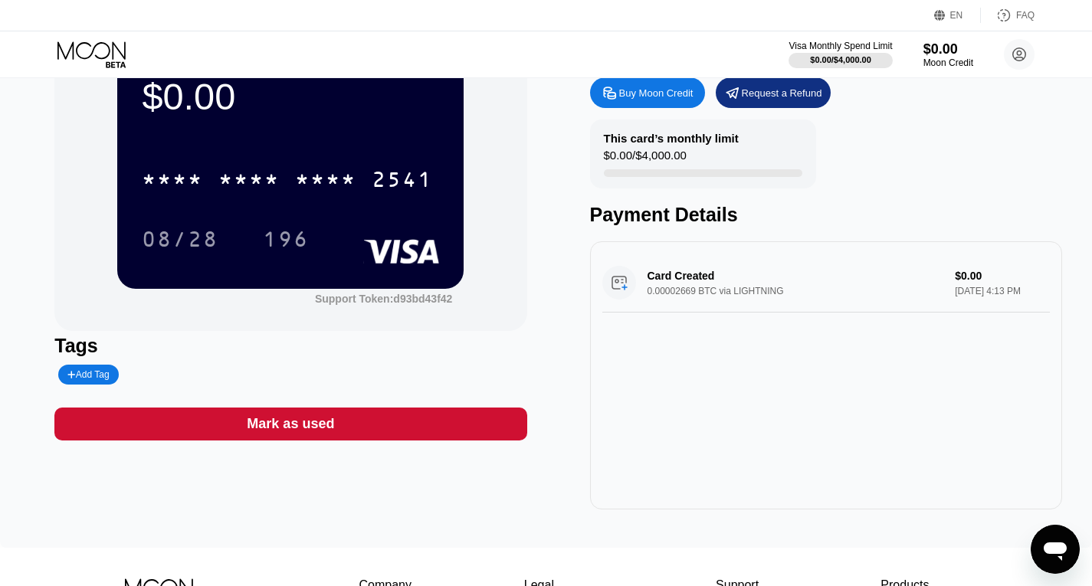
click at [694, 278] on div "Card Created 0.00002669 BTC via LIGHTNING $0.00 [DATE] 4:13 PM" at bounding box center [827, 283] width 448 height 59
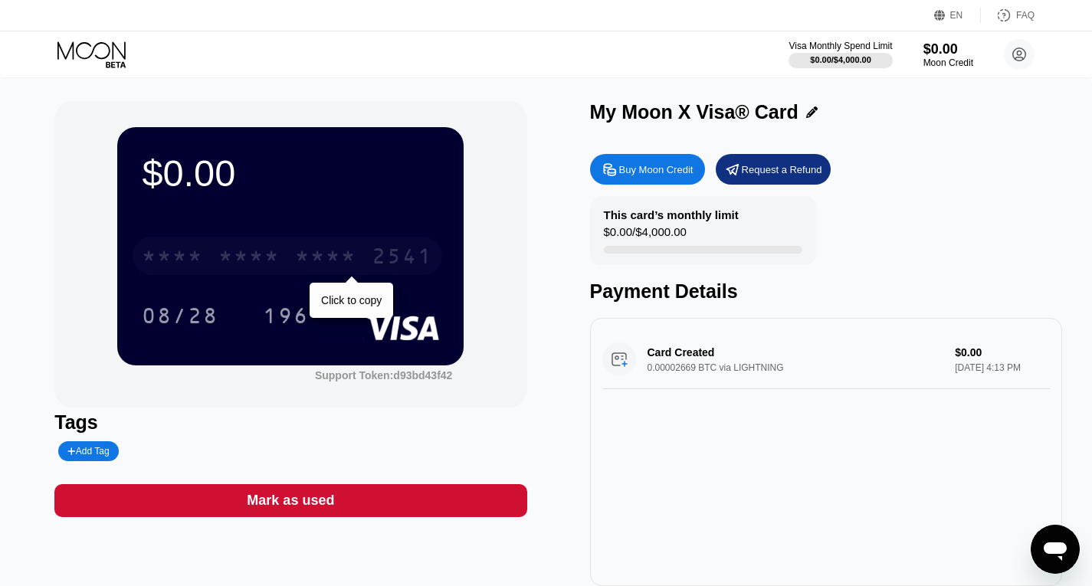
click at [283, 248] on div "* * * * * * * * * * * * 2541" at bounding box center [288, 256] width 310 height 38
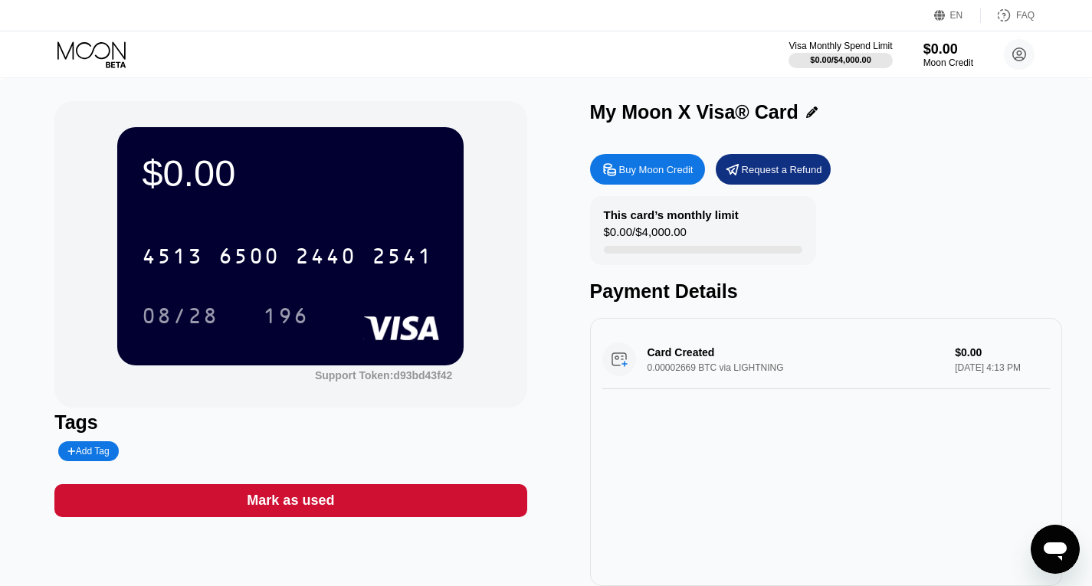
click at [281, 510] on div "Mark as used" at bounding box center [290, 501] width 87 height 18
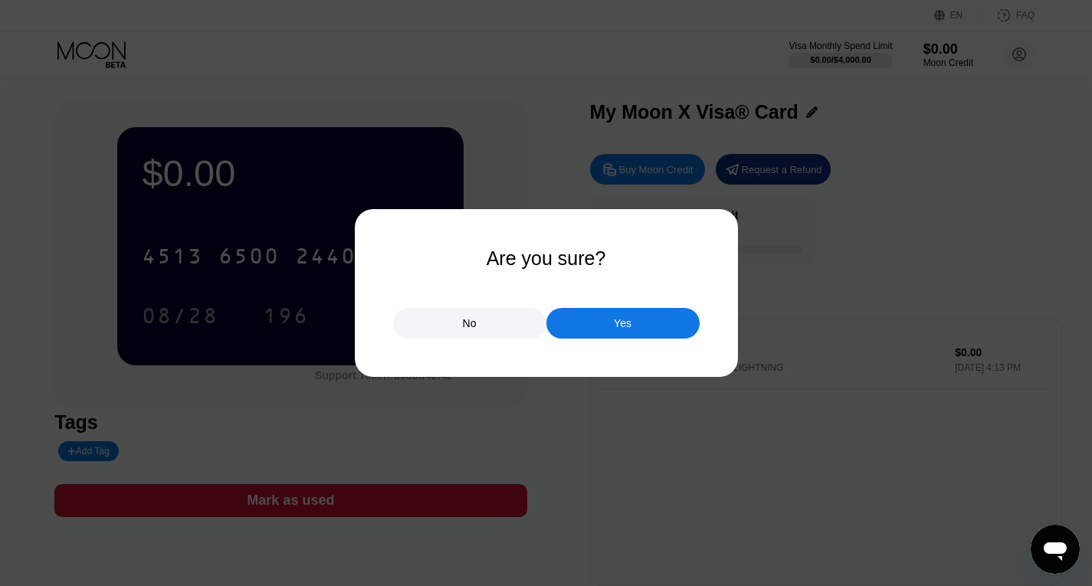
click at [470, 329] on div "No" at bounding box center [470, 324] width 14 height 14
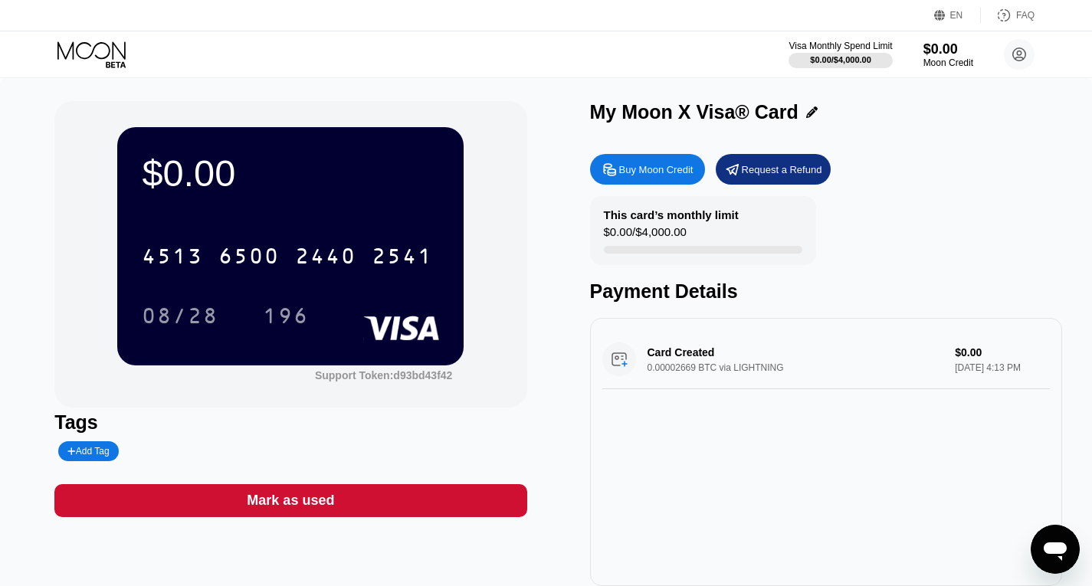
click at [724, 371] on div "Card Created 0.00002669 BTC via LIGHTNING $0.00 Sep 23, 2025 4:13 PM" at bounding box center [827, 359] width 448 height 59
click at [953, 54] on div "$0.00" at bounding box center [948, 49] width 51 height 16
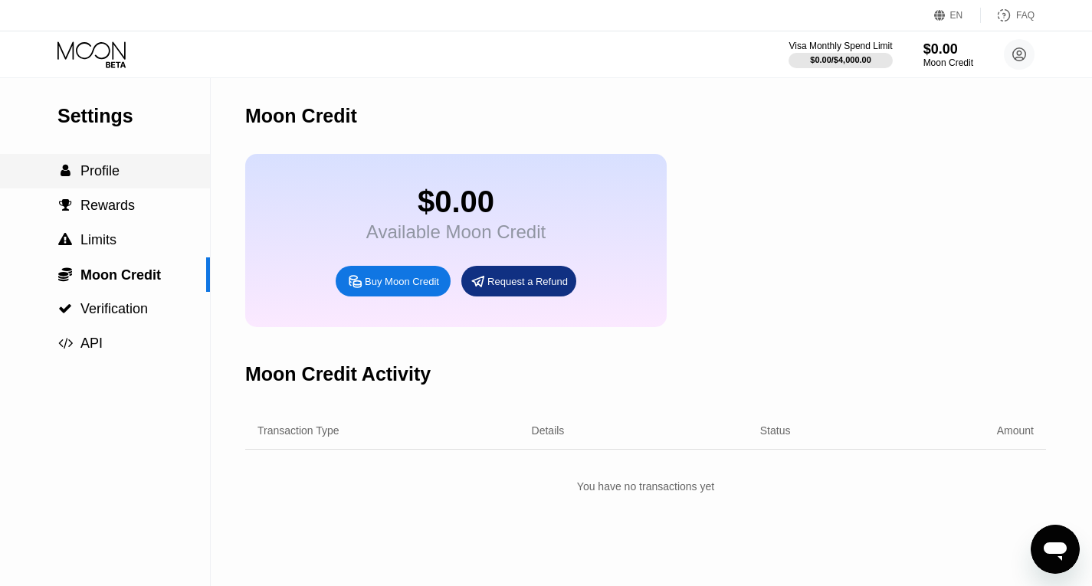
click at [103, 175] on span "Profile" at bounding box center [99, 170] width 39 height 15
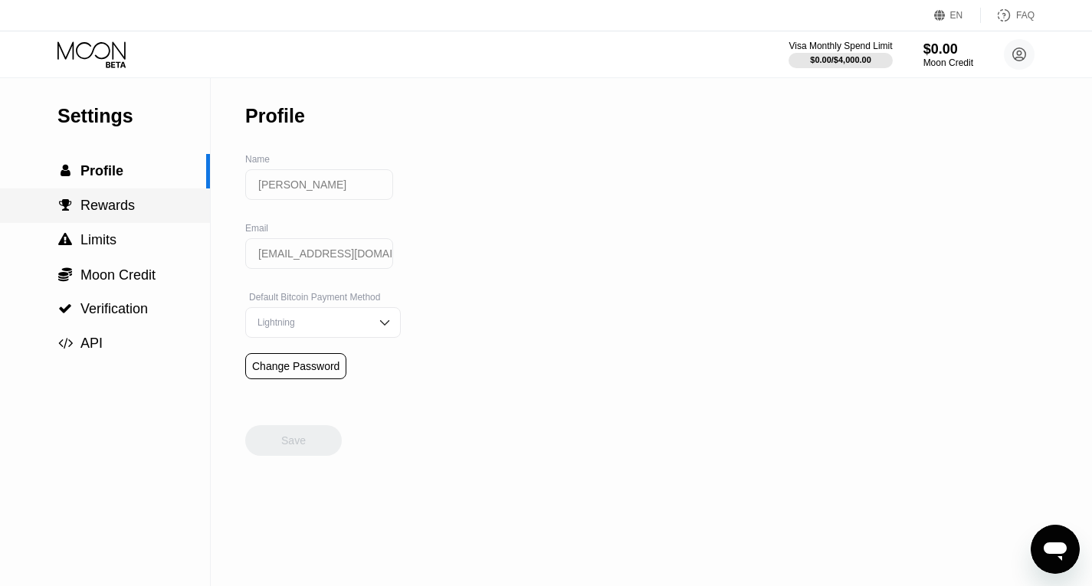
click at [100, 210] on span "Rewards" at bounding box center [107, 205] width 54 height 15
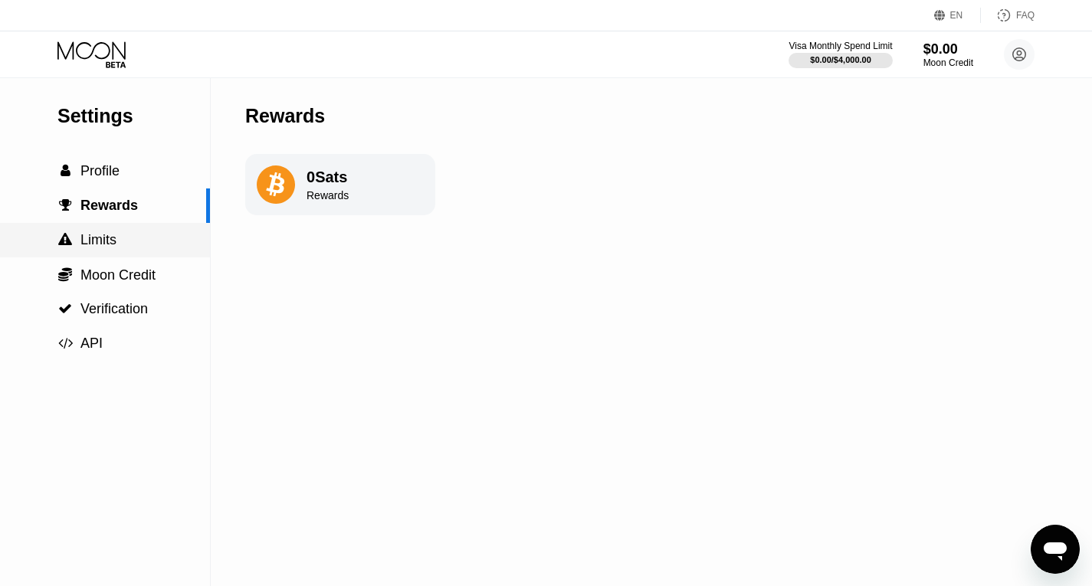
click at [98, 245] on span "Limits" at bounding box center [98, 239] width 36 height 15
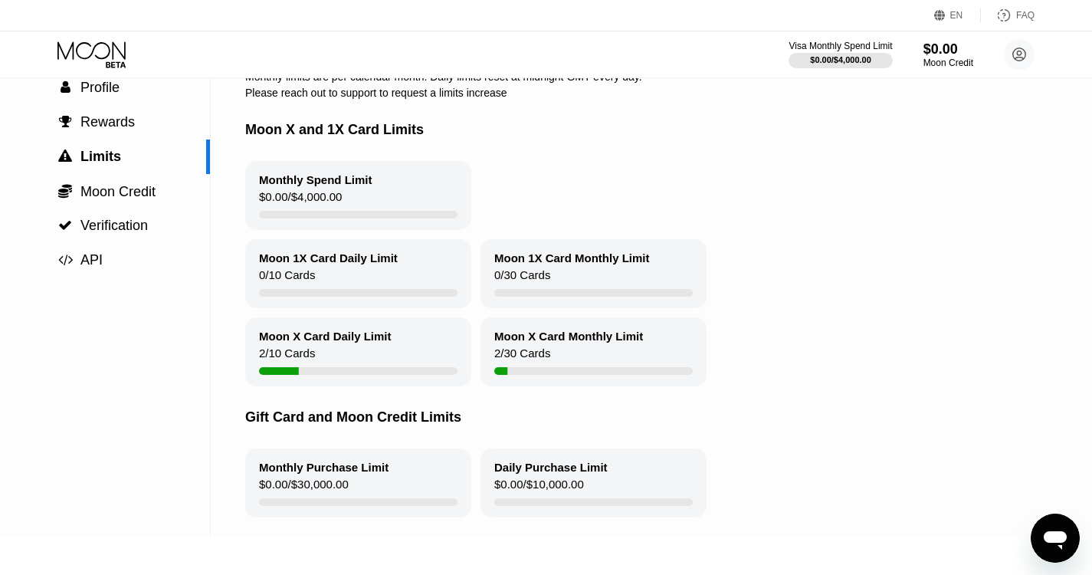
scroll to position [77, 0]
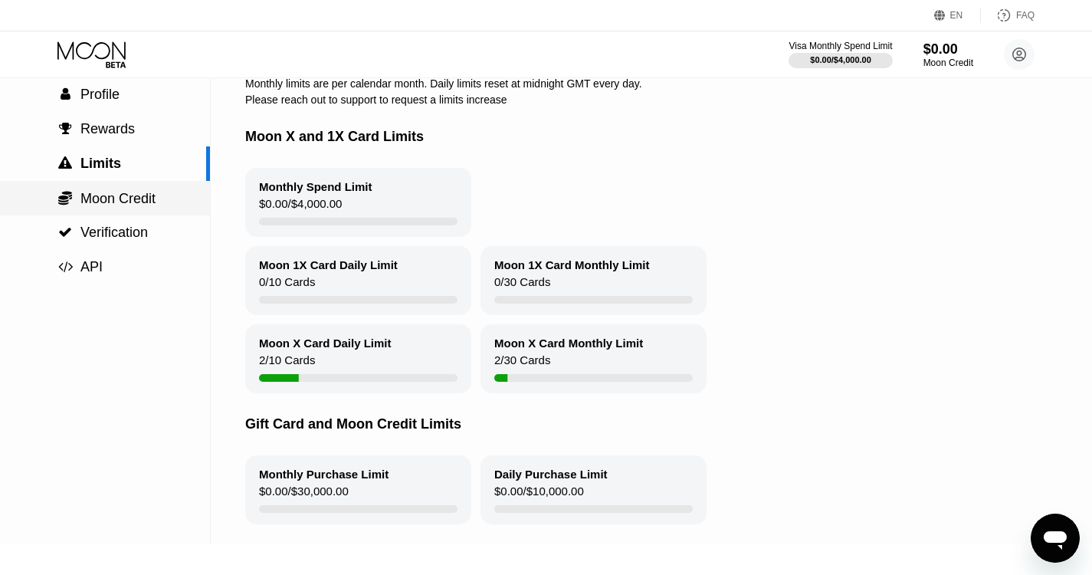
click at [132, 206] on span "Moon Credit" at bounding box center [117, 198] width 75 height 15
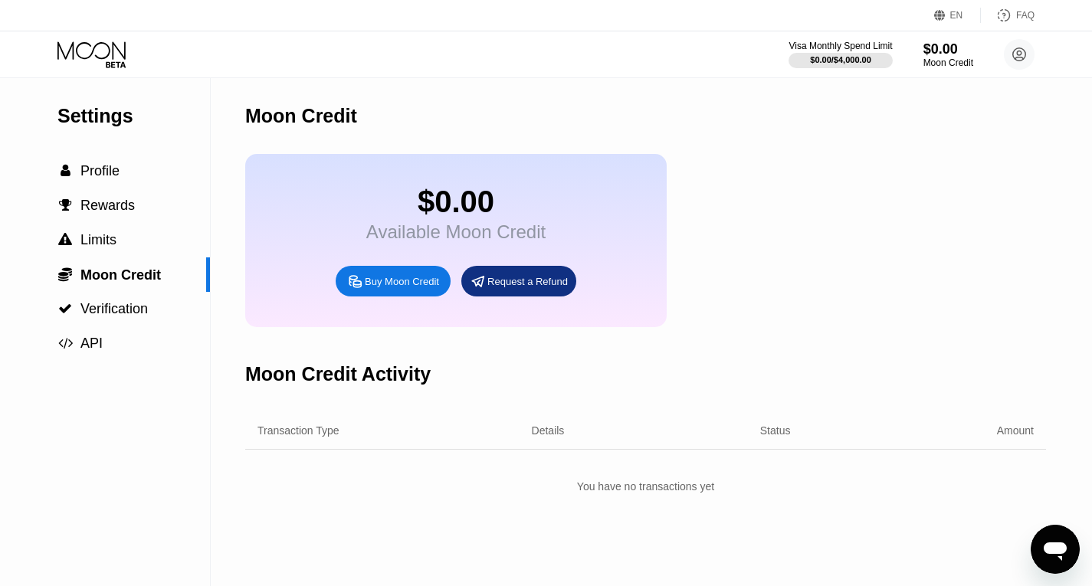
click at [514, 288] on div "Request a Refund" at bounding box center [528, 281] width 80 height 13
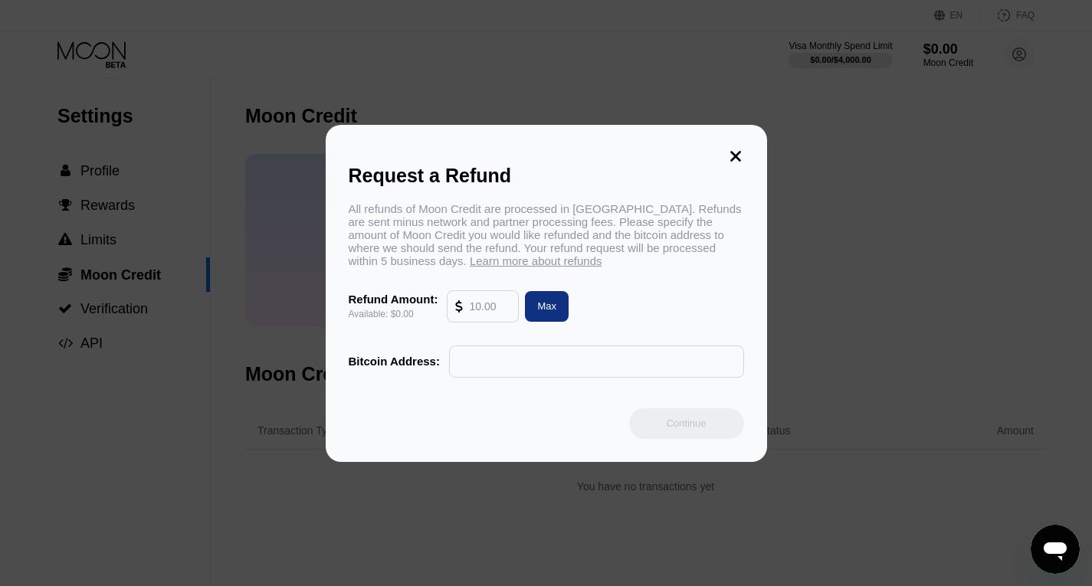
click at [515, 371] on input "text" at bounding box center [597, 361] width 278 height 31
click at [543, 313] on div "Max" at bounding box center [546, 306] width 19 height 13
type input "0.00"
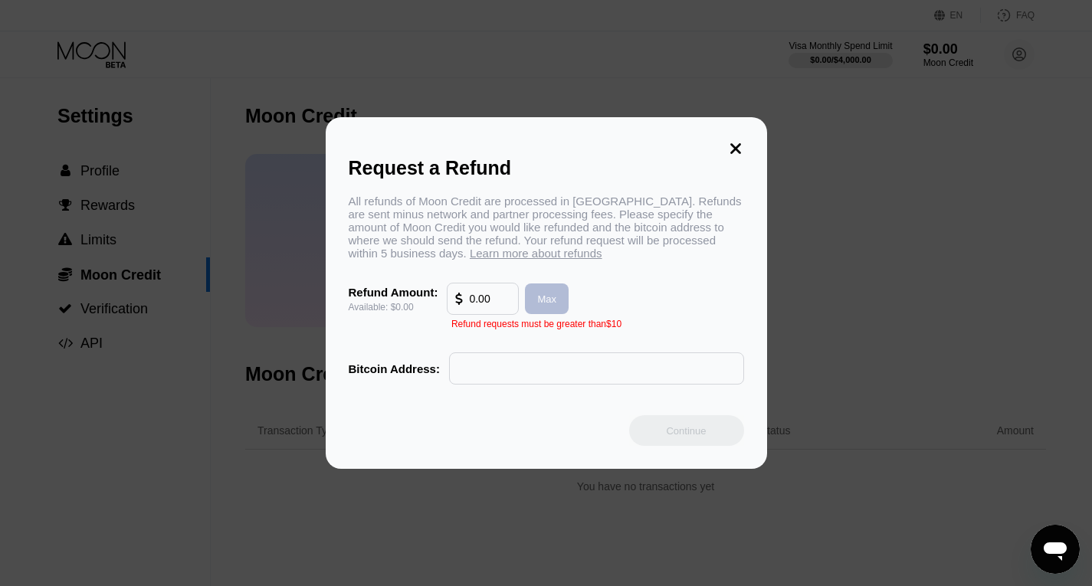
click at [546, 306] on div "Max" at bounding box center [546, 299] width 19 height 13
click at [731, 143] on icon at bounding box center [736, 148] width 11 height 11
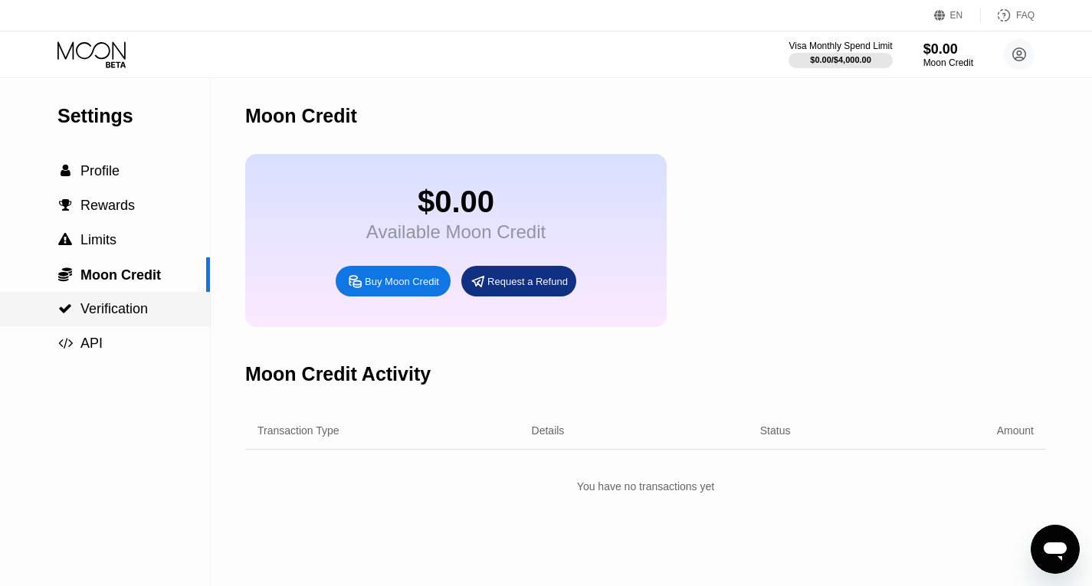
click at [130, 317] on span "Verification" at bounding box center [113, 308] width 67 height 15
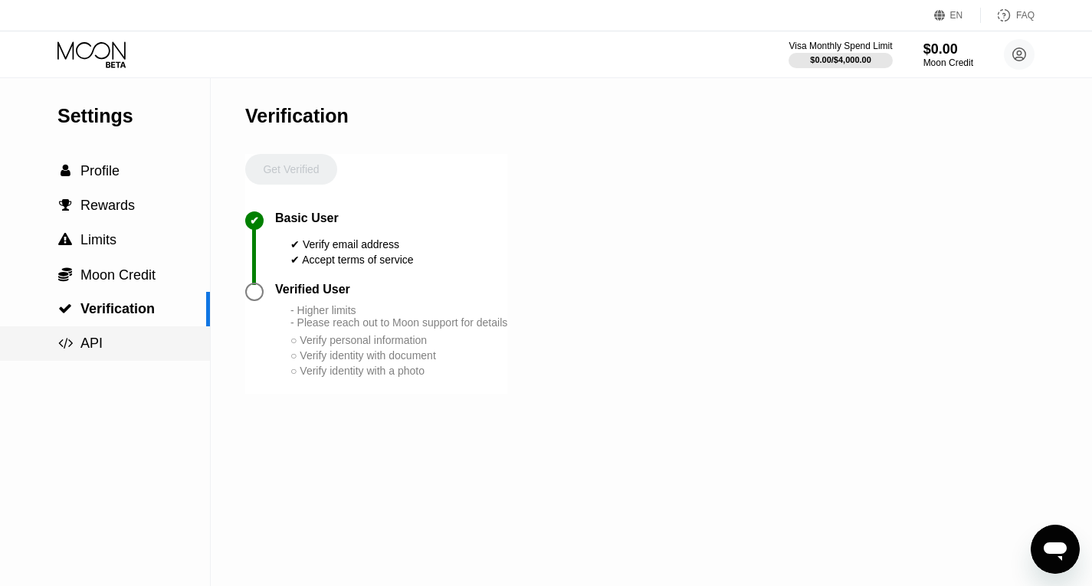
click at [102, 351] on div " API" at bounding box center [105, 344] width 210 height 16
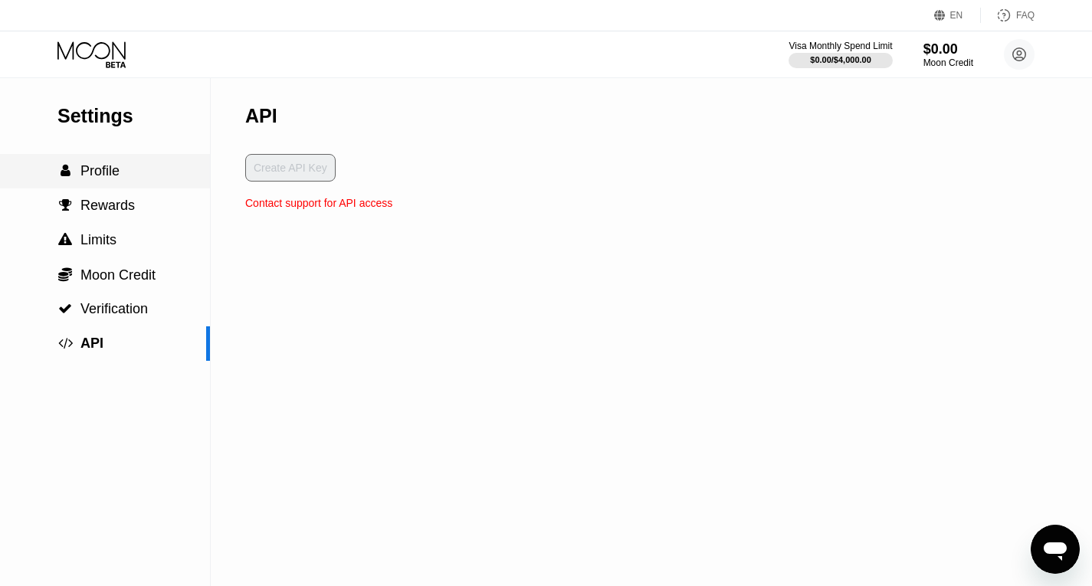
click at [110, 179] on span "Profile" at bounding box center [99, 170] width 39 height 15
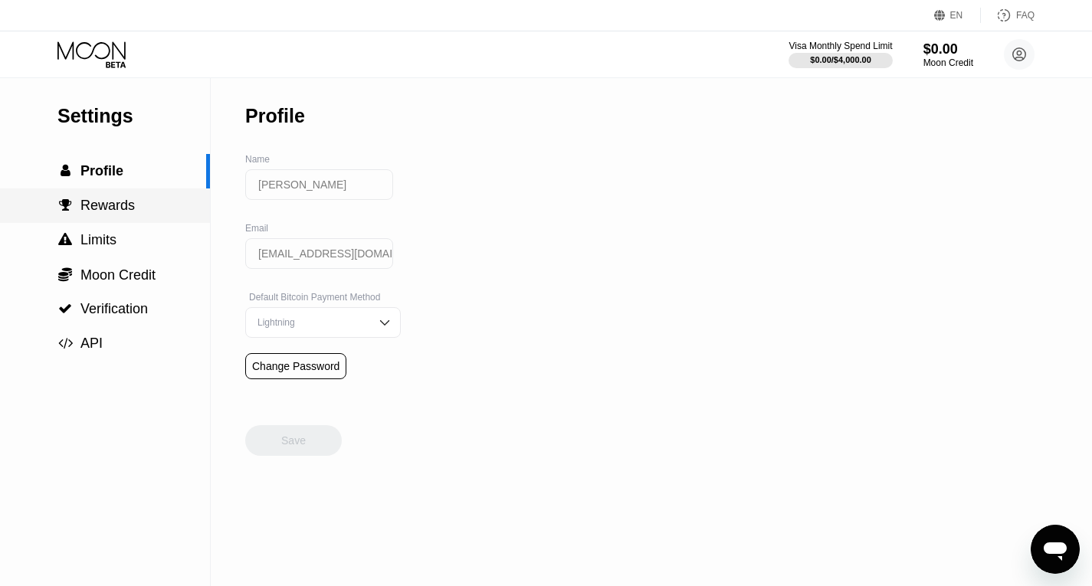
click at [117, 206] on span "Rewards" at bounding box center [107, 205] width 54 height 15
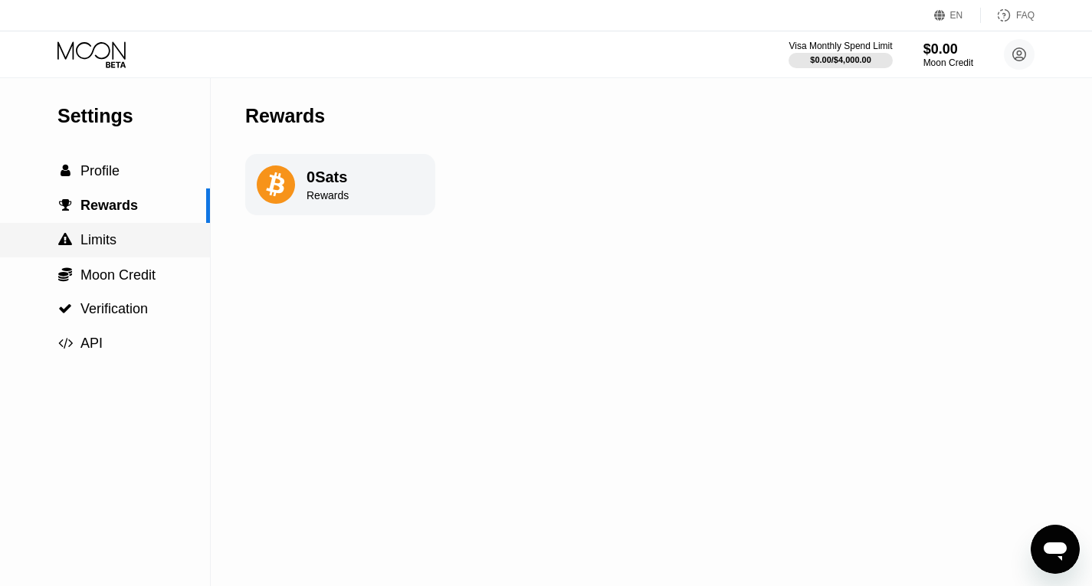
click at [116, 245] on div " Limits" at bounding box center [105, 240] width 210 height 16
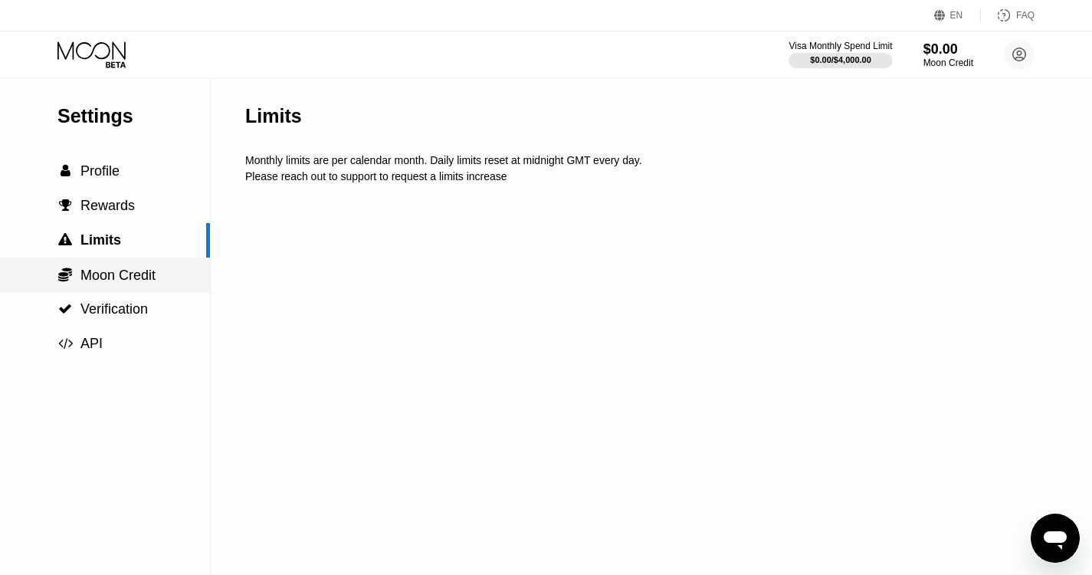
click at [139, 283] on span "Moon Credit" at bounding box center [117, 275] width 75 height 15
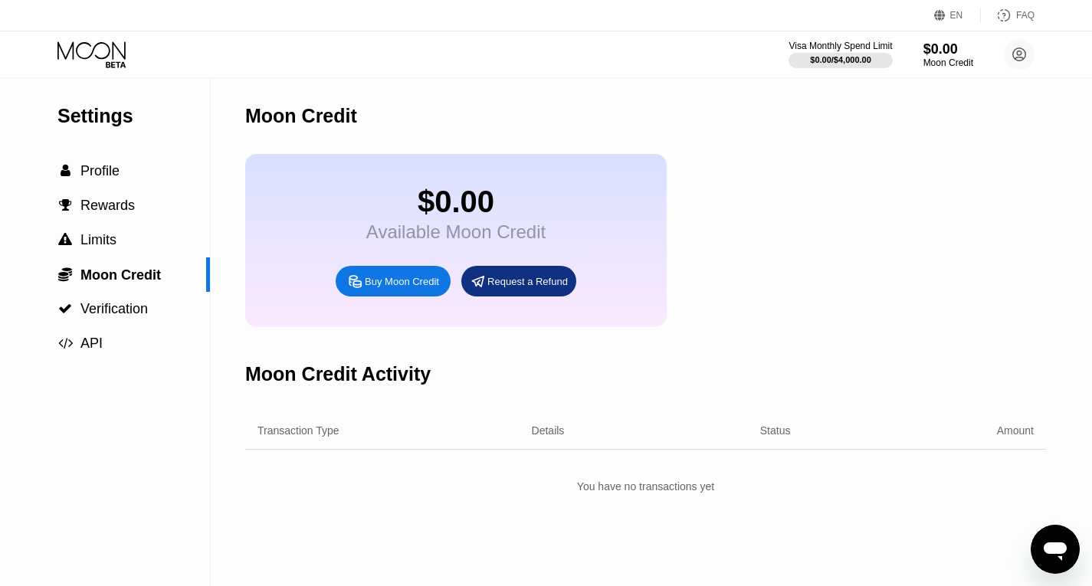
click at [834, 314] on div "$0.00 Available Moon Credit Buy Moon Credit Request a Refund" at bounding box center [645, 240] width 801 height 173
click at [381, 288] on div "Buy Moon Credit" at bounding box center [402, 281] width 74 height 13
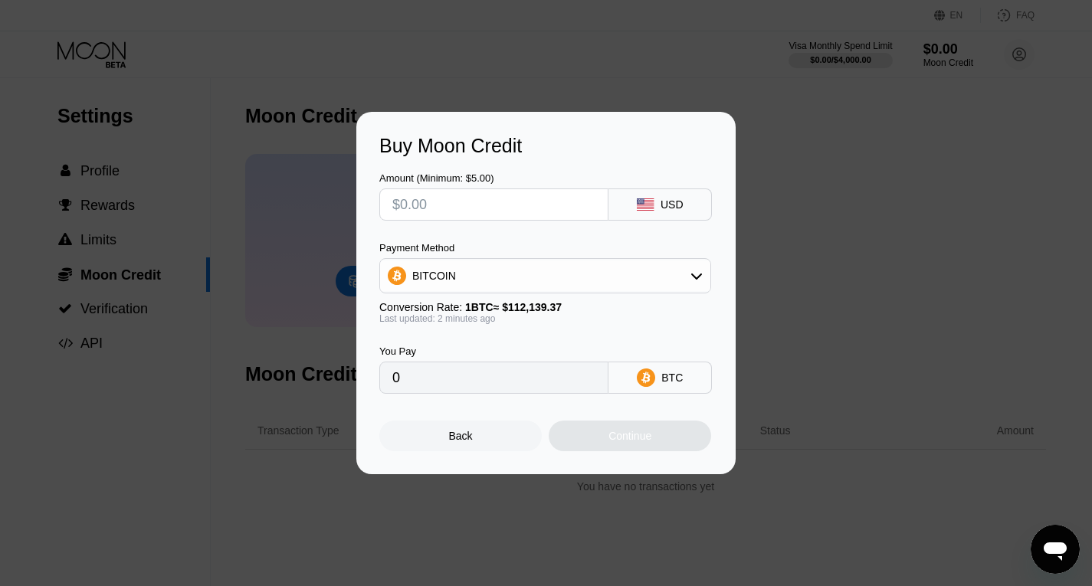
click at [478, 386] on input "0" at bounding box center [493, 378] width 203 height 31
click at [495, 389] on input "0" at bounding box center [493, 378] width 203 height 31
click at [702, 277] on icon at bounding box center [697, 276] width 12 height 12
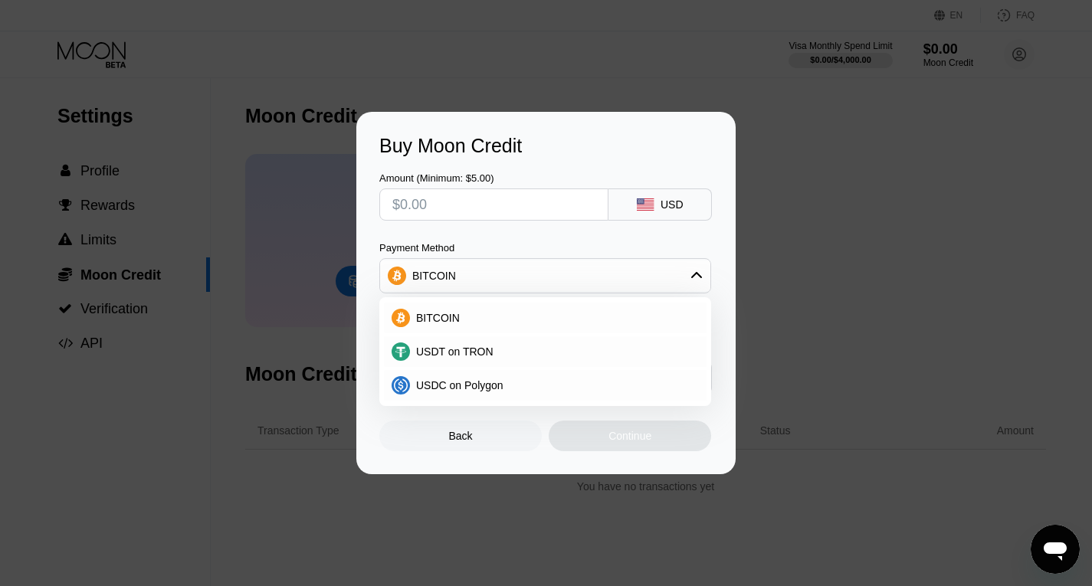
click at [702, 277] on icon at bounding box center [697, 276] width 12 height 12
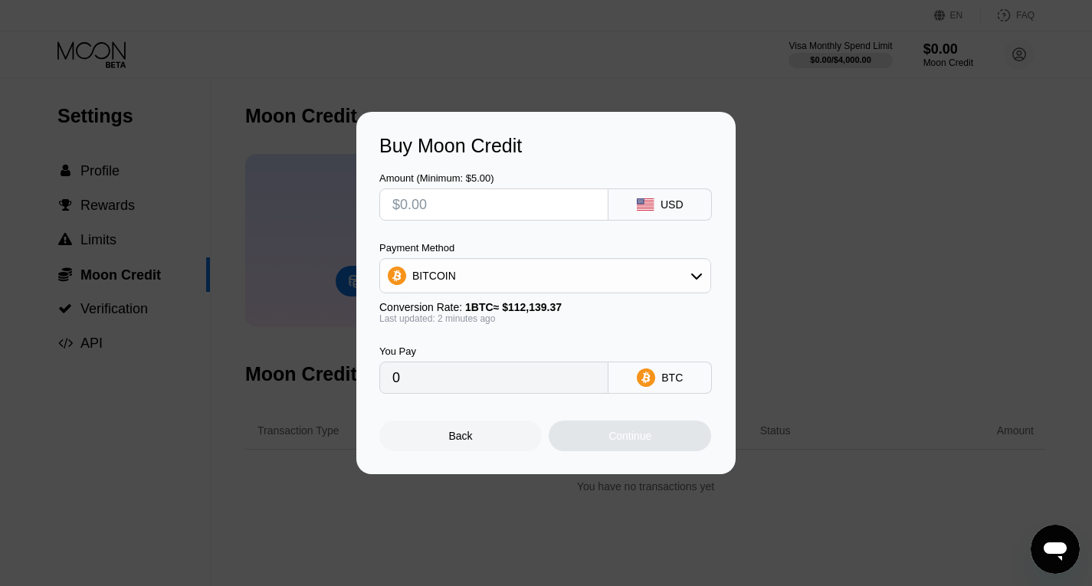
click at [469, 442] on div "Back" at bounding box center [461, 436] width 24 height 12
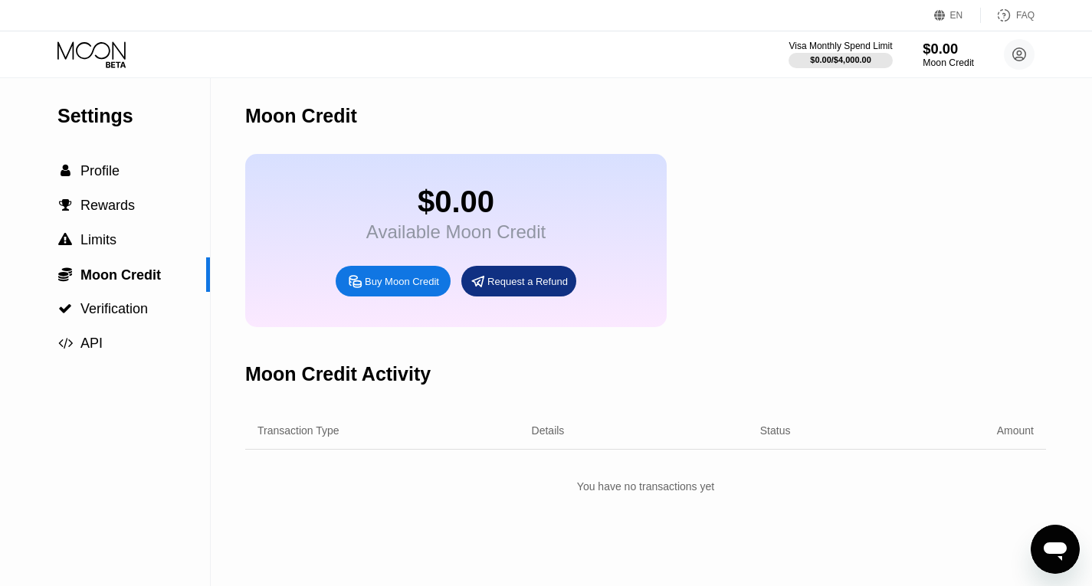
click at [941, 51] on div "$0.00" at bounding box center [948, 49] width 51 height 16
click at [852, 51] on div "Visa Monthly Spend Limit" at bounding box center [841, 46] width 106 height 11
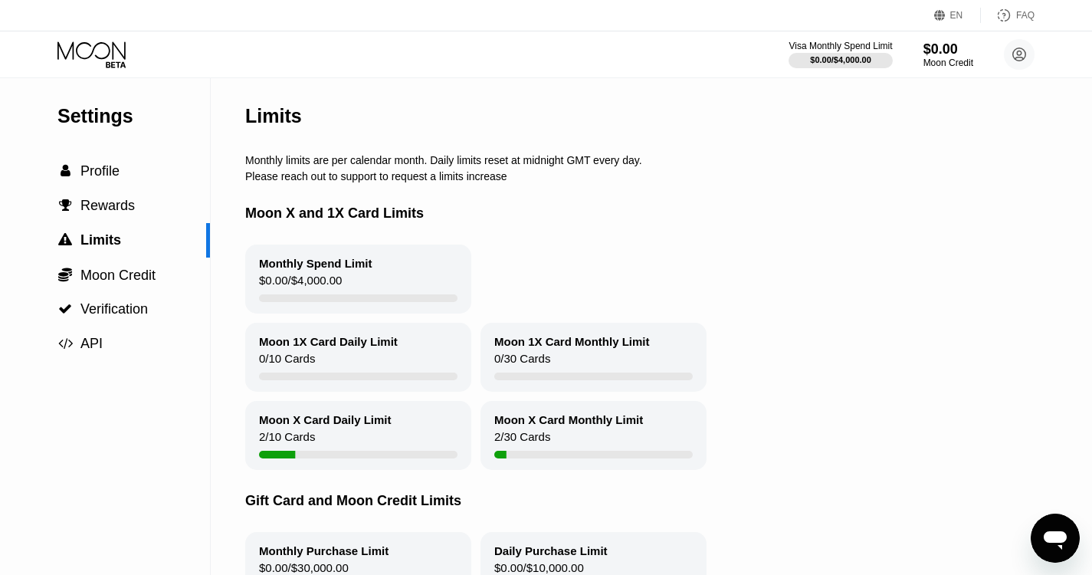
click at [308, 435] on div "Moon X Card Daily Limit 2 / 10 Cards" at bounding box center [358, 435] width 226 height 69
click at [329, 426] on div "Moon X Card Daily Limit" at bounding box center [325, 419] width 133 height 13
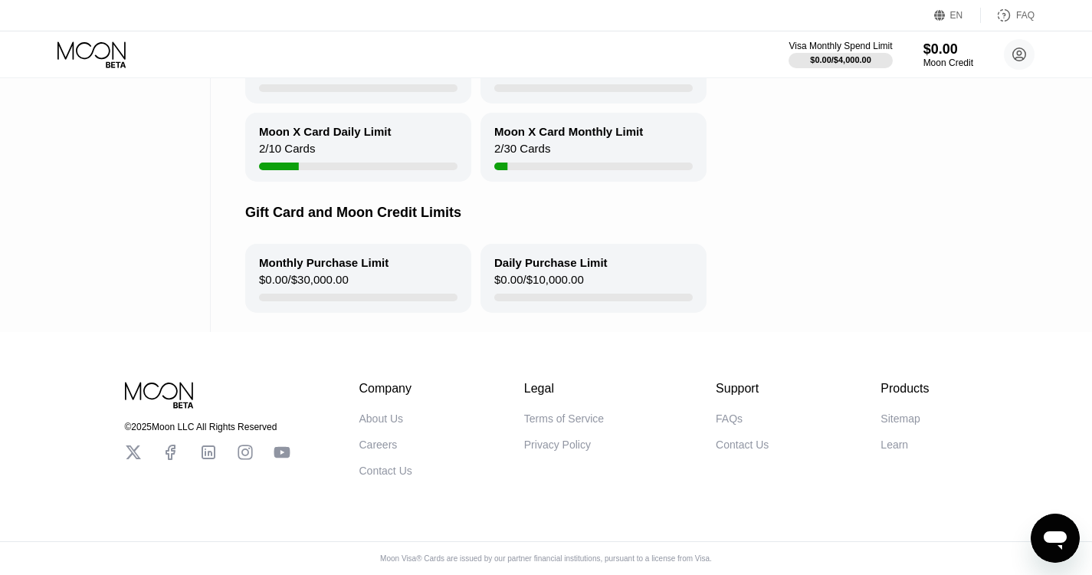
scroll to position [80, 0]
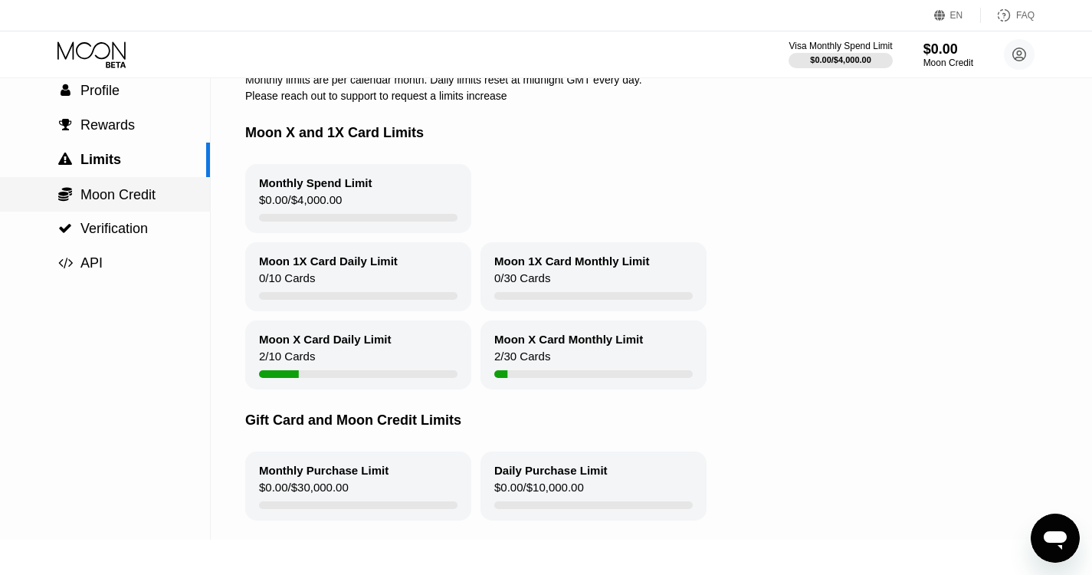
click at [122, 200] on span "Moon Credit" at bounding box center [117, 194] width 75 height 15
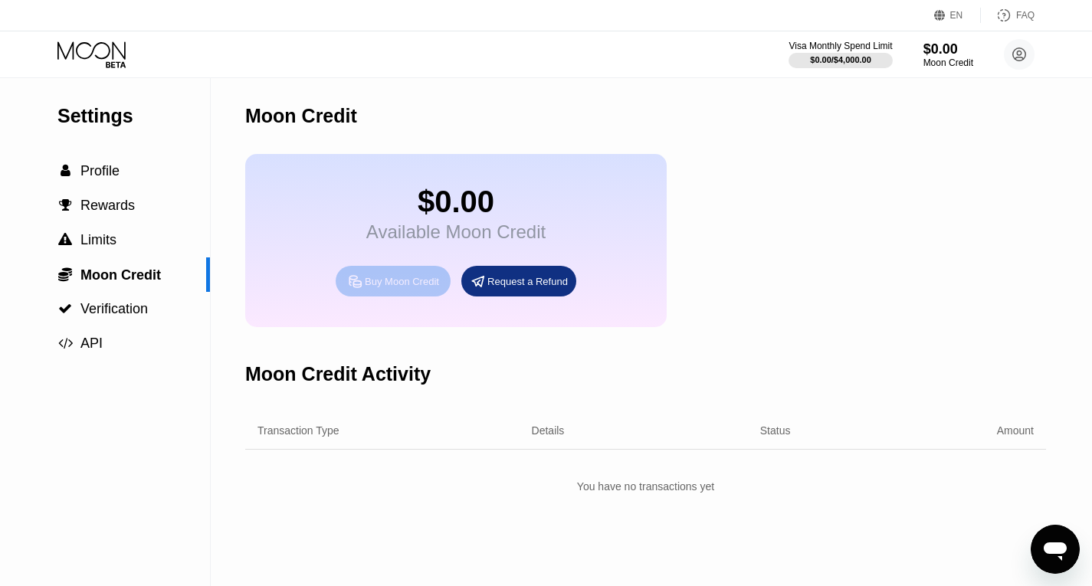
click at [402, 288] on div "Buy Moon Credit" at bounding box center [402, 281] width 74 height 13
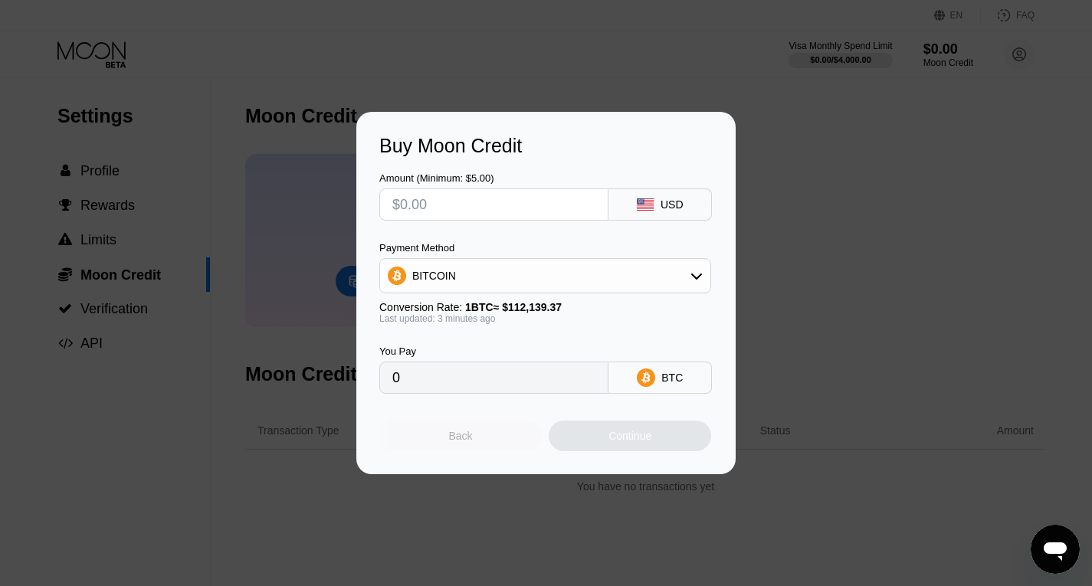
click at [458, 438] on div "Back" at bounding box center [461, 436] width 24 height 12
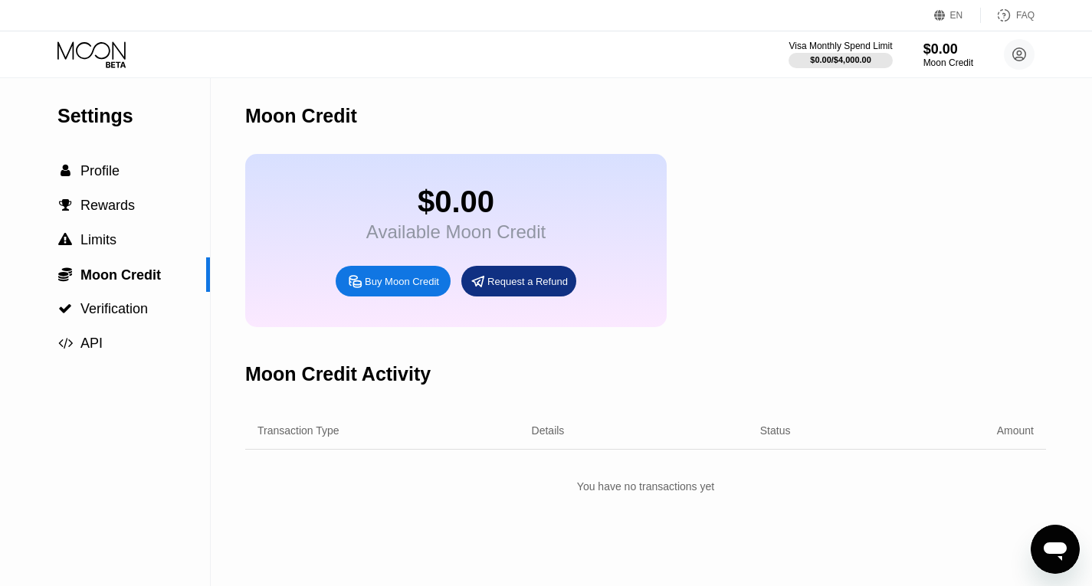
click at [378, 288] on div "Buy Moon Credit" at bounding box center [402, 281] width 74 height 13
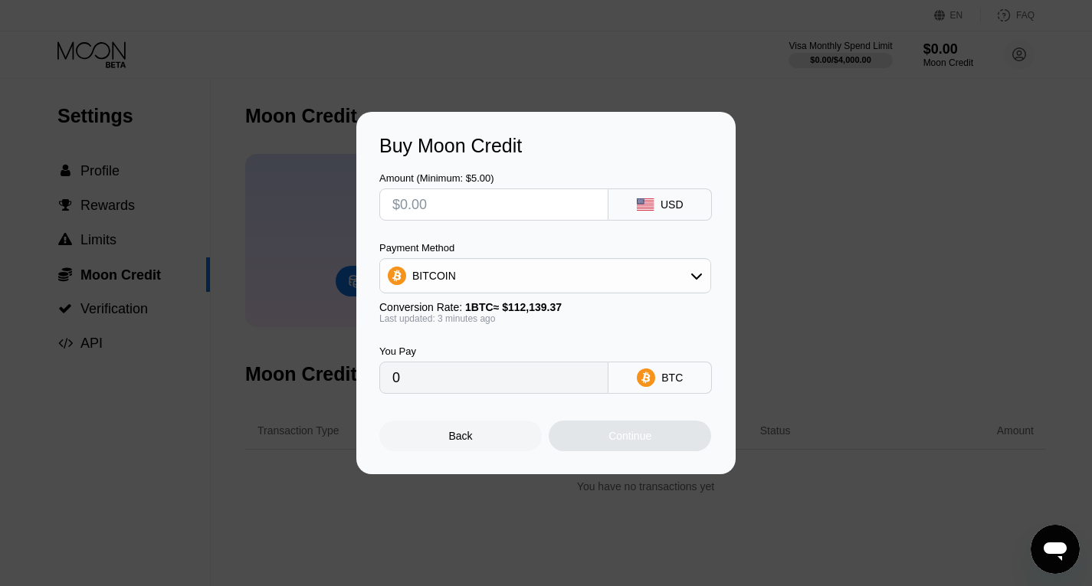
click at [429, 389] on input "0" at bounding box center [493, 378] width 203 height 31
click at [665, 384] on div "BTC" at bounding box center [672, 378] width 21 height 12
click at [666, 208] on div "USD" at bounding box center [672, 205] width 23 height 12
click at [439, 211] on input "text" at bounding box center [493, 204] width 203 height 31
click at [465, 438] on div "Back" at bounding box center [461, 436] width 24 height 12
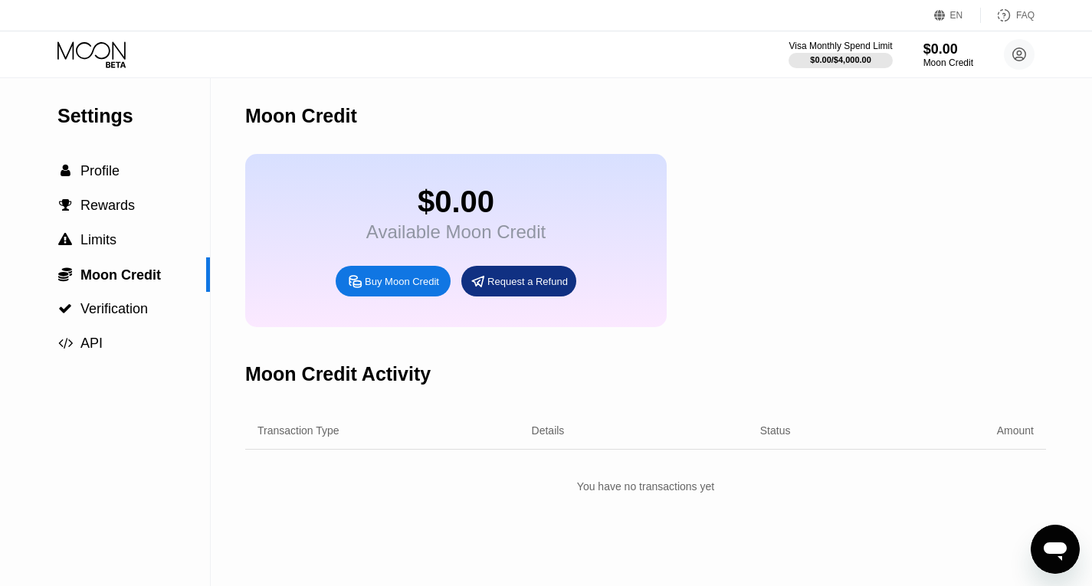
click at [1030, 16] on div "FAQ" at bounding box center [1025, 15] width 18 height 11
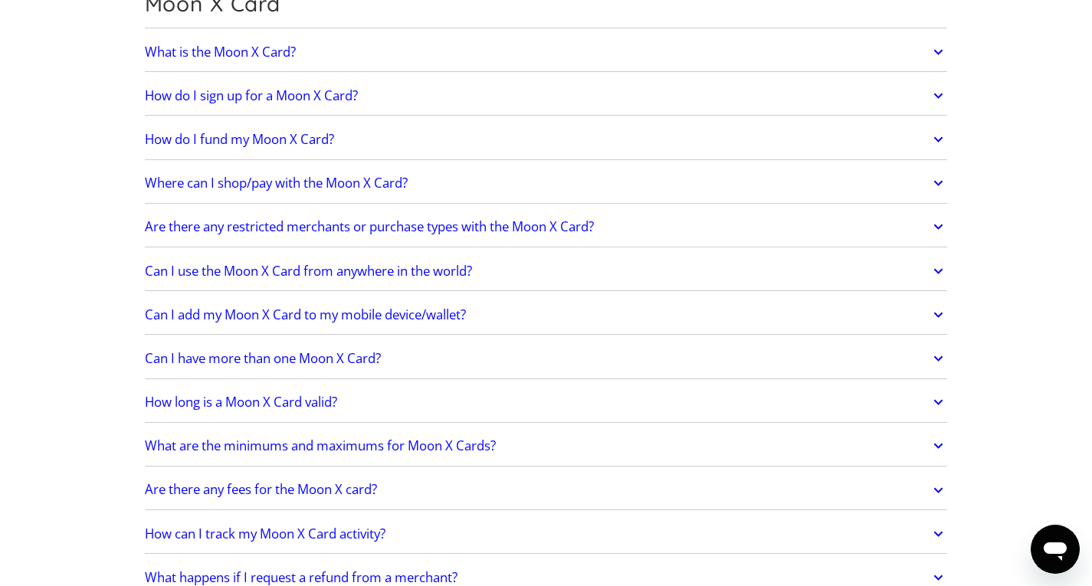
scroll to position [1073, 0]
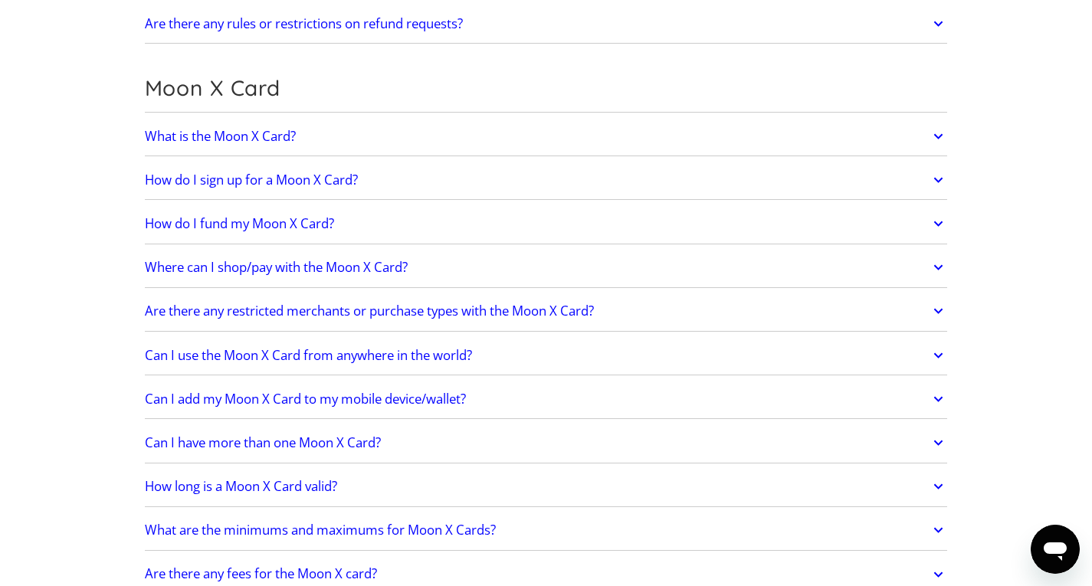
click at [235, 224] on h2 "How do I fund my Moon X Card?" at bounding box center [239, 223] width 189 height 15
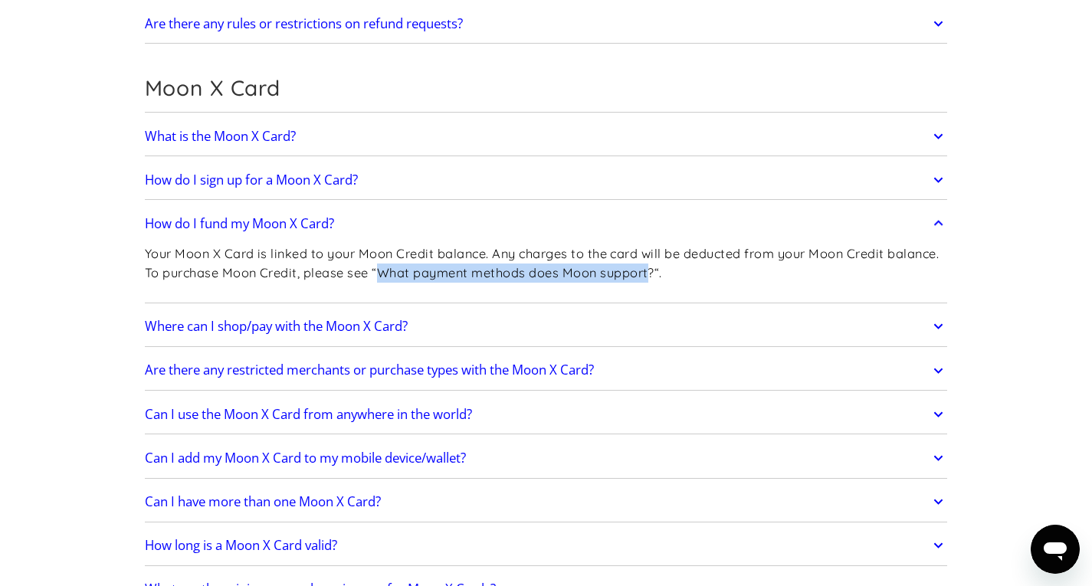
copy p "What payment methods does Moon support"
drag, startPoint x: 383, startPoint y: 271, endPoint x: 651, endPoint y: 274, distance: 268.3
click at [651, 274] on p "Your Moon X Card is linked to your Moon Credit balance. Any charges to the card…" at bounding box center [546, 264] width 803 height 38
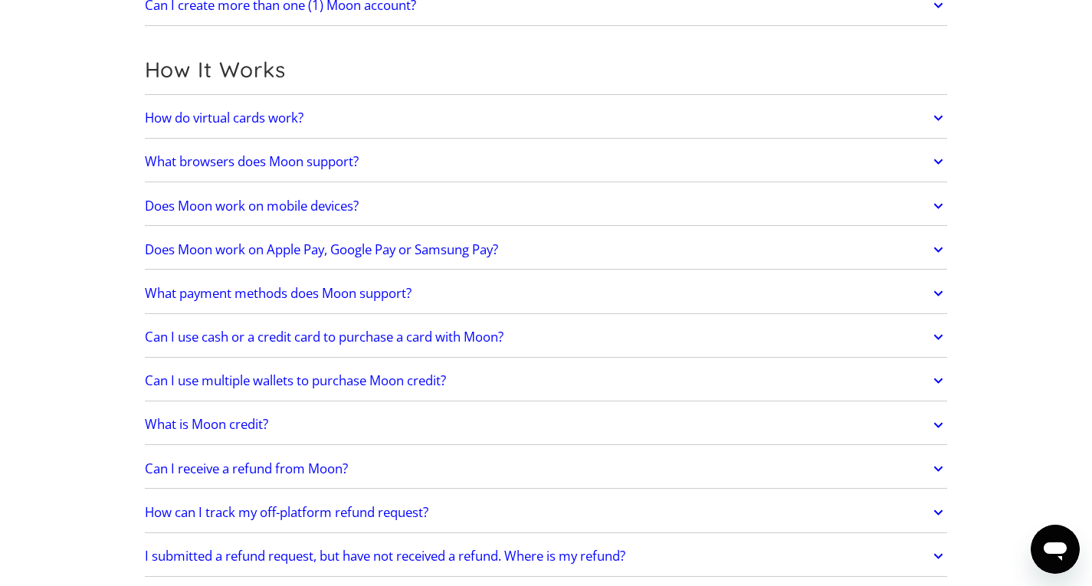
click at [342, 294] on h2 "What payment methods does Moon support?" at bounding box center [278, 293] width 267 height 15
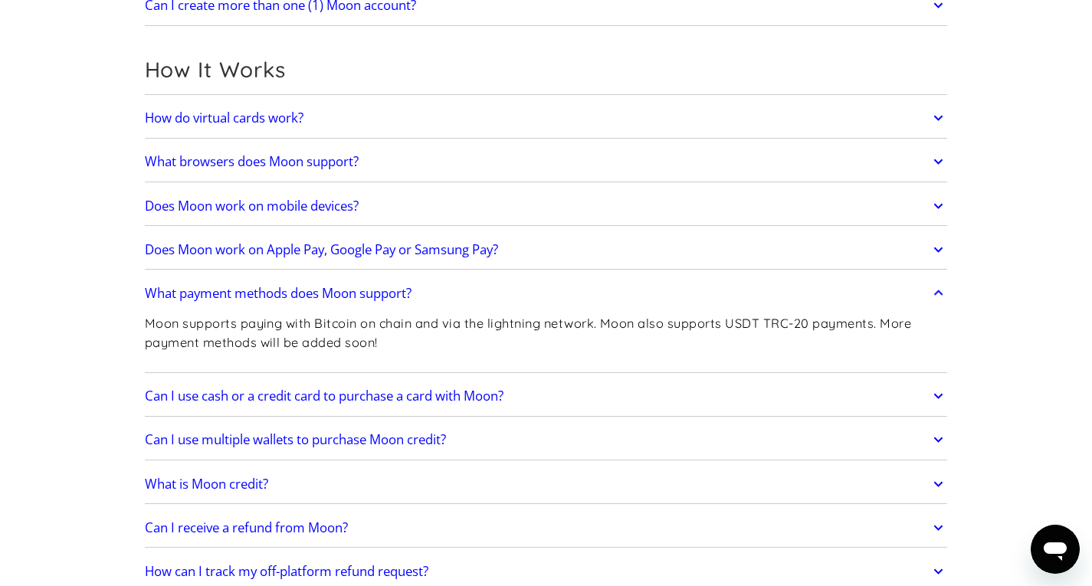
click at [401, 397] on h2 "Can I use cash or a credit card to purchase a card with Moon?" at bounding box center [324, 396] width 359 height 15
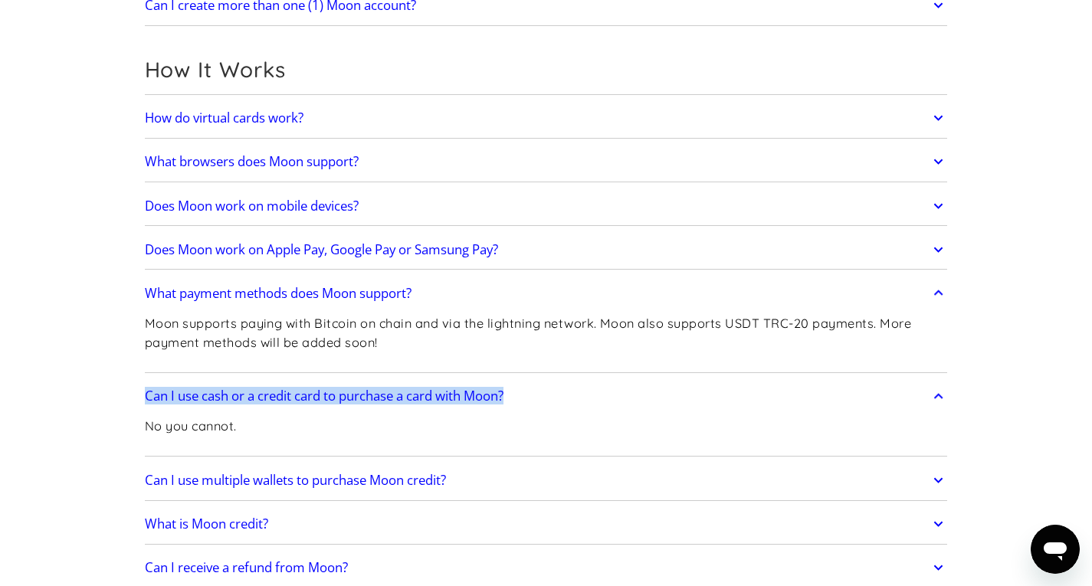
drag, startPoint x: 136, startPoint y: 397, endPoint x: 570, endPoint y: 402, distance: 433.1
copy h2 "Can I use cash or a credit card to purchase a card with Moon?"
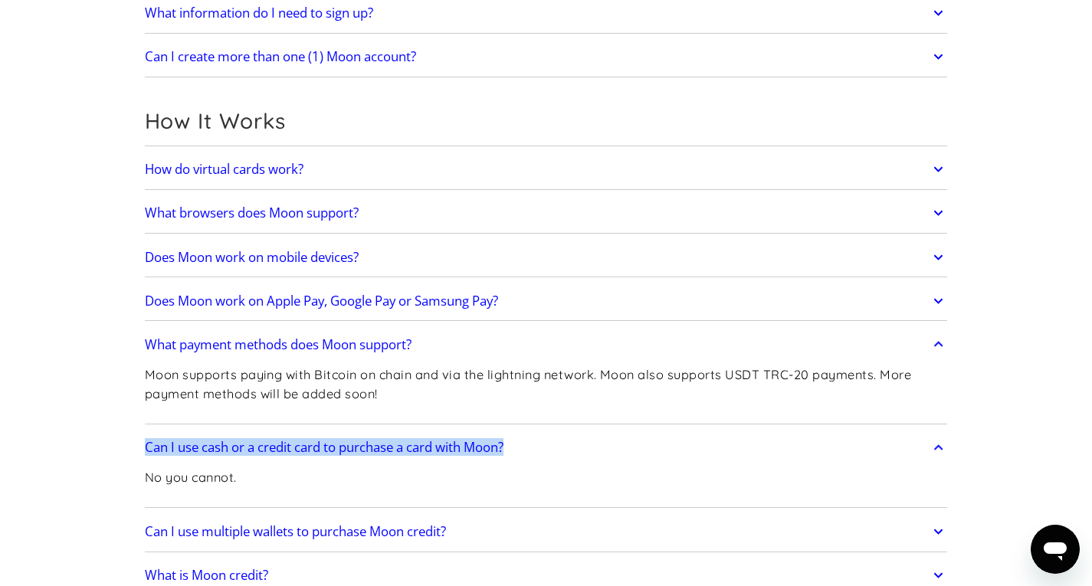
scroll to position [332, 0]
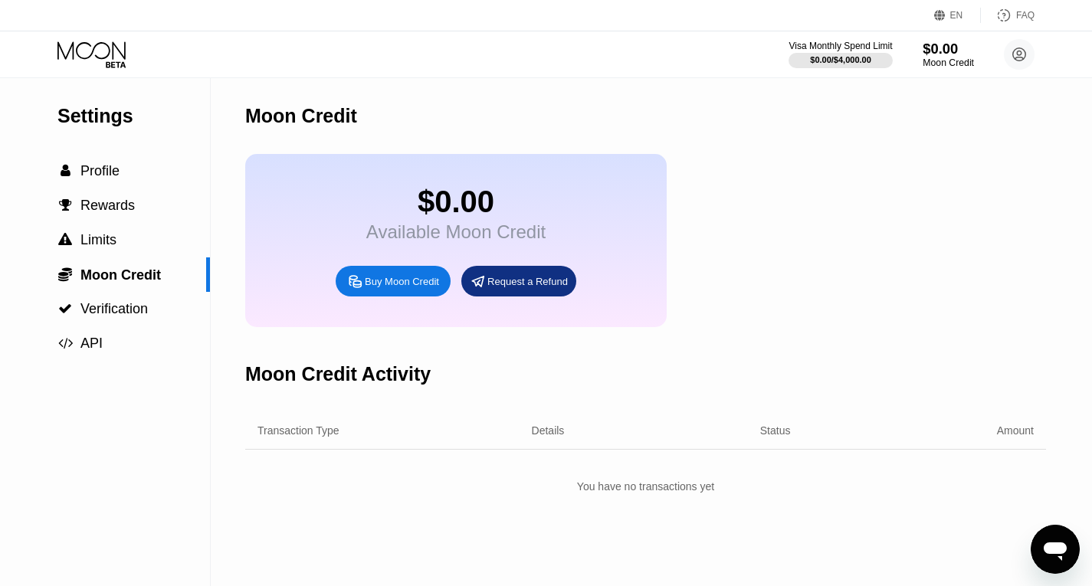
click at [944, 47] on div "$0.00" at bounding box center [948, 49] width 51 height 16
click at [944, 51] on div "$0.00" at bounding box center [948, 49] width 51 height 16
drag, startPoint x: 944, startPoint y: 54, endPoint x: 937, endPoint y: 52, distance: 8.0
click at [937, 52] on div "$0.00" at bounding box center [948, 49] width 51 height 16
click at [941, 53] on div "$0.00" at bounding box center [948, 49] width 51 height 16
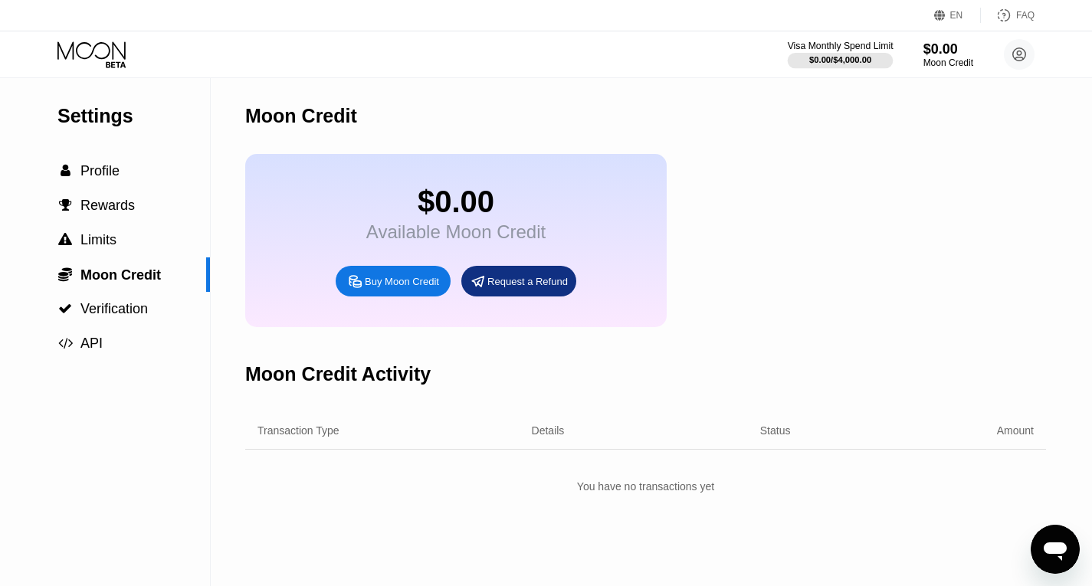
click at [853, 41] on div "Visa Monthly Spend Limit" at bounding box center [841, 46] width 106 height 11
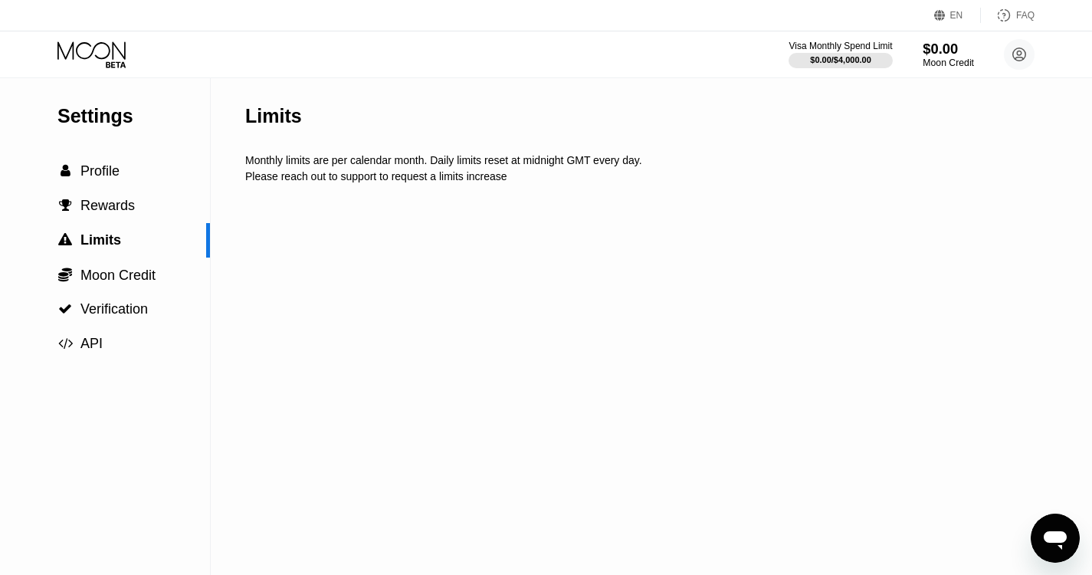
click at [941, 50] on div "$0.00" at bounding box center [948, 49] width 51 height 16
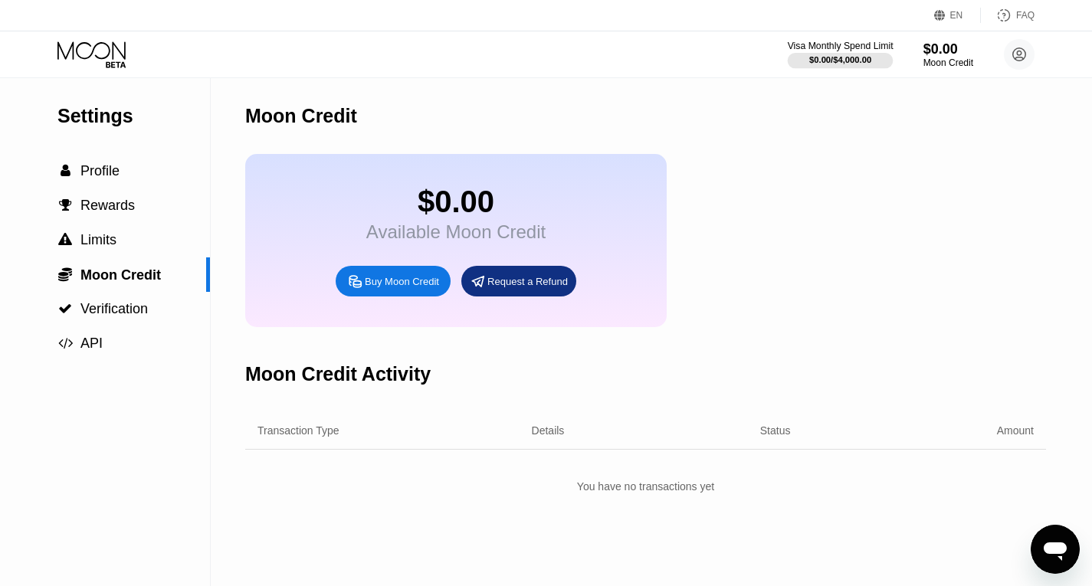
click at [870, 48] on div "Visa Monthly Spend Limit" at bounding box center [841, 46] width 106 height 11
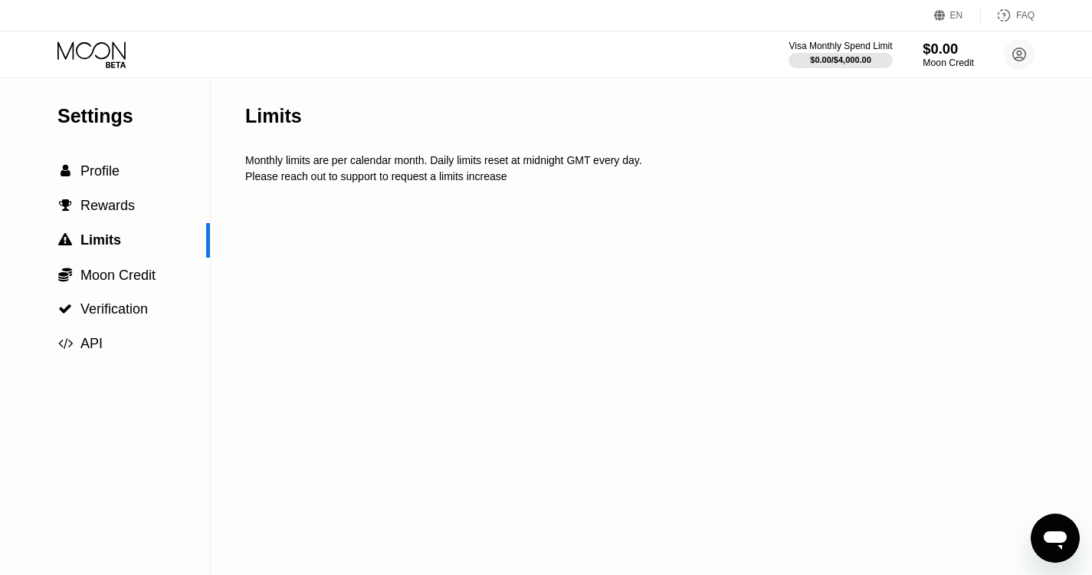
click at [952, 53] on div "$0.00" at bounding box center [948, 49] width 51 height 16
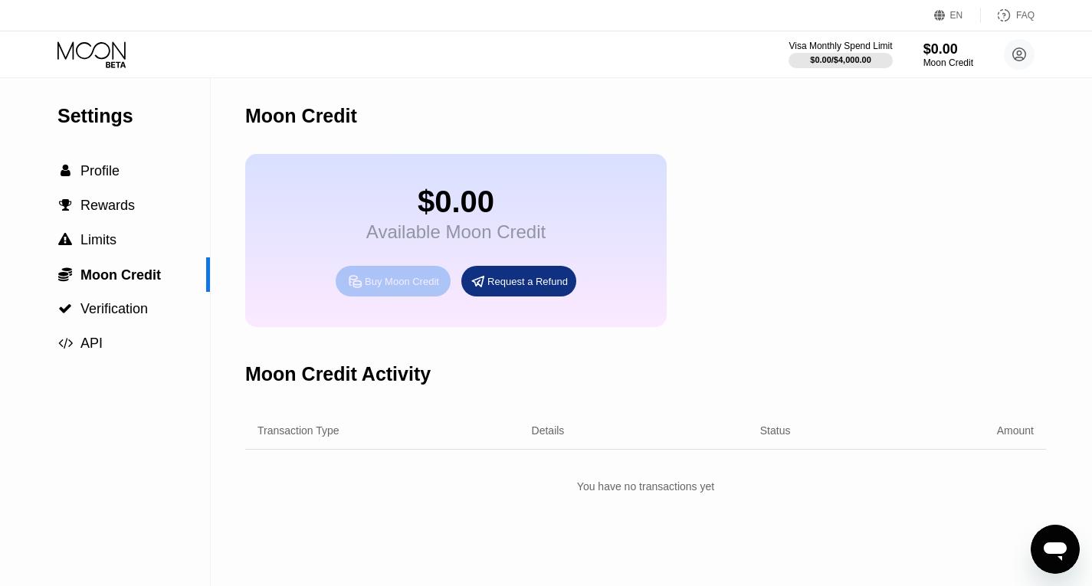
click at [396, 288] on div "Buy Moon Credit" at bounding box center [402, 281] width 74 height 13
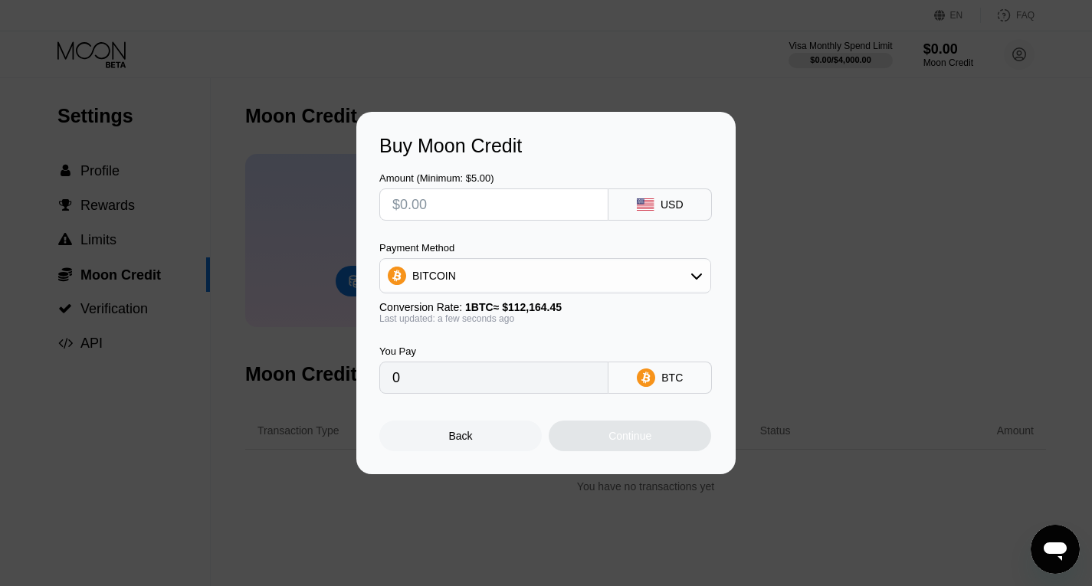
click at [412, 383] on input "0" at bounding box center [493, 378] width 203 height 31
click at [400, 387] on input "0" at bounding box center [493, 378] width 203 height 31
click at [860, 259] on div "Buy Moon Credit Amount (Minimum: $5.00) USD Payment Method BITCOIN Conversion R…" at bounding box center [546, 293] width 1092 height 363
drag, startPoint x: 448, startPoint y: 442, endPoint x: 509, endPoint y: 438, distance: 60.7
click at [450, 442] on div "Back" at bounding box center [460, 436] width 163 height 31
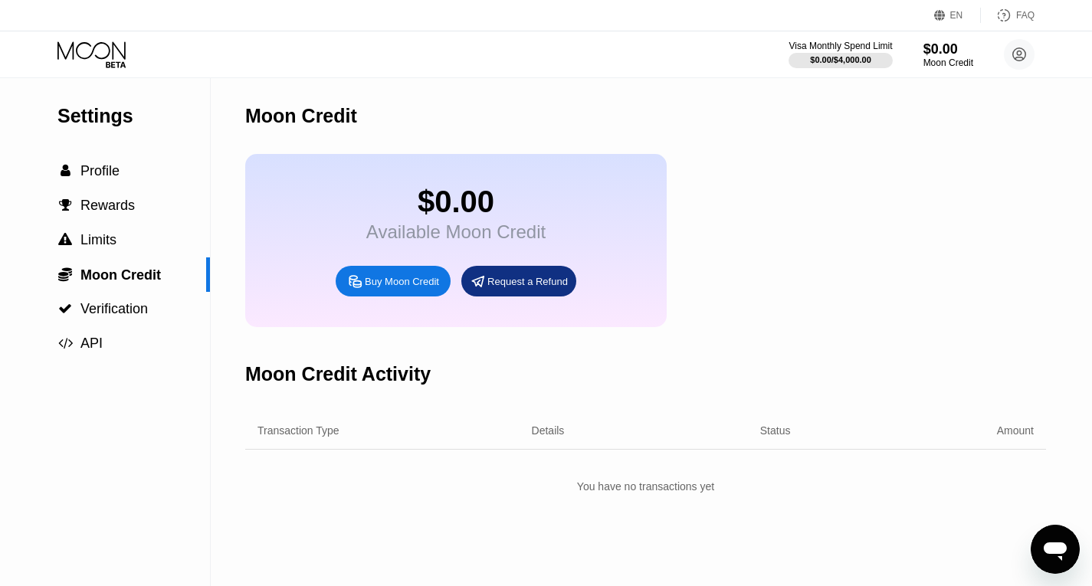
click at [412, 288] on div "Buy Moon Credit" at bounding box center [402, 281] width 74 height 13
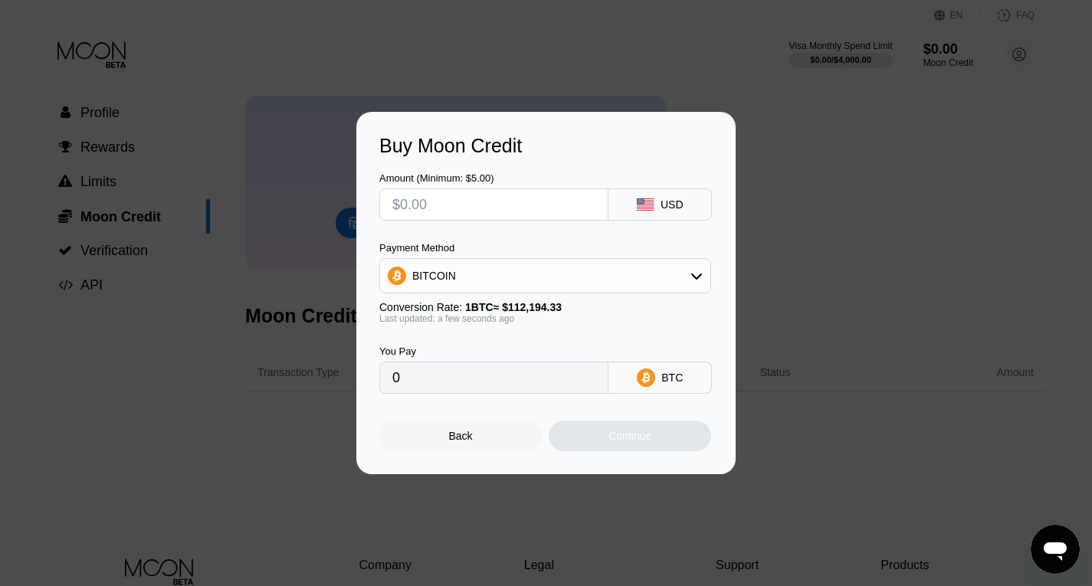
scroll to position [77, 0]
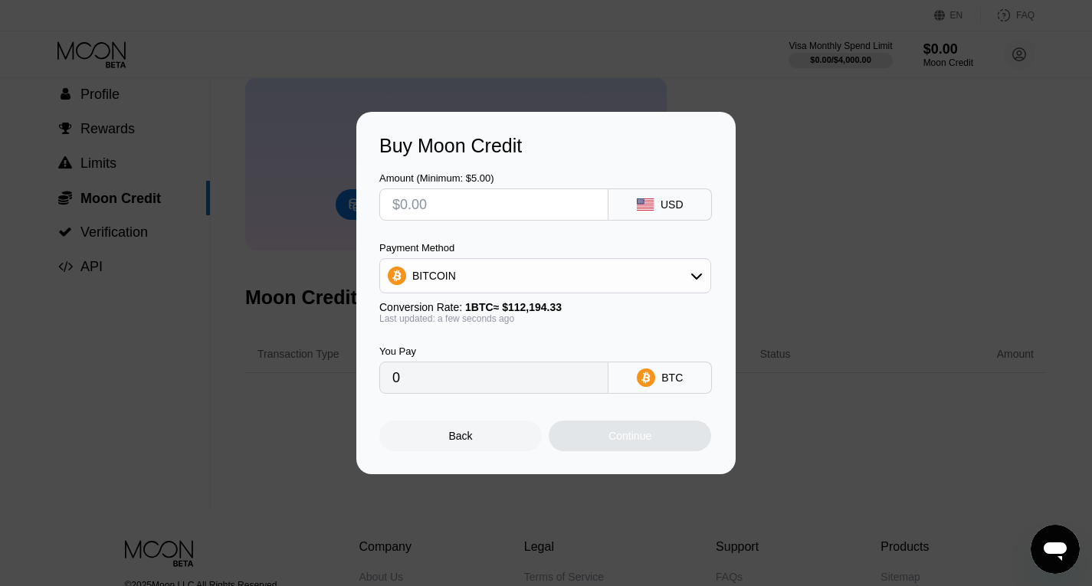
click at [495, 274] on div "BITCOIN" at bounding box center [545, 276] width 330 height 31
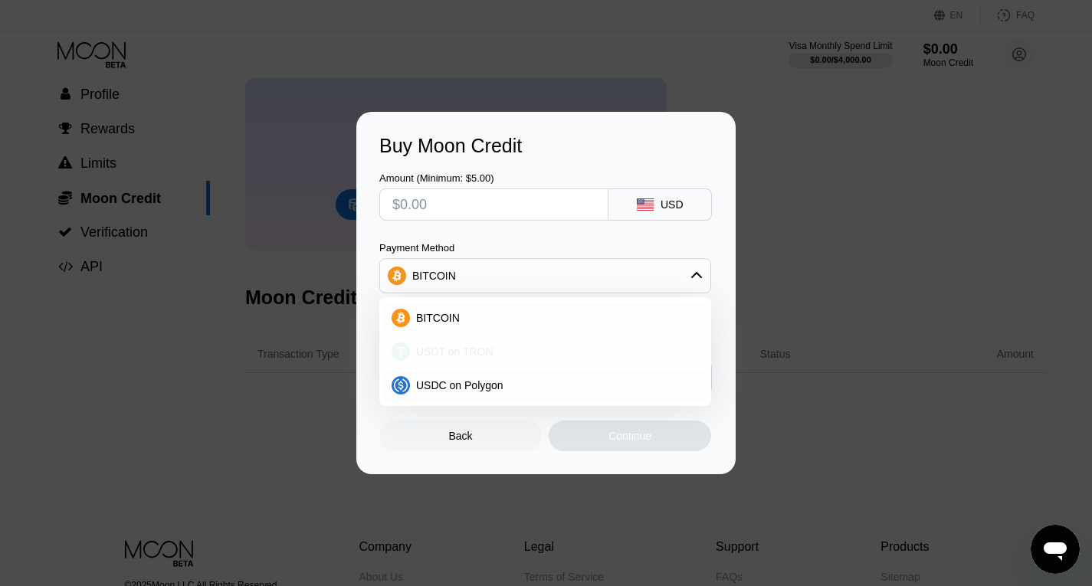
click at [463, 352] on span "USDT on TRON" at bounding box center [454, 352] width 77 height 12
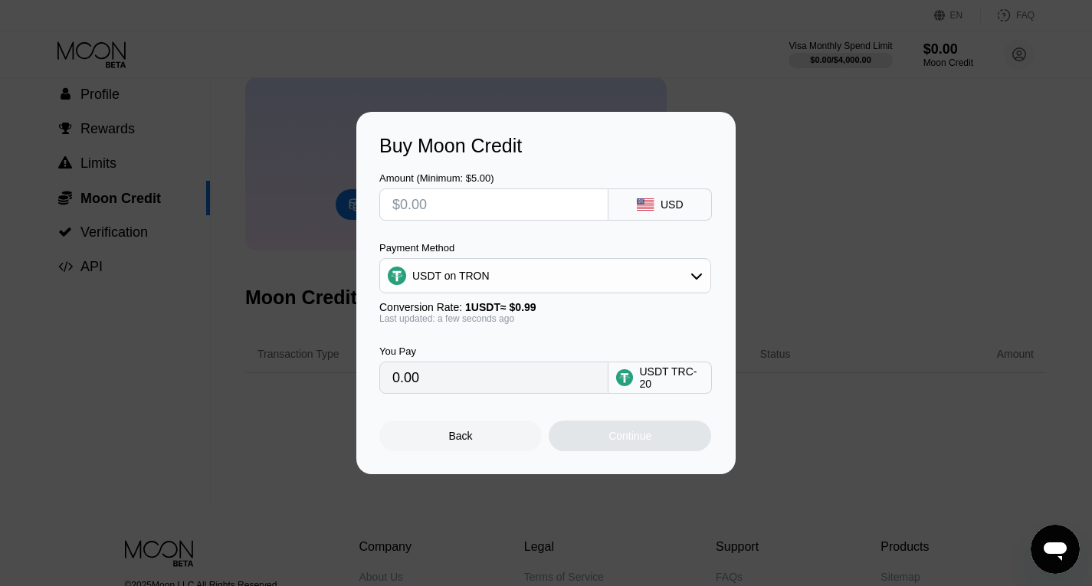
click at [411, 383] on input "0.00" at bounding box center [493, 378] width 203 height 31
click at [427, 385] on input "0.00" at bounding box center [493, 378] width 203 height 31
click at [529, 271] on div "USDT on TRON" at bounding box center [545, 276] width 330 height 31
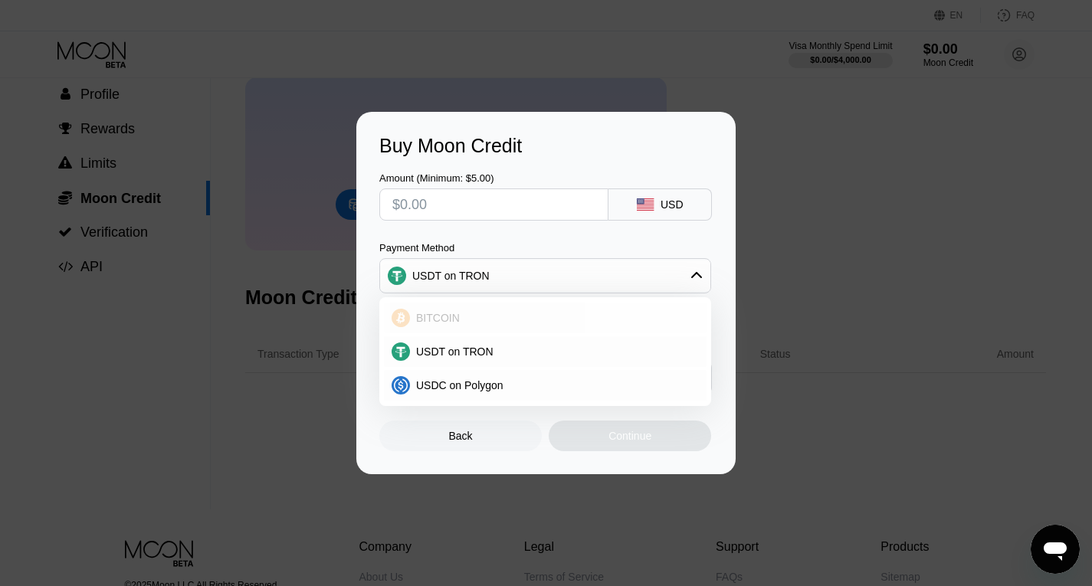
click at [447, 324] on span "BITCOIN" at bounding box center [438, 318] width 44 height 12
type input "0"
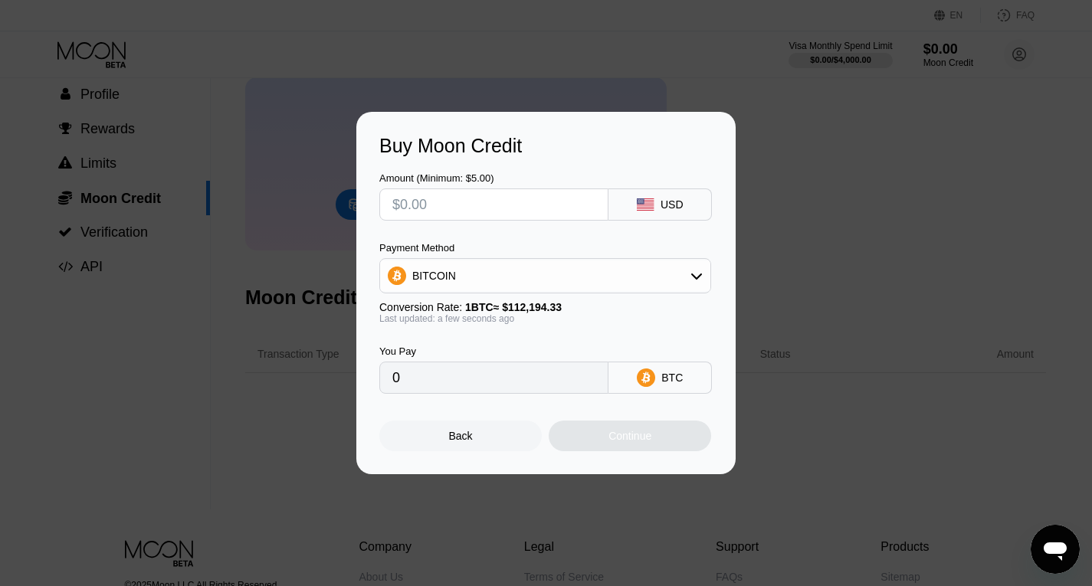
click at [487, 281] on div "BITCOIN" at bounding box center [545, 276] width 330 height 31
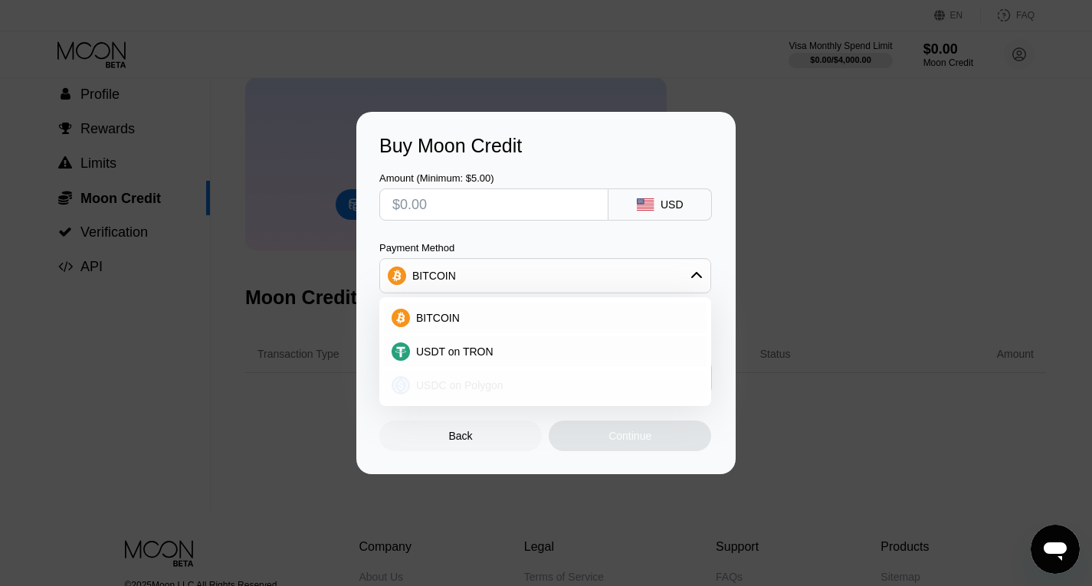
click at [472, 389] on span "USDC on Polygon" at bounding box center [459, 385] width 87 height 12
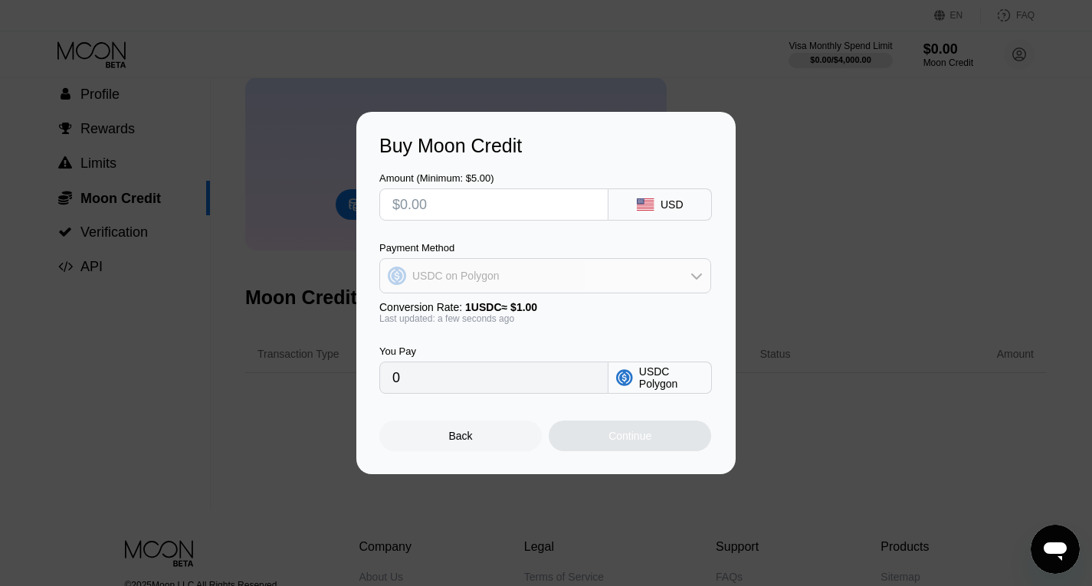
click at [526, 280] on div "USDC on Polygon" at bounding box center [545, 276] width 330 height 31
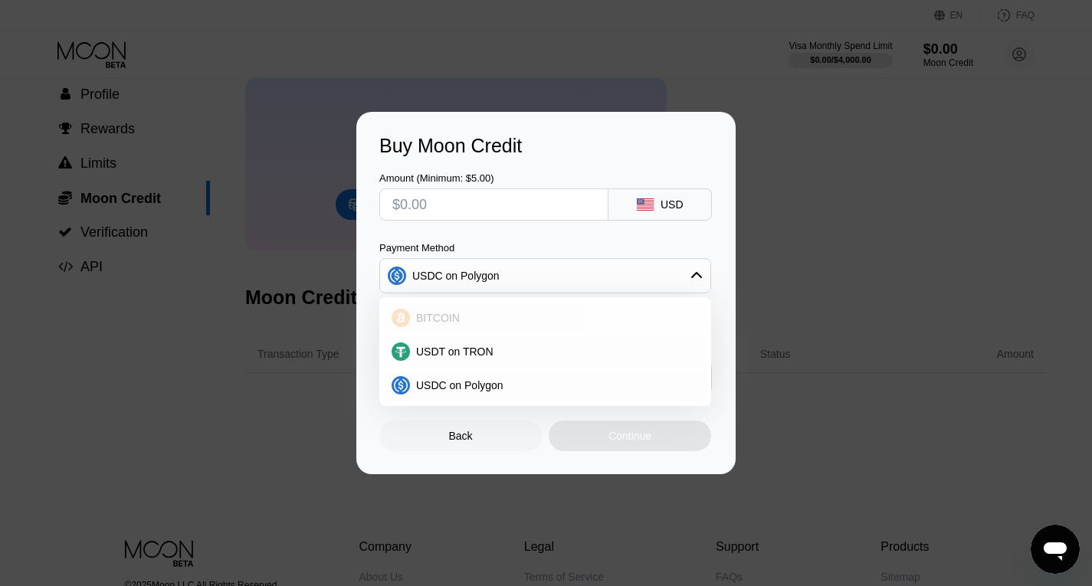
click at [449, 324] on span "BITCOIN" at bounding box center [438, 318] width 44 height 12
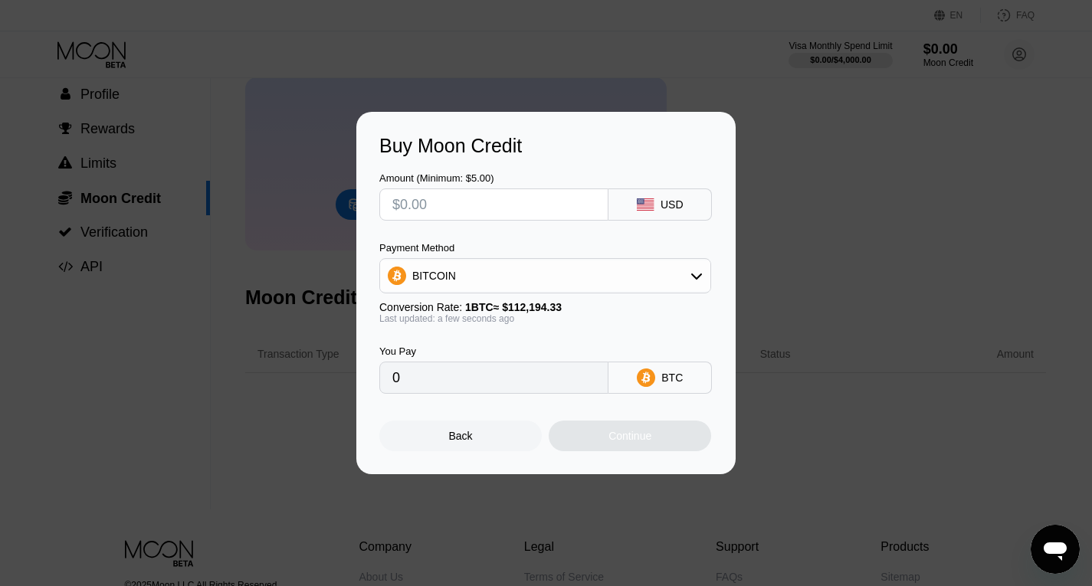
click at [480, 202] on input "text" at bounding box center [493, 204] width 203 height 31
type input "$5"
type input "0.00004457"
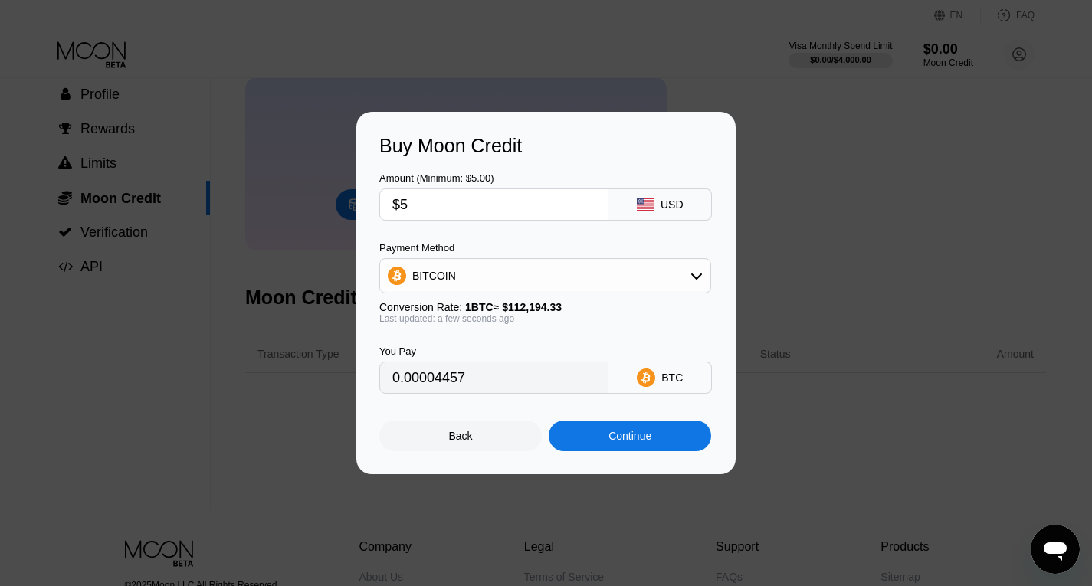
type input "$55"
type input "0.00049023"
type input "$55"
click at [464, 442] on div "Back" at bounding box center [461, 436] width 24 height 12
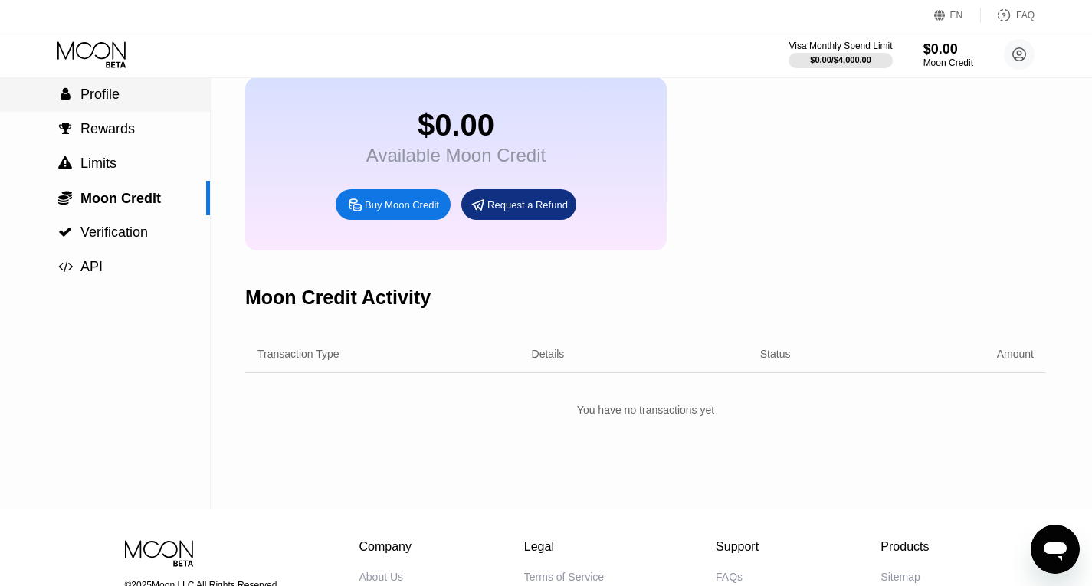
click at [113, 102] on span "Profile" at bounding box center [99, 94] width 39 height 15
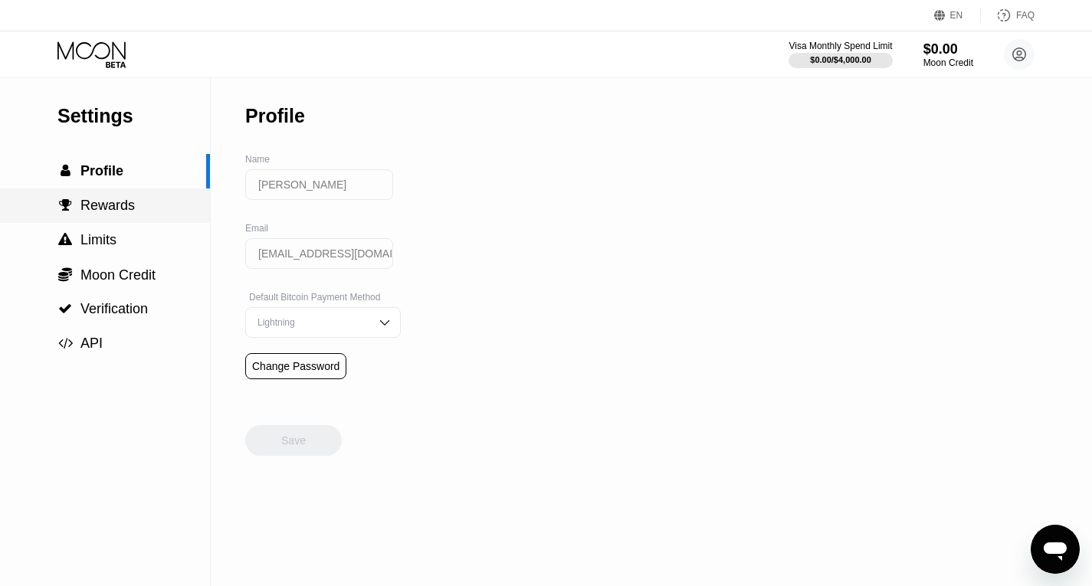
click at [120, 213] on span "Rewards" at bounding box center [107, 205] width 54 height 15
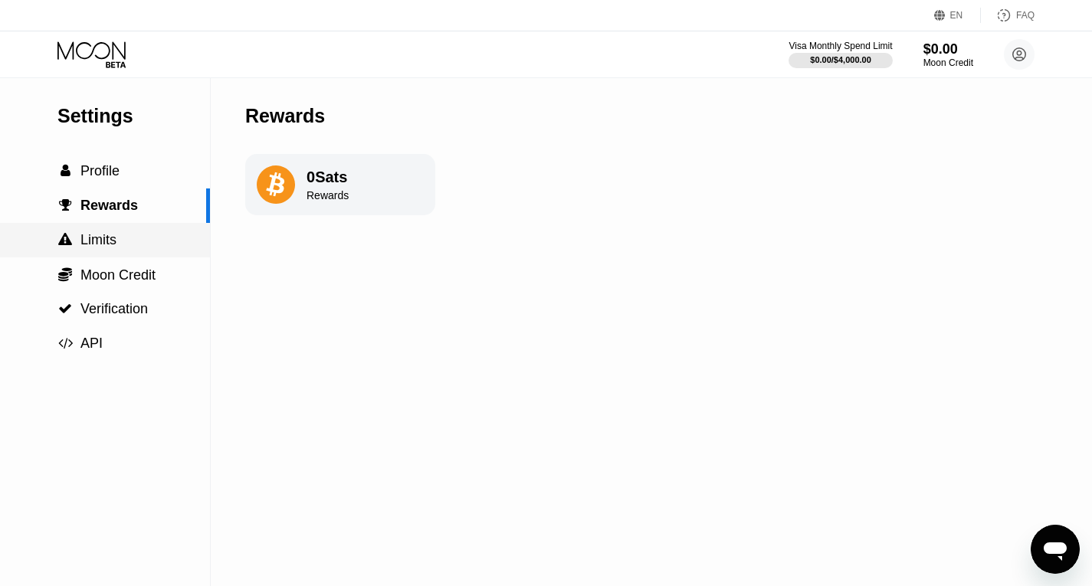
click at [113, 248] on span "Limits" at bounding box center [98, 239] width 36 height 15
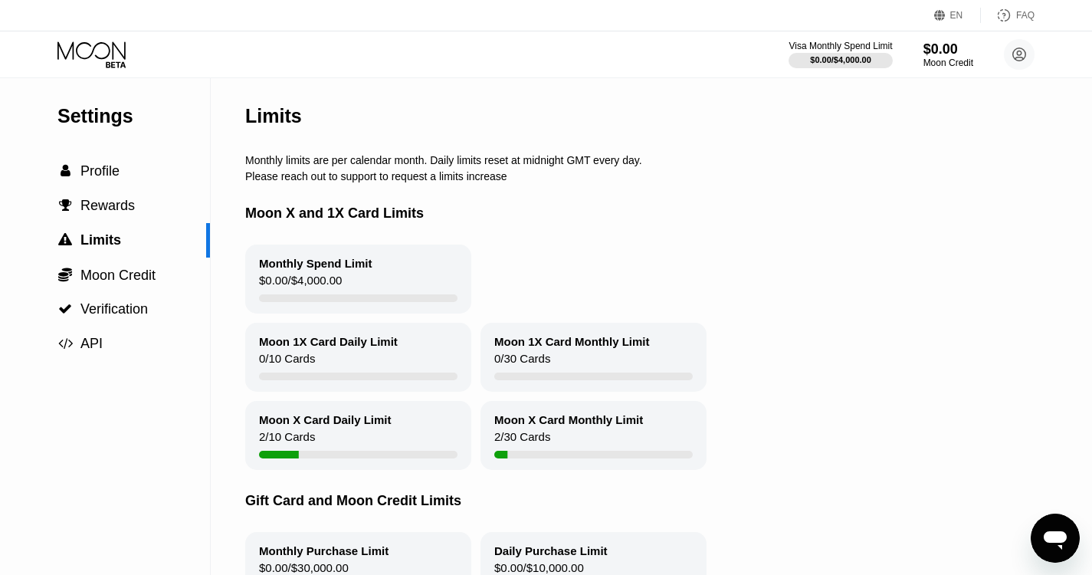
click at [311, 426] on div "Moon X Card Daily Limit" at bounding box center [325, 419] width 133 height 13
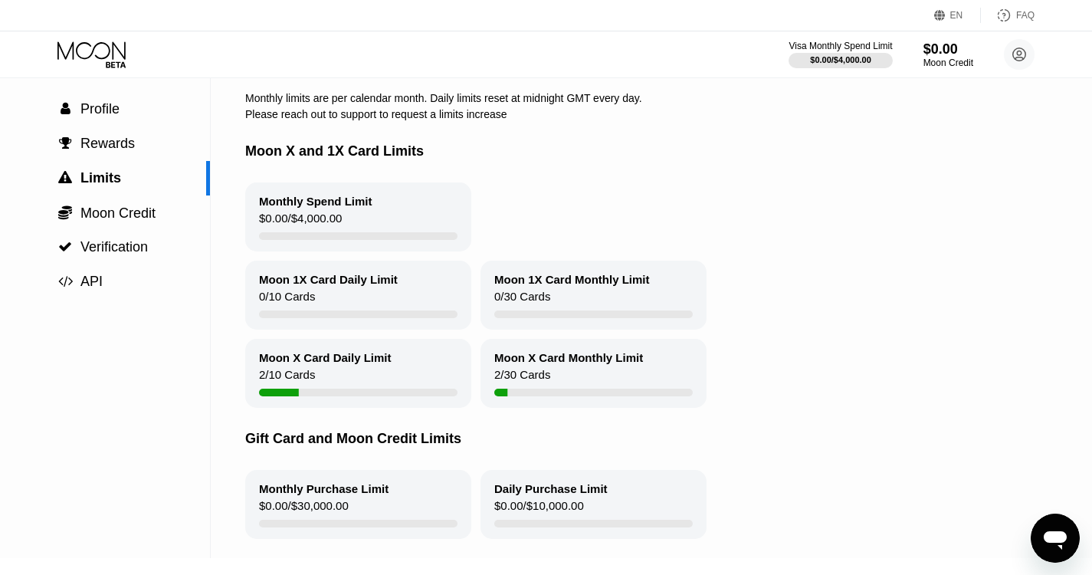
scroll to position [77, 0]
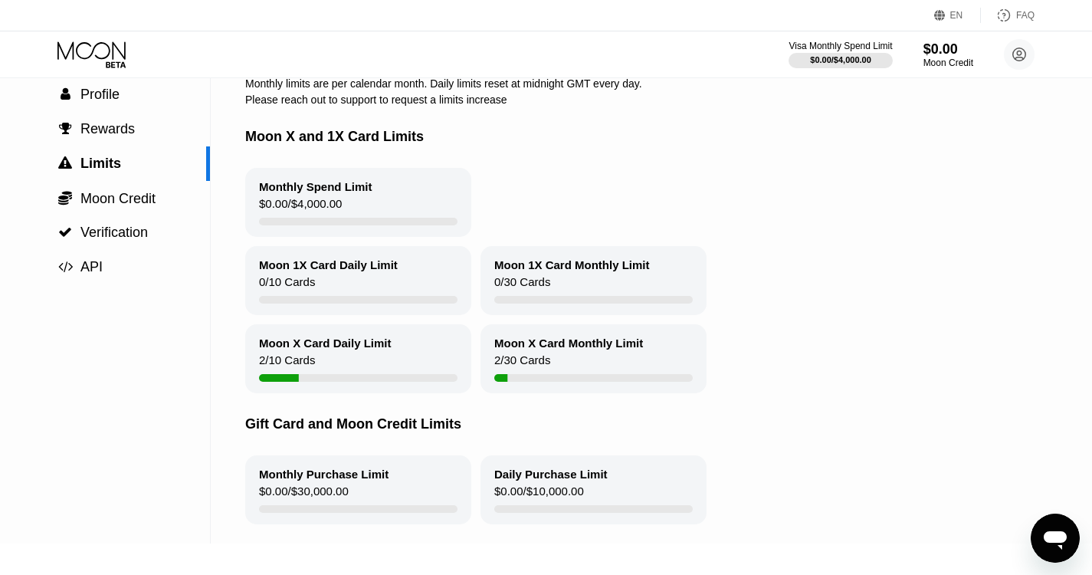
drag, startPoint x: 376, startPoint y: 432, endPoint x: 415, endPoint y: 440, distance: 39.1
click at [415, 440] on div "Gift Card and Moon Credit Limits" at bounding box center [682, 424] width 874 height 62
drag, startPoint x: 415, startPoint y: 437, endPoint x: 393, endPoint y: 441, distance: 22.6
click at [393, 441] on div "Gift Card and Moon Credit Limits" at bounding box center [682, 424] width 874 height 62
click at [131, 200] on span "Moon Credit" at bounding box center [117, 198] width 75 height 15
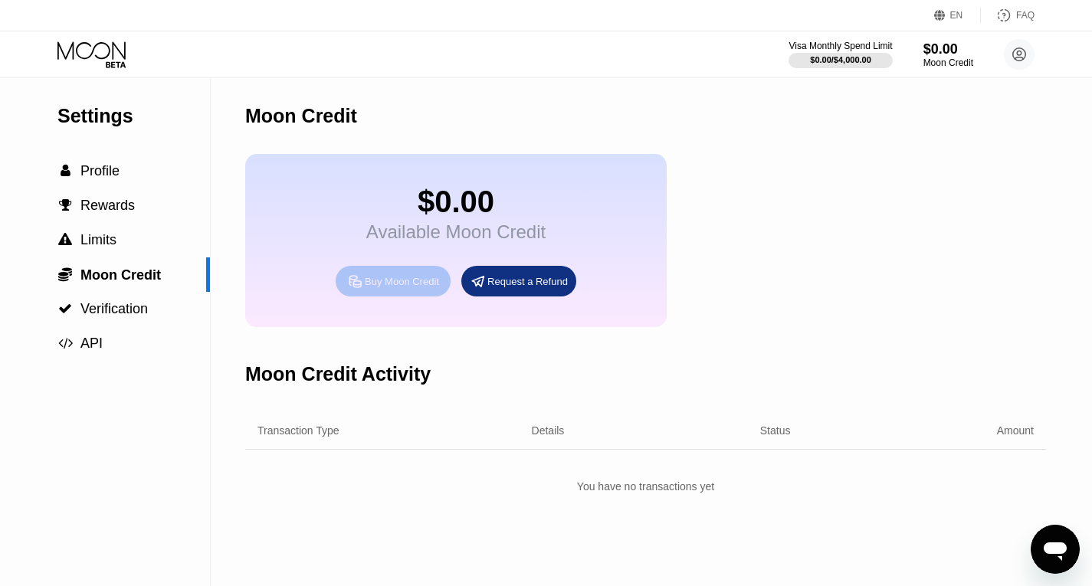
click at [397, 288] on div "Buy Moon Credit" at bounding box center [402, 281] width 74 height 13
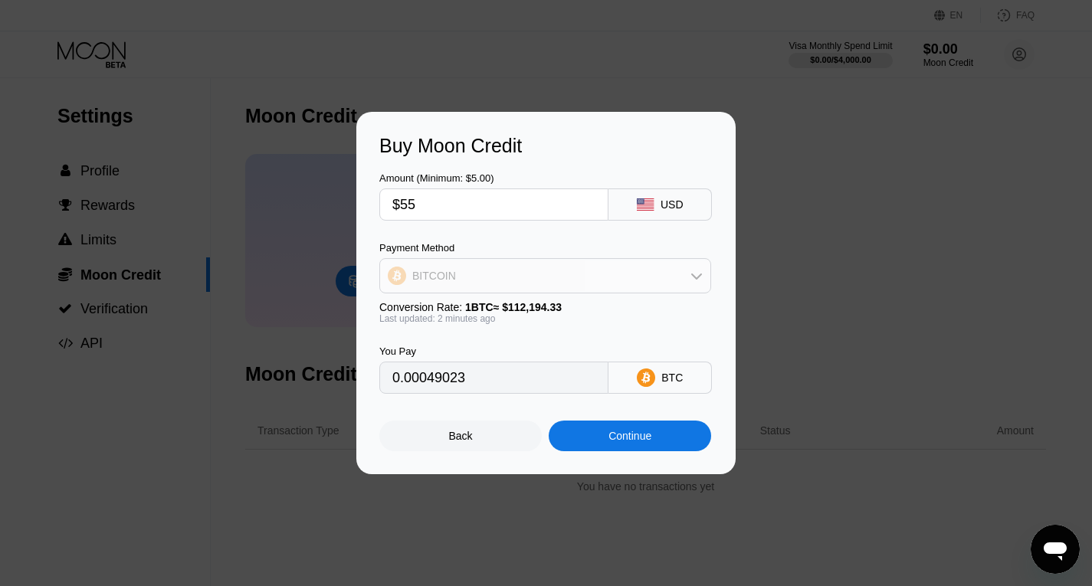
click at [697, 275] on icon at bounding box center [697, 276] width 12 height 12
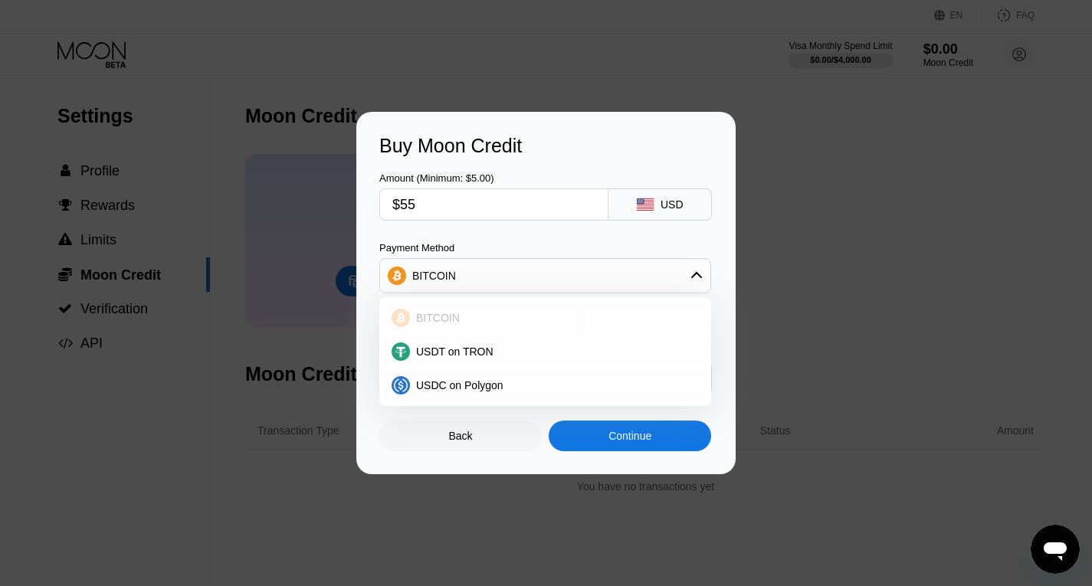
click at [438, 320] on span "BITCOIN" at bounding box center [438, 318] width 44 height 12
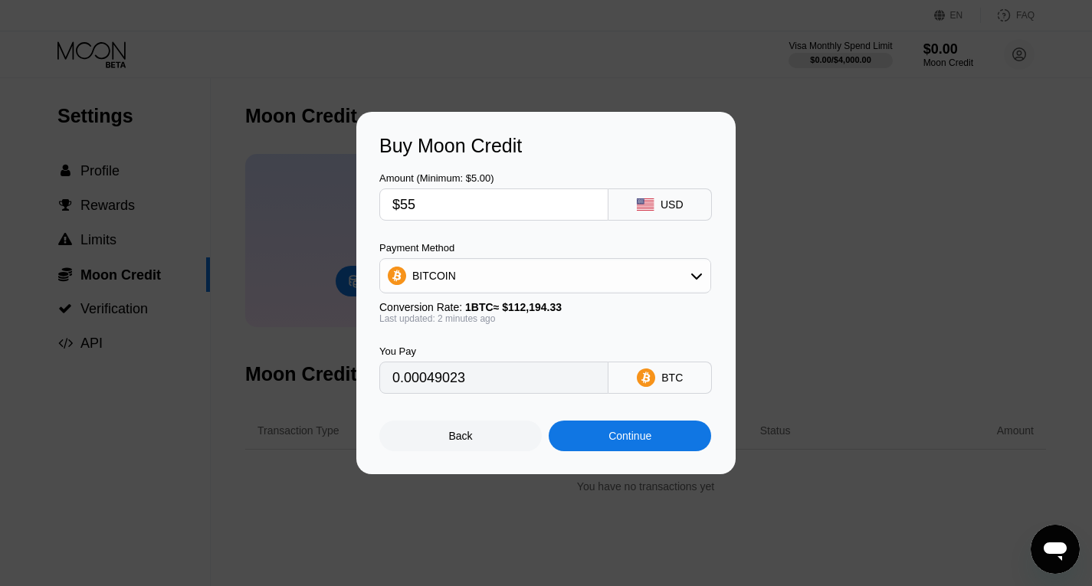
click at [458, 202] on input "$55" at bounding box center [493, 204] width 203 height 31
type input "$5"
type input "0.00004457"
type input "$50"
type input "0.00044566"
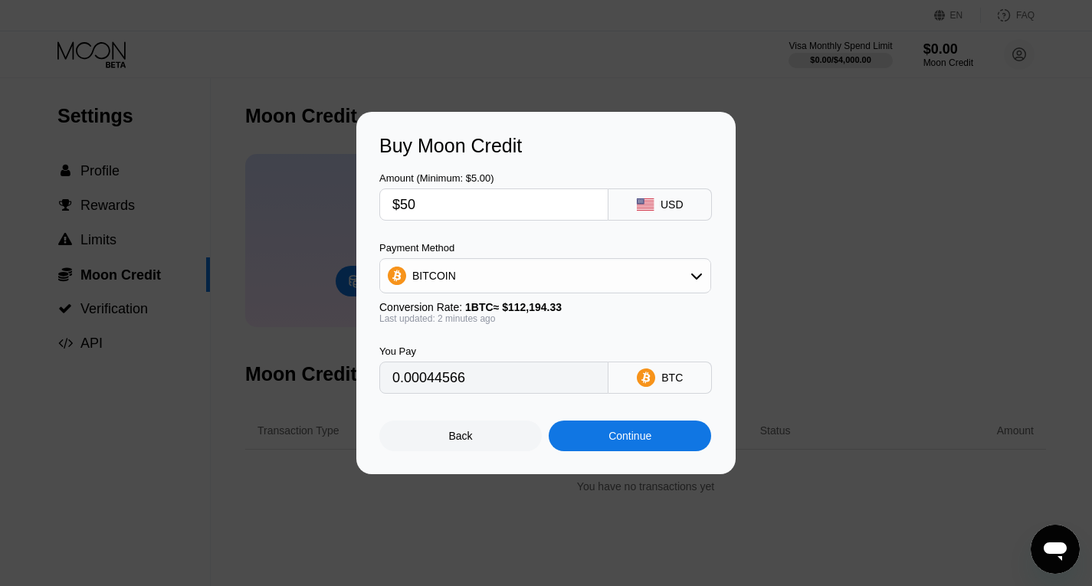
type input "$50"
click at [623, 442] on div "Continue" at bounding box center [630, 436] width 43 height 12
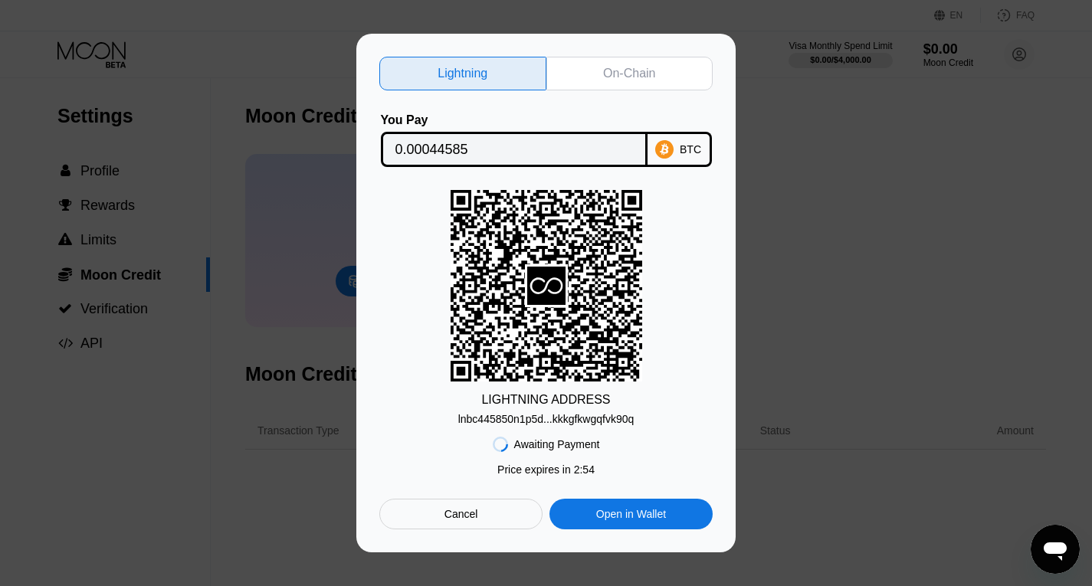
click at [620, 419] on div "lnbc445850n1p5d...kkkgfkwgqfvk90q" at bounding box center [546, 419] width 176 height 12
click at [675, 514] on div "Open in Wallet" at bounding box center [631, 514] width 163 height 31
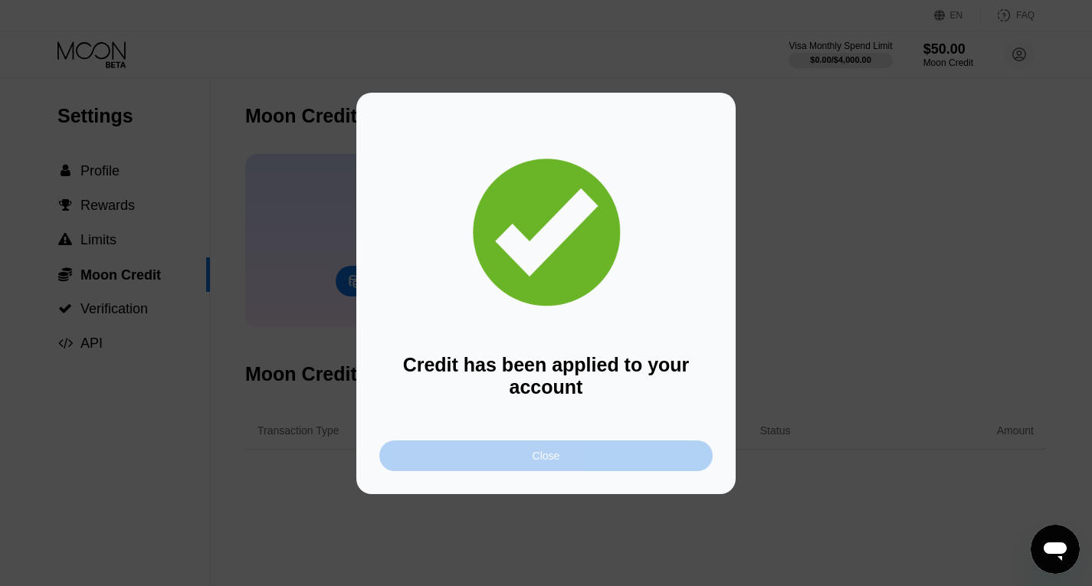
click at [603, 455] on div "Close" at bounding box center [545, 456] width 333 height 31
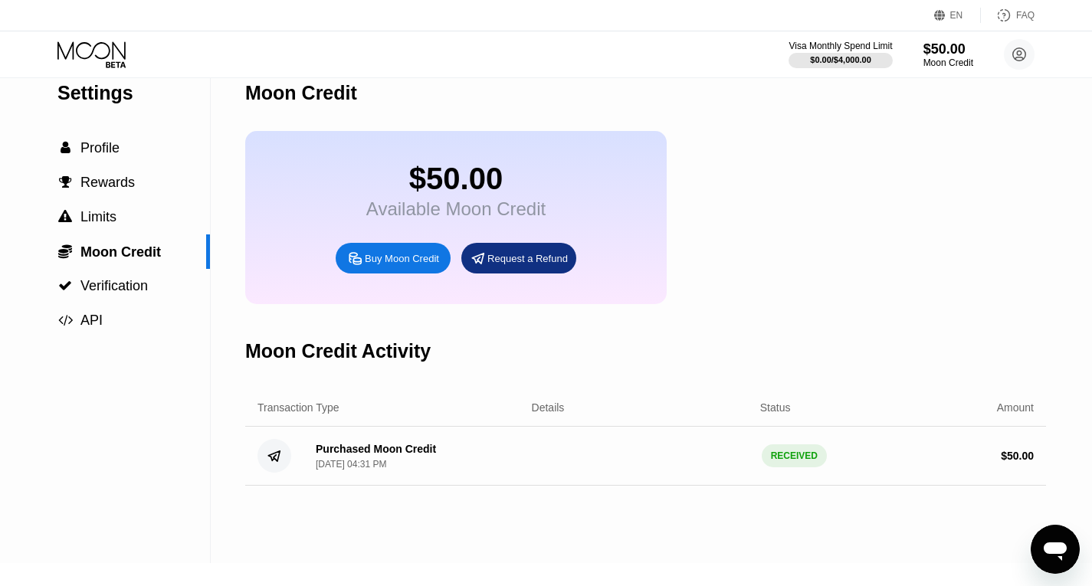
scroll to position [4, 0]
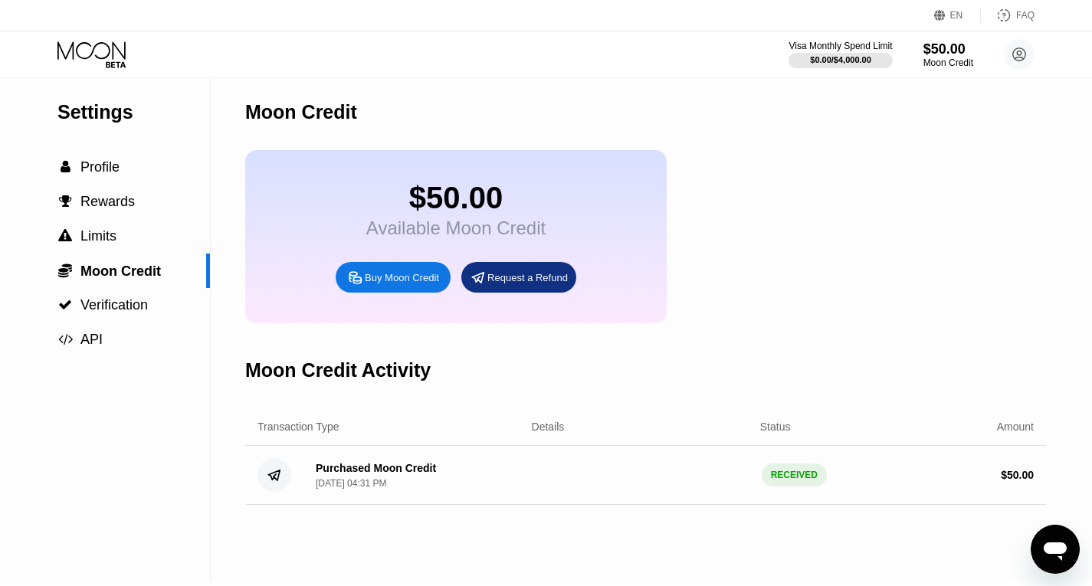
click at [399, 475] on div "Purchased Moon Credit" at bounding box center [376, 468] width 120 height 12
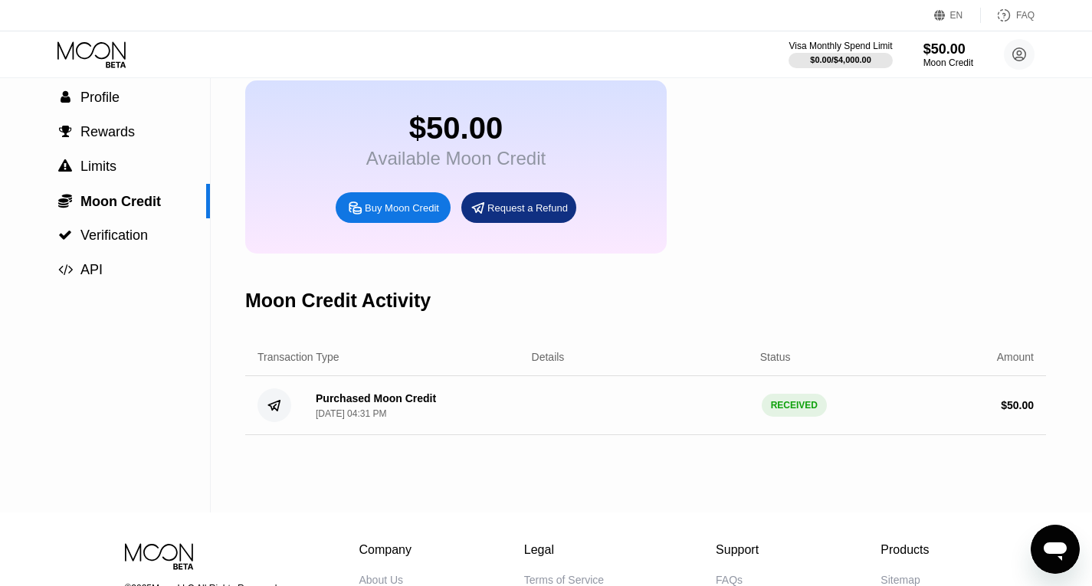
scroll to position [0, 0]
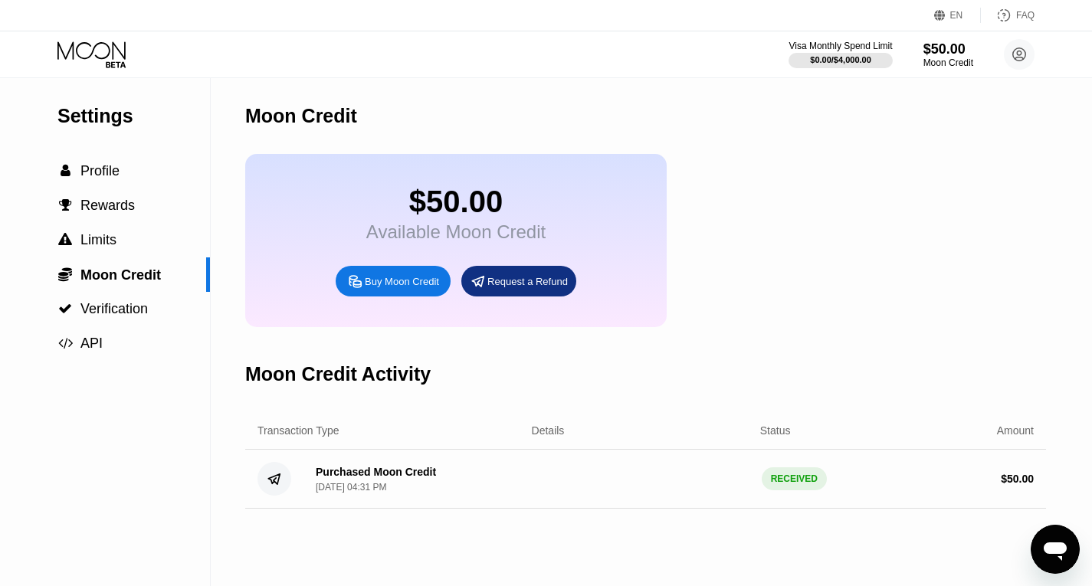
click at [397, 288] on div "Buy Moon Credit" at bounding box center [402, 281] width 74 height 13
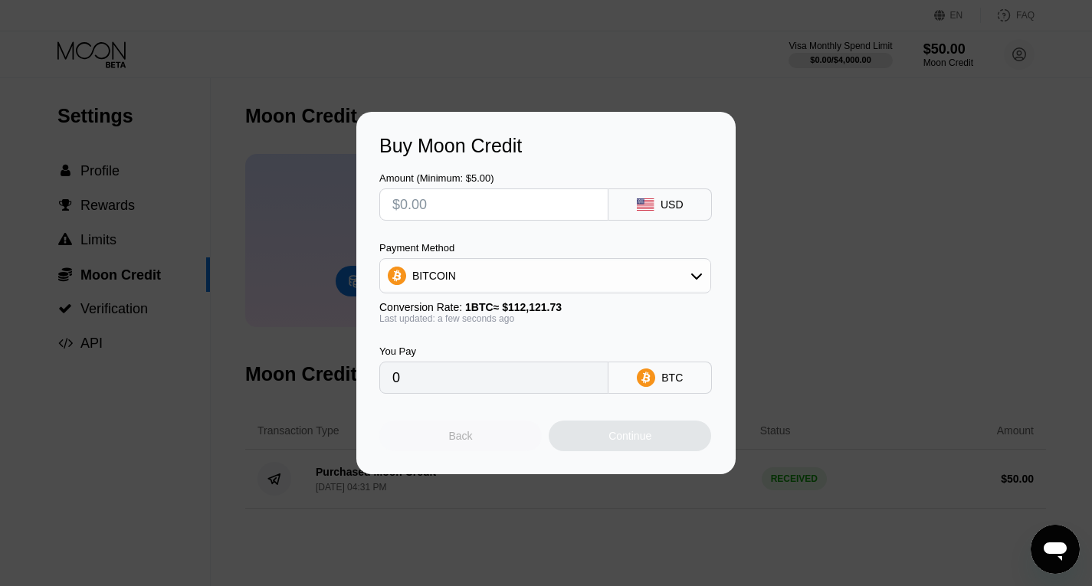
click at [481, 442] on div "Back" at bounding box center [460, 436] width 163 height 31
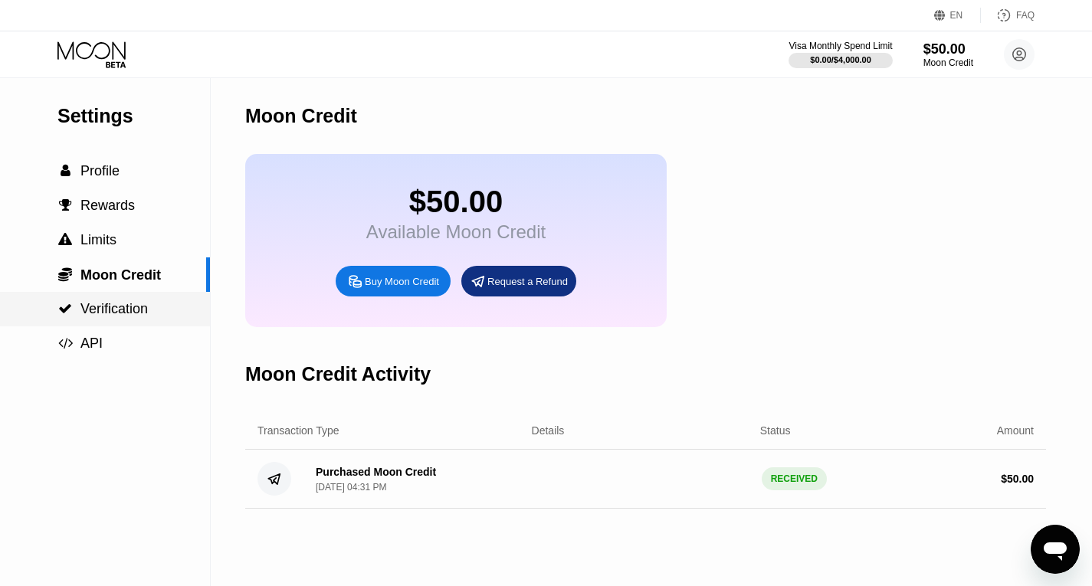
click at [107, 317] on span "Verification" at bounding box center [113, 308] width 67 height 15
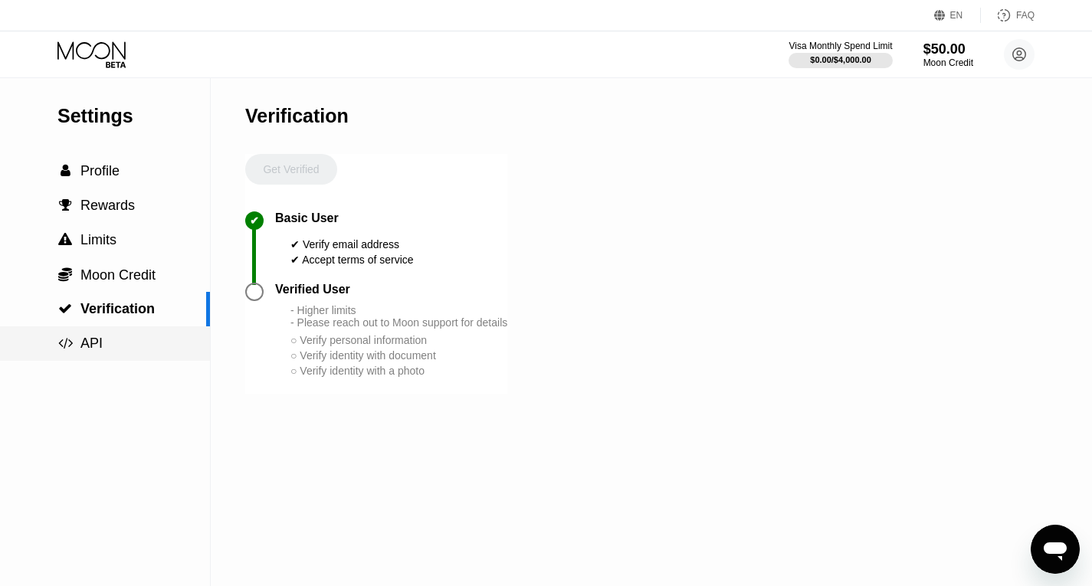
click at [99, 351] on span "API" at bounding box center [91, 343] width 22 height 15
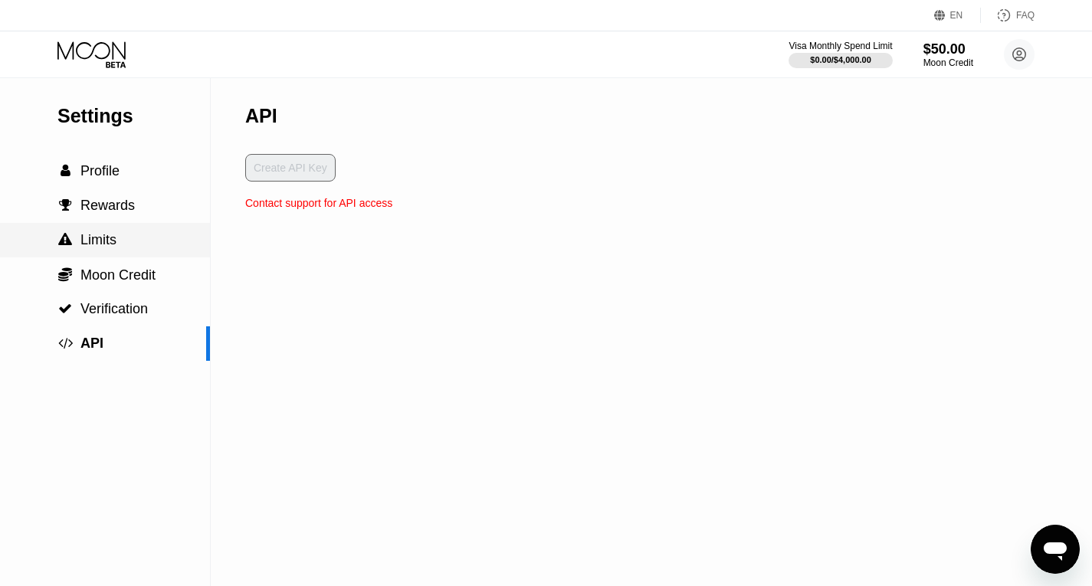
click at [101, 248] on span "Limits" at bounding box center [98, 239] width 36 height 15
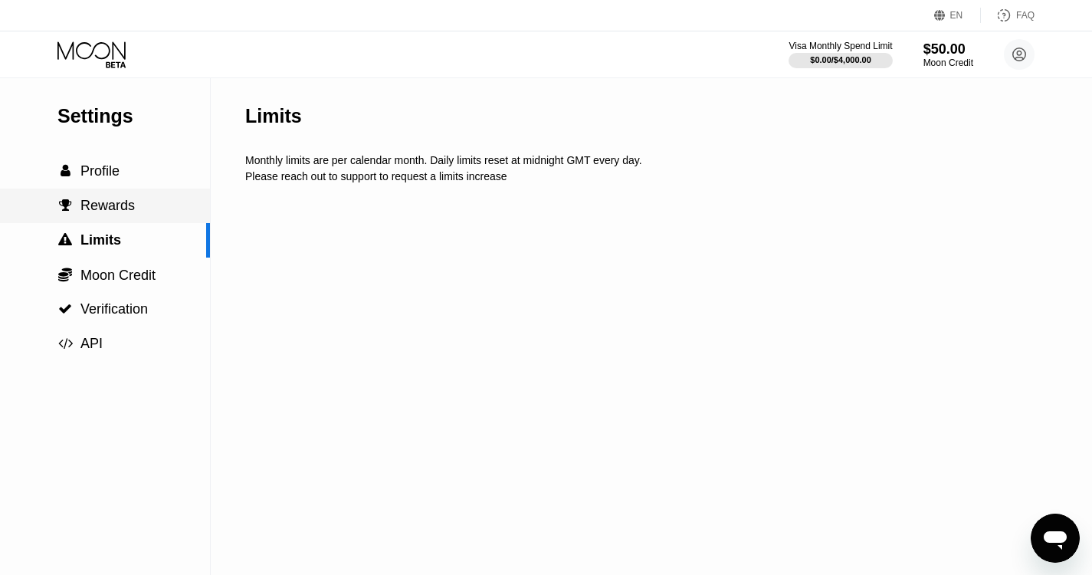
click at [113, 213] on span "Rewards" at bounding box center [107, 205] width 54 height 15
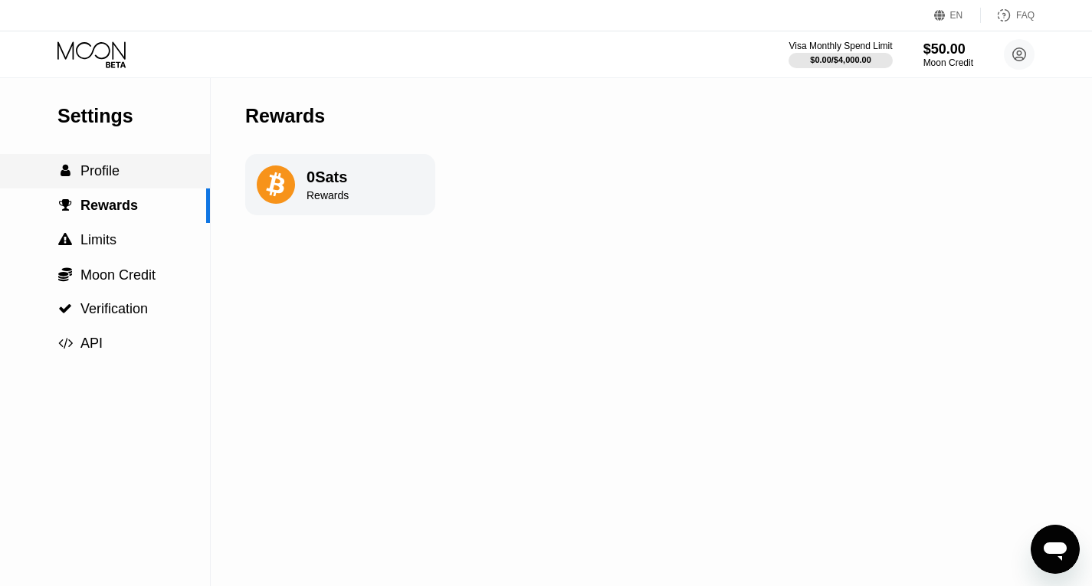
click at [115, 175] on span "Profile" at bounding box center [99, 170] width 39 height 15
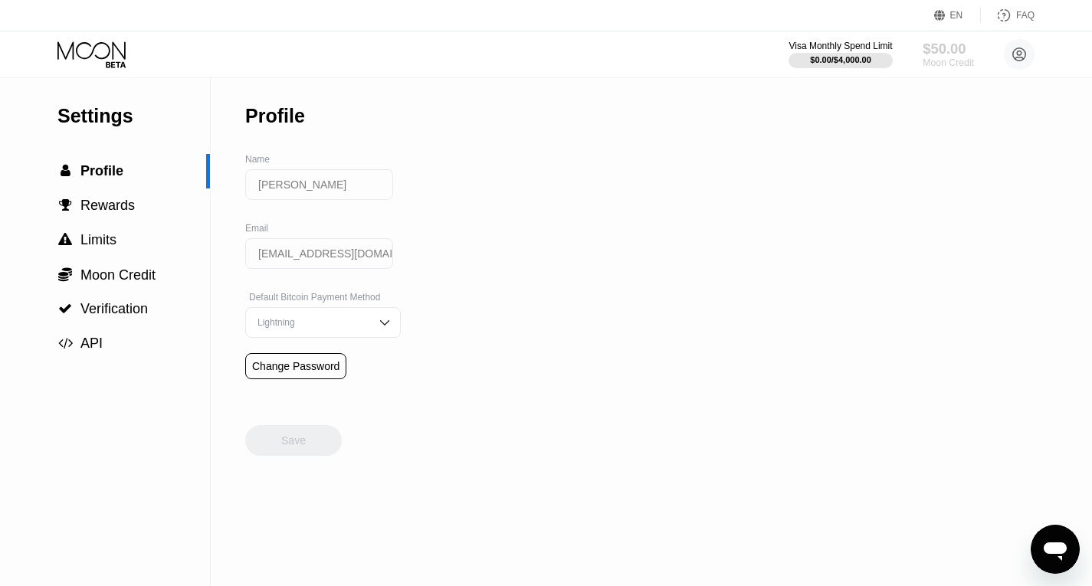
click at [938, 57] on div "$50.00 Moon Credit" at bounding box center [948, 55] width 51 height 28
click at [967, 83] on div "Settings  Profile  Rewards  Limits  Moon Credit  Verification  API Profil…" at bounding box center [546, 332] width 1092 height 508
click at [949, 60] on div "Moon Credit" at bounding box center [948, 62] width 51 height 11
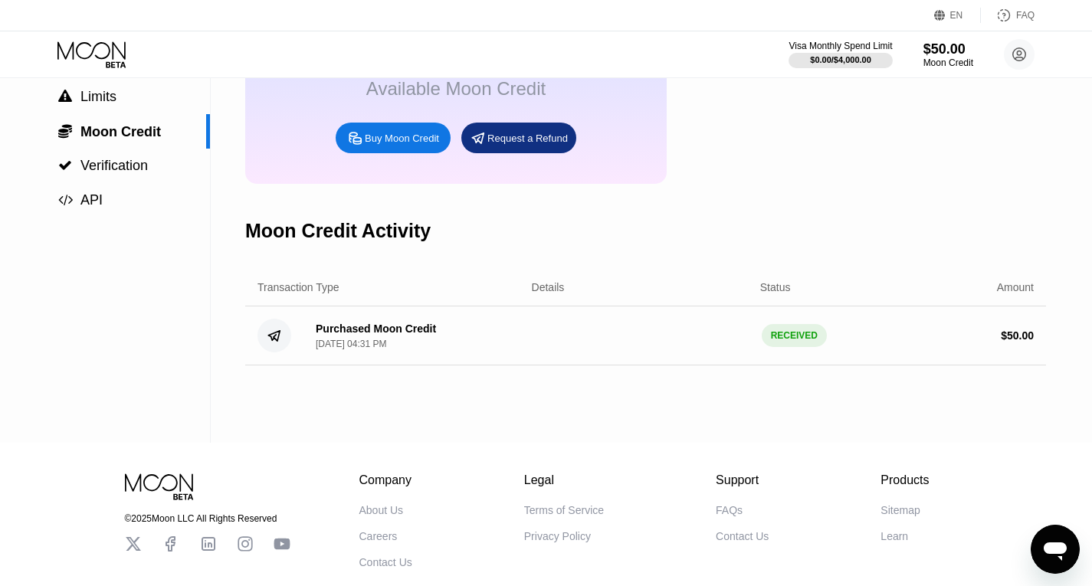
scroll to position [80, 0]
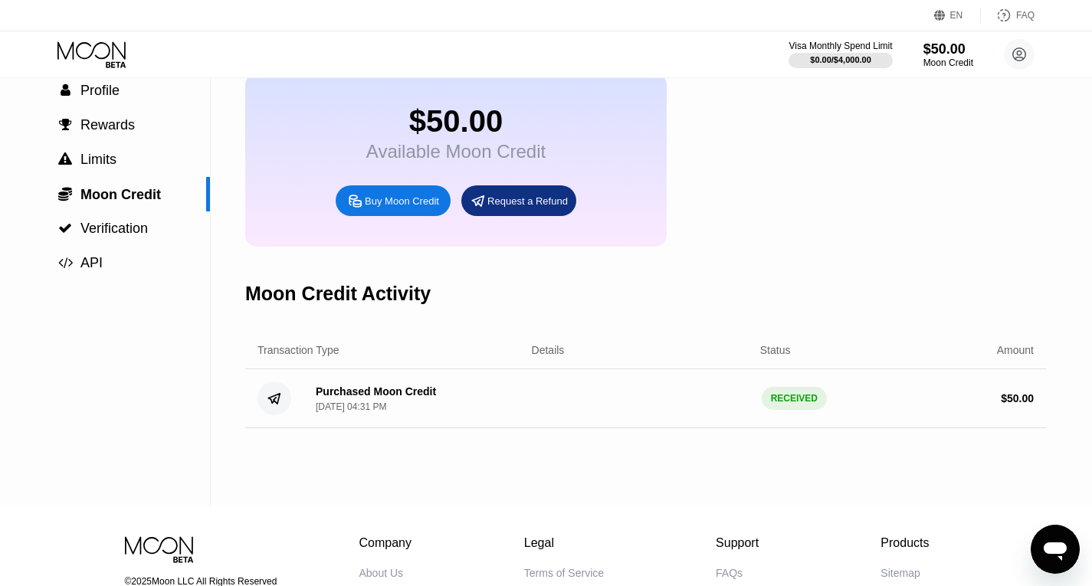
click at [429, 132] on div "$50.00" at bounding box center [455, 121] width 179 height 34
click at [372, 398] on div "Purchased Moon Credit" at bounding box center [376, 392] width 120 height 12
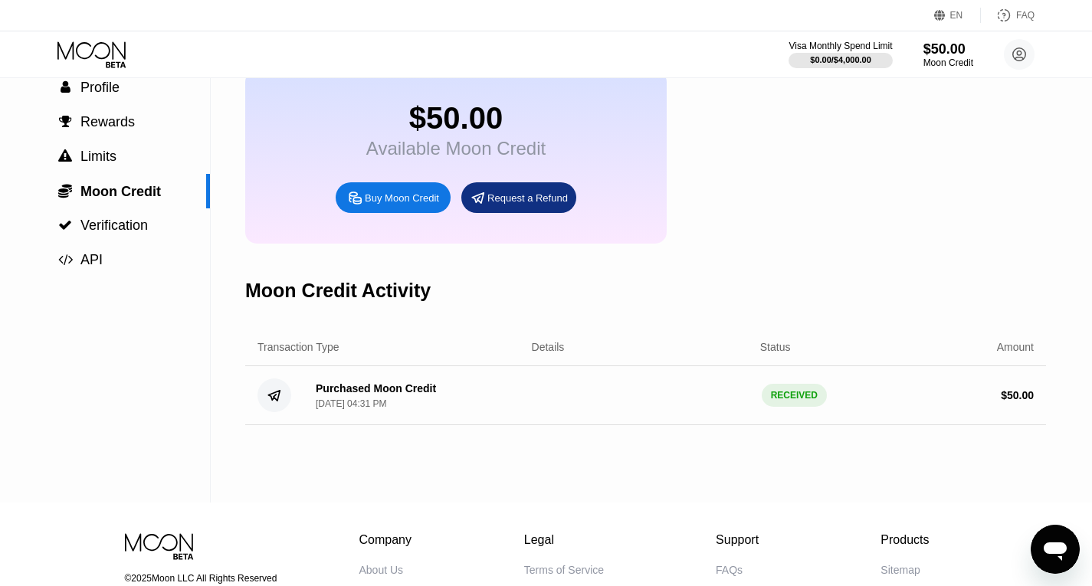
scroll to position [0, 0]
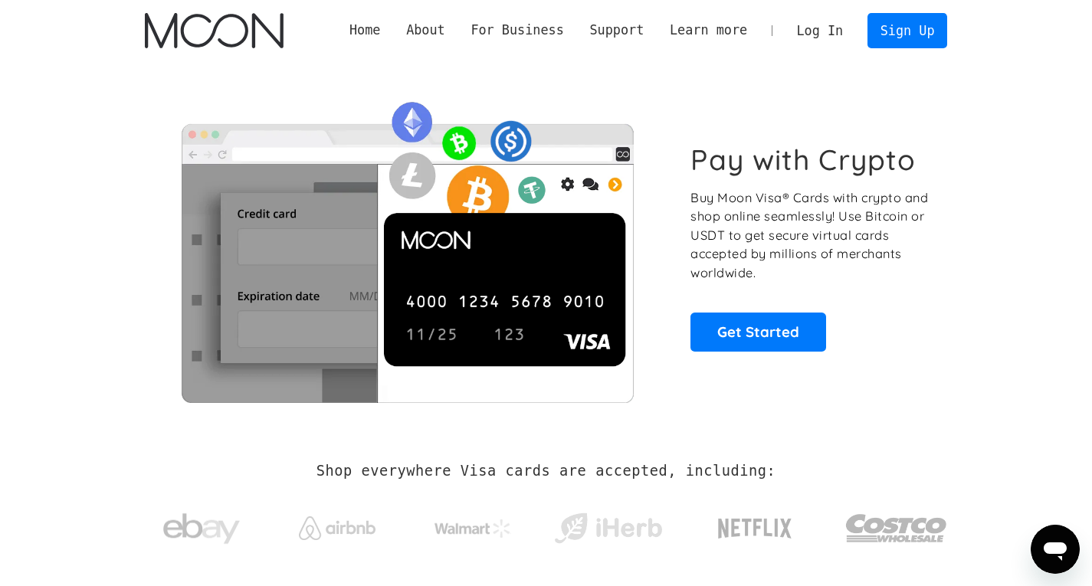
click at [835, 30] on link "Log In" at bounding box center [820, 31] width 72 height 34
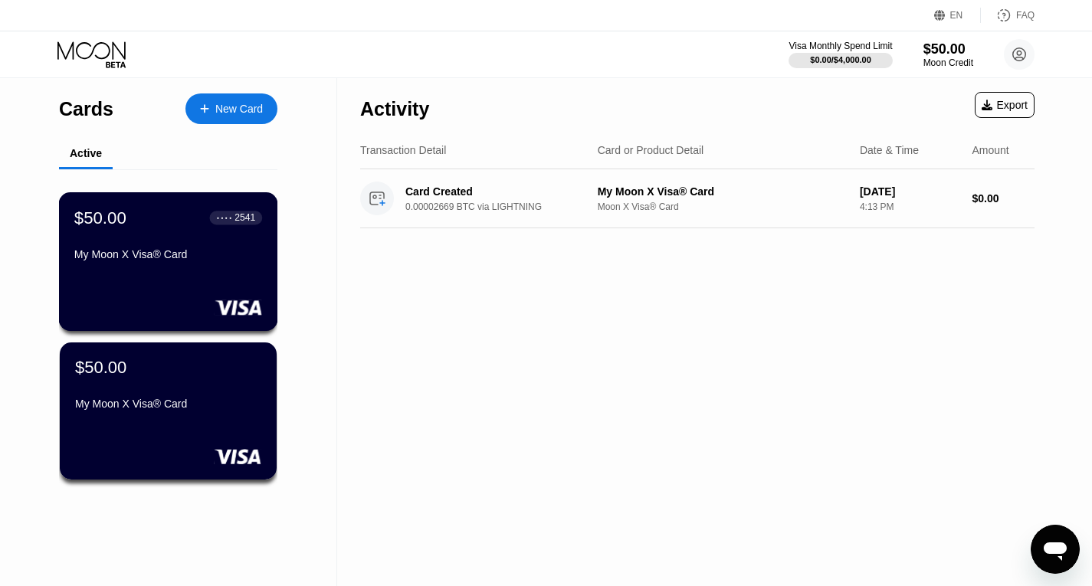
click at [228, 219] on div "● ● ● ●" at bounding box center [224, 217] width 15 height 5
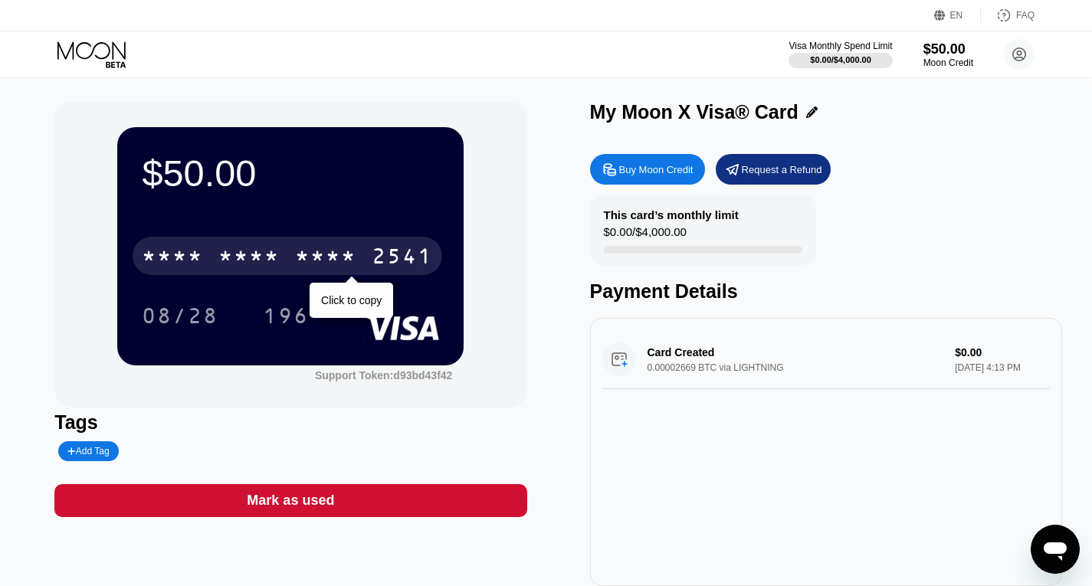
click at [326, 261] on div "* * * *" at bounding box center [325, 258] width 61 height 25
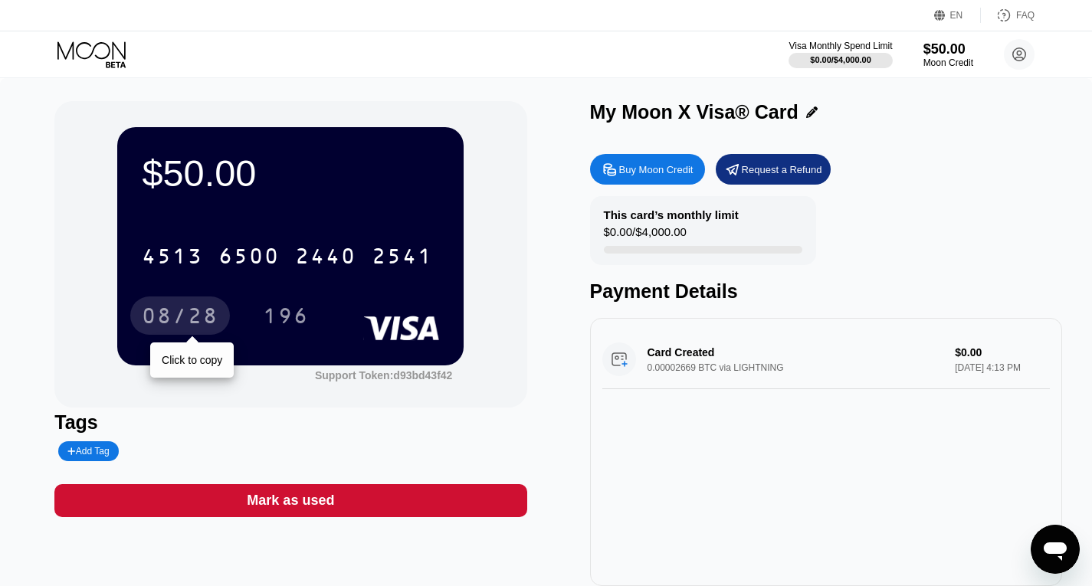
click at [175, 320] on div "08/28" at bounding box center [180, 318] width 77 height 25
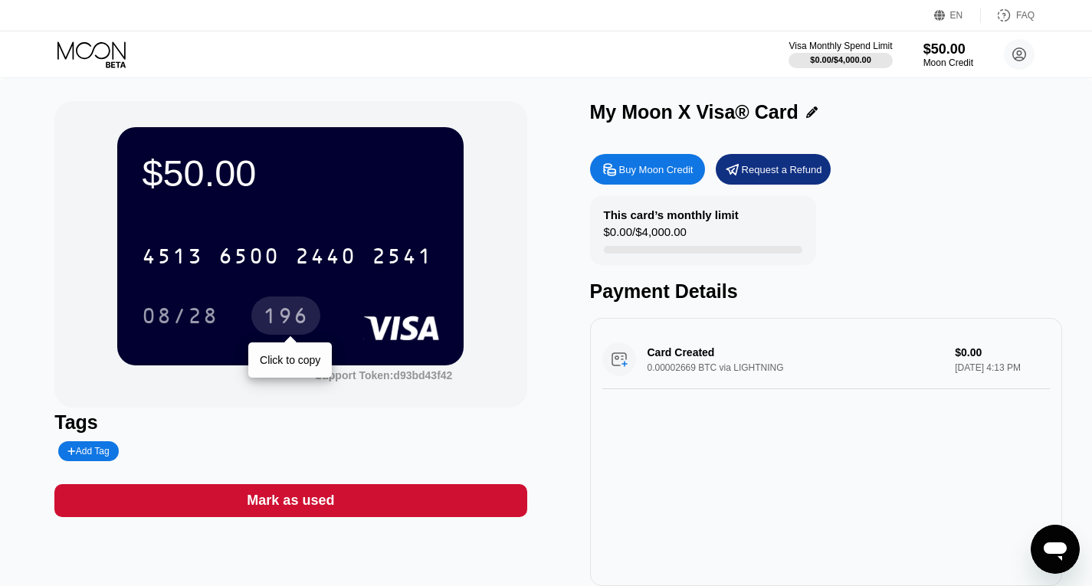
click at [290, 318] on div "196" at bounding box center [286, 318] width 46 height 25
